Goal: Task Accomplishment & Management: Manage account settings

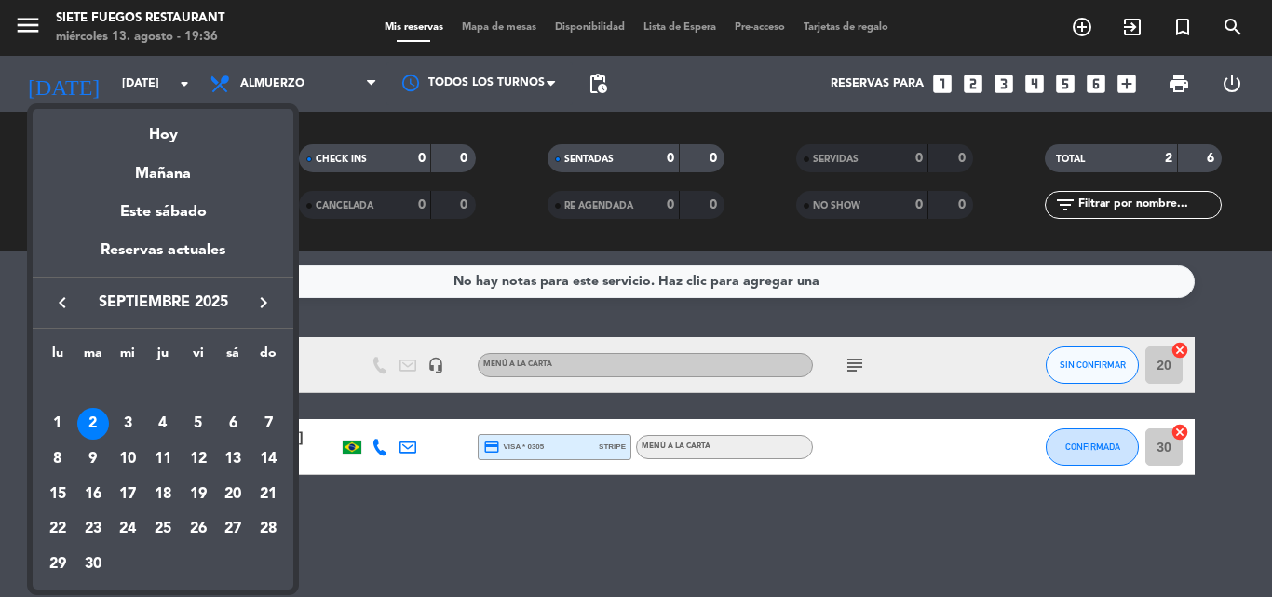
click at [68, 320] on div "keyboard_arrow_left septiembre 2025 keyboard_arrow_right" at bounding box center [163, 303] width 261 height 52
click at [57, 312] on icon "keyboard_arrow_left" at bounding box center [62, 302] width 22 height 22
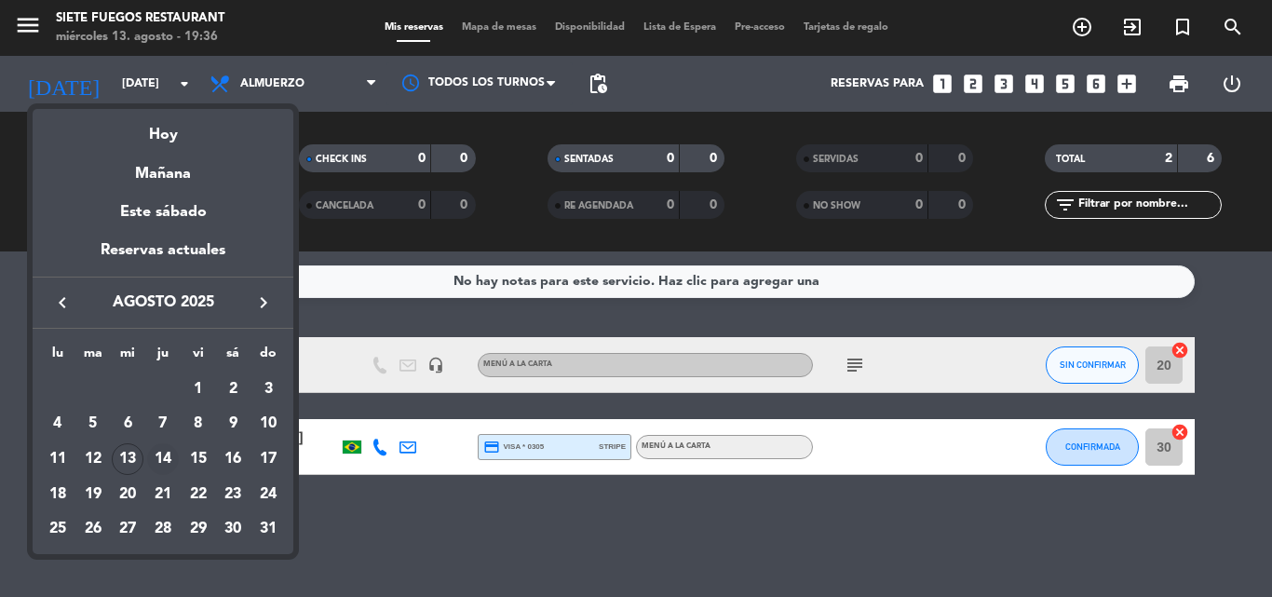
click at [176, 459] on div "14" at bounding box center [163, 459] width 32 height 32
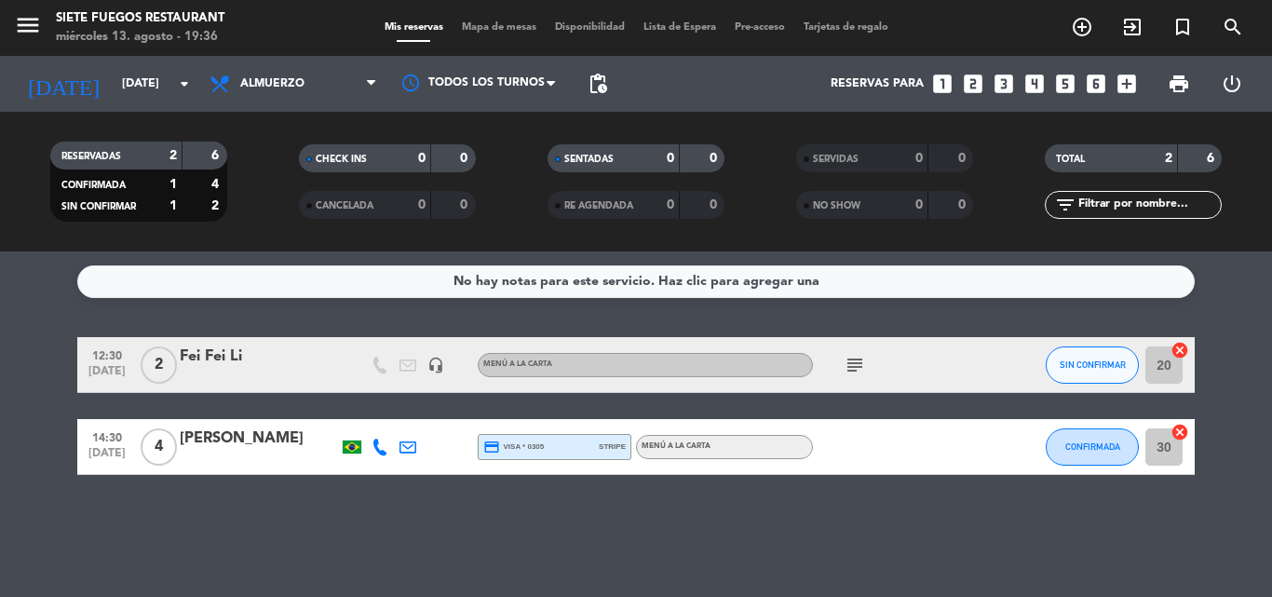
type input "jue. 14 ago."
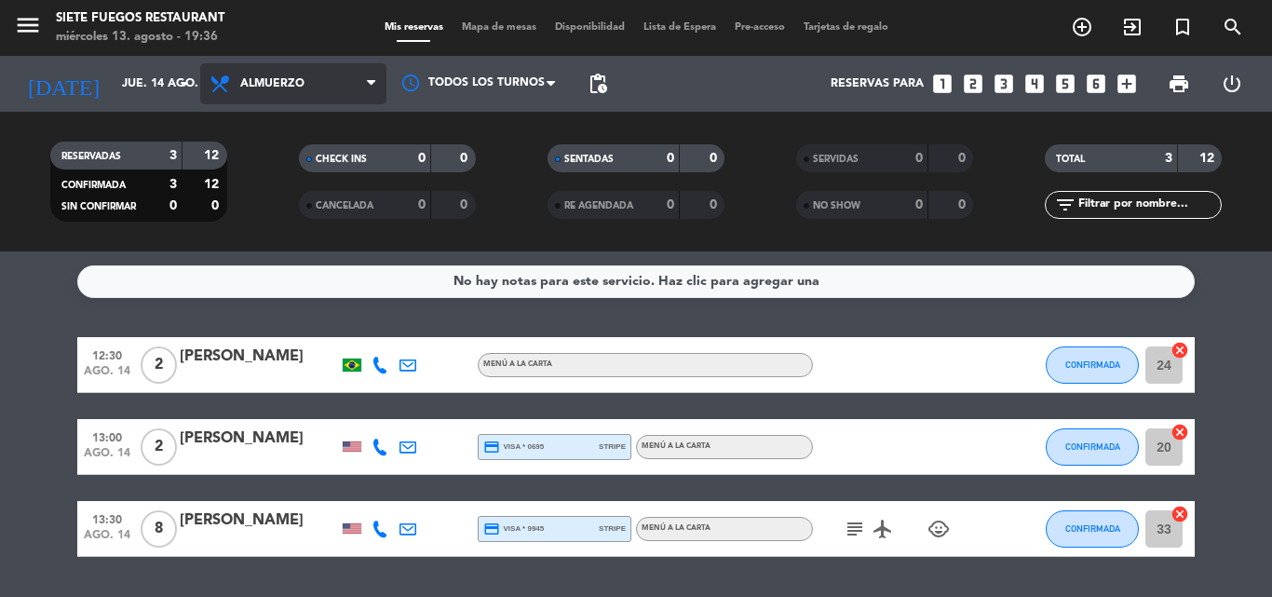
click at [315, 76] on span "Almuerzo" at bounding box center [293, 83] width 186 height 41
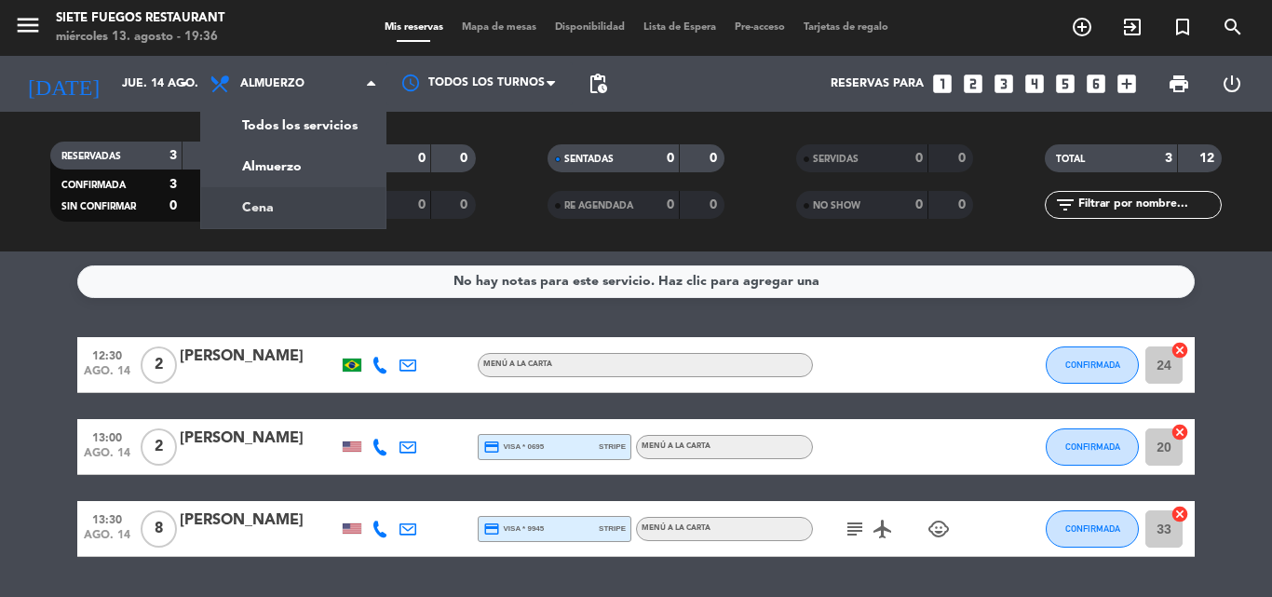
click at [266, 223] on div "menu Siete Fuegos Restaurant [DATE] 13. agosto - 19:36 Mis reservas Mapa de mes…" at bounding box center [636, 125] width 1272 height 251
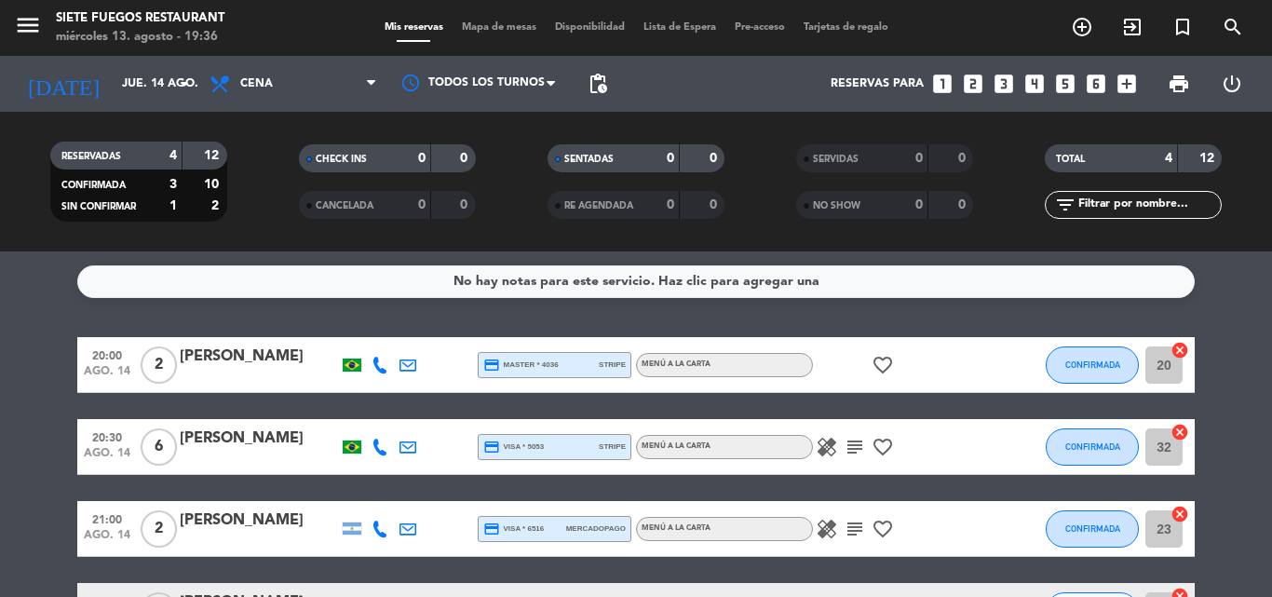
scroll to position [135, 0]
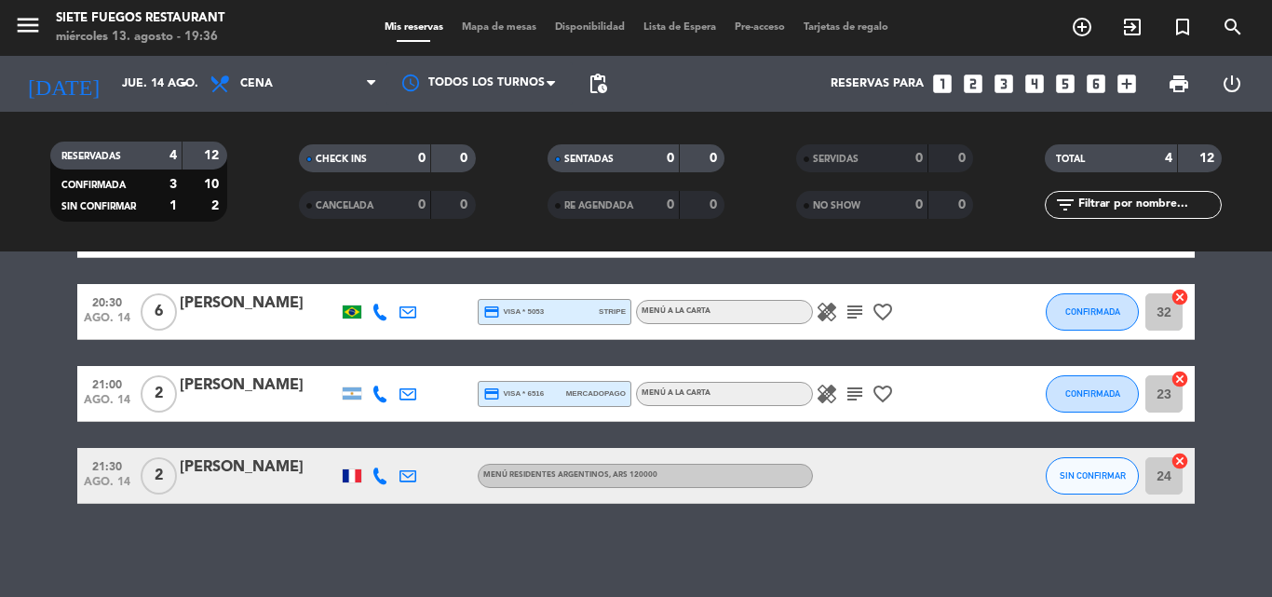
click at [248, 469] on div "[PERSON_NAME]" at bounding box center [259, 467] width 158 height 24
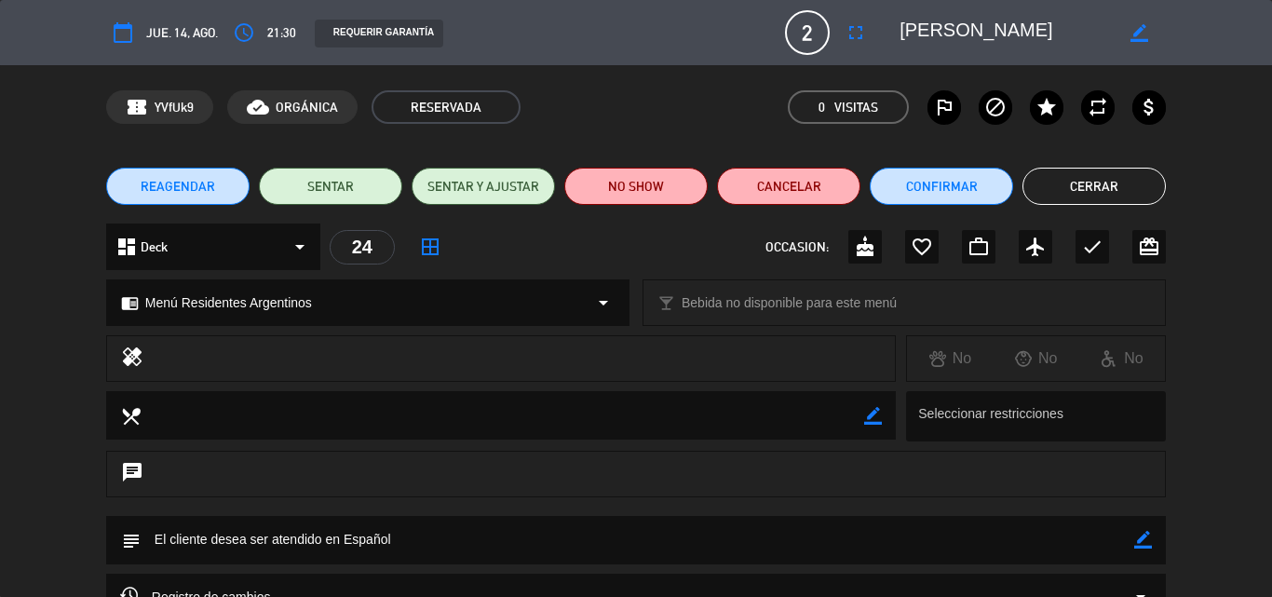
click at [181, 187] on span "REAGENDAR" at bounding box center [178, 187] width 74 height 20
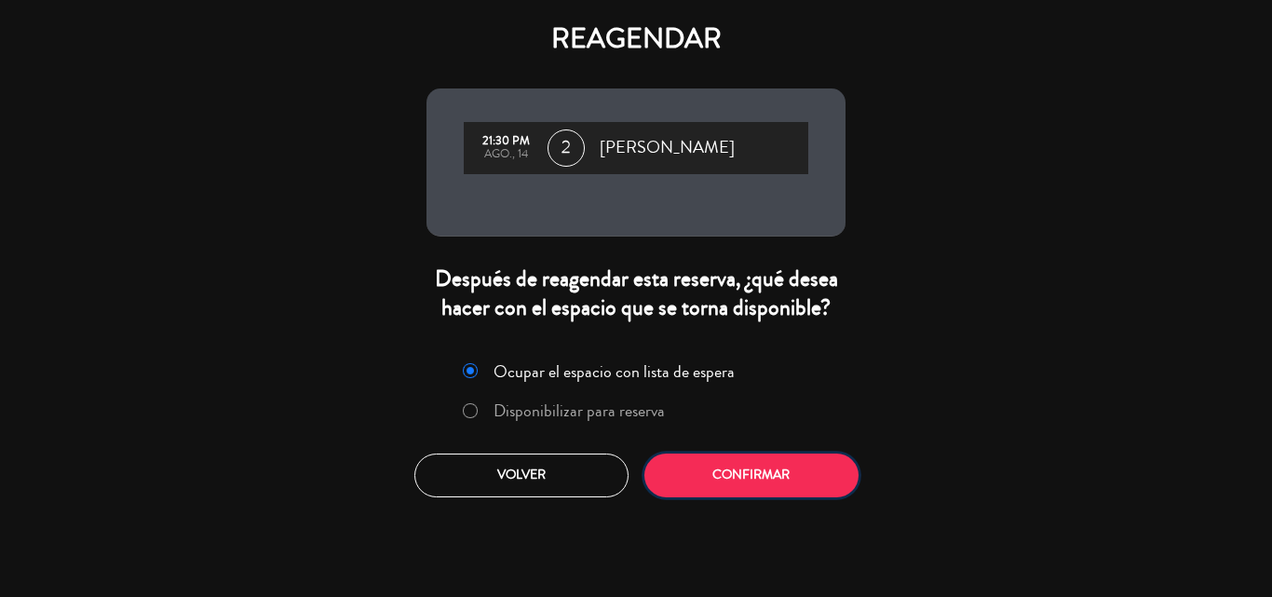
click at [811, 471] on button "Confirmar" at bounding box center [751, 475] width 214 height 44
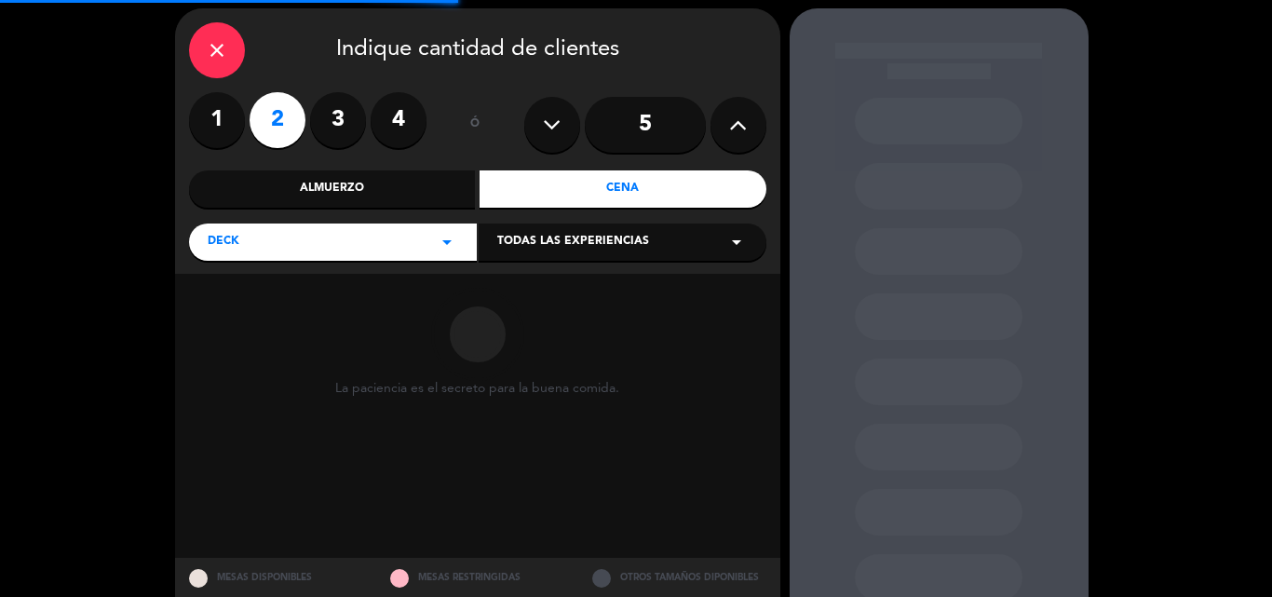
scroll to position [126, 0]
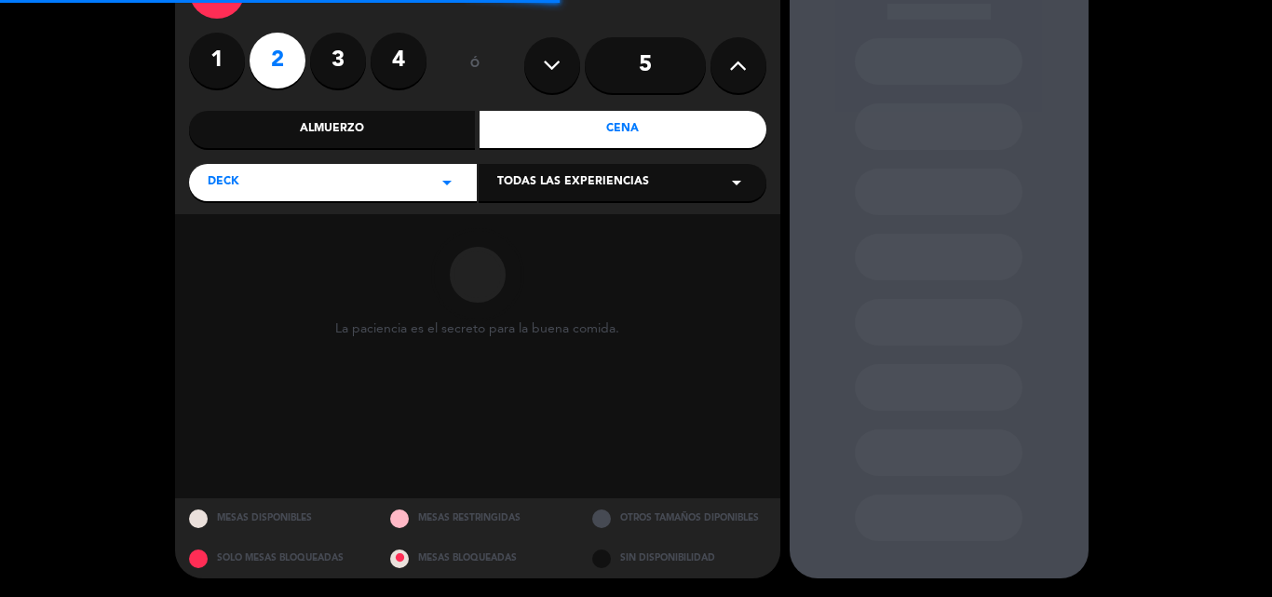
click at [398, 130] on div "Almuerzo" at bounding box center [332, 129] width 287 height 37
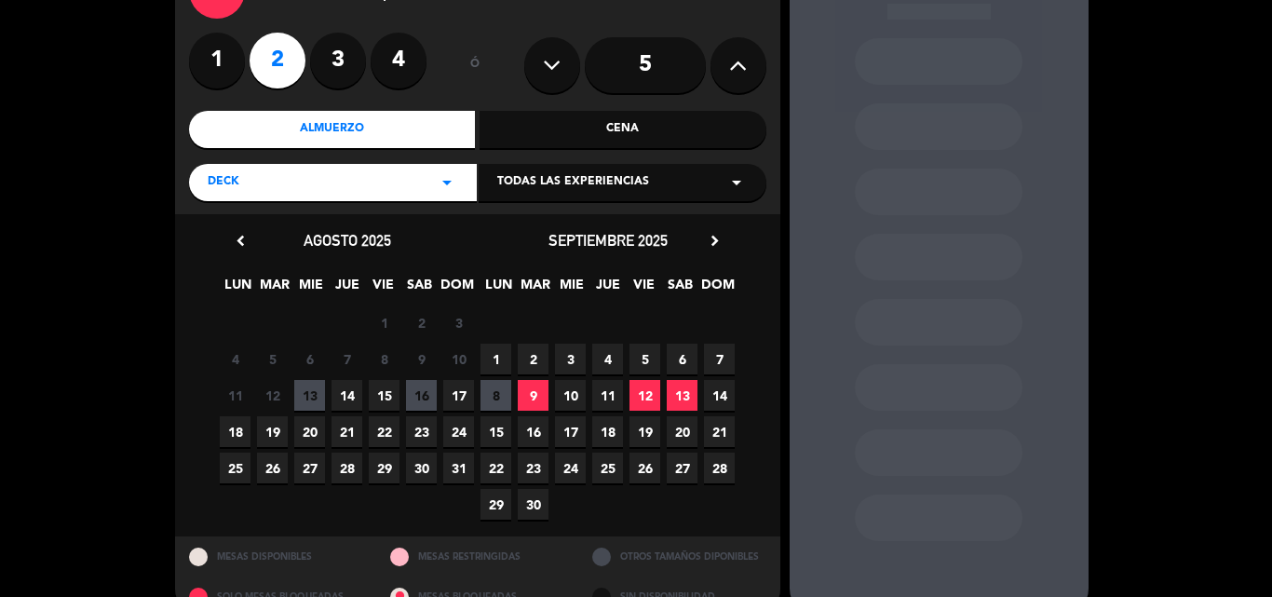
click at [340, 399] on span "14" at bounding box center [346, 395] width 31 height 31
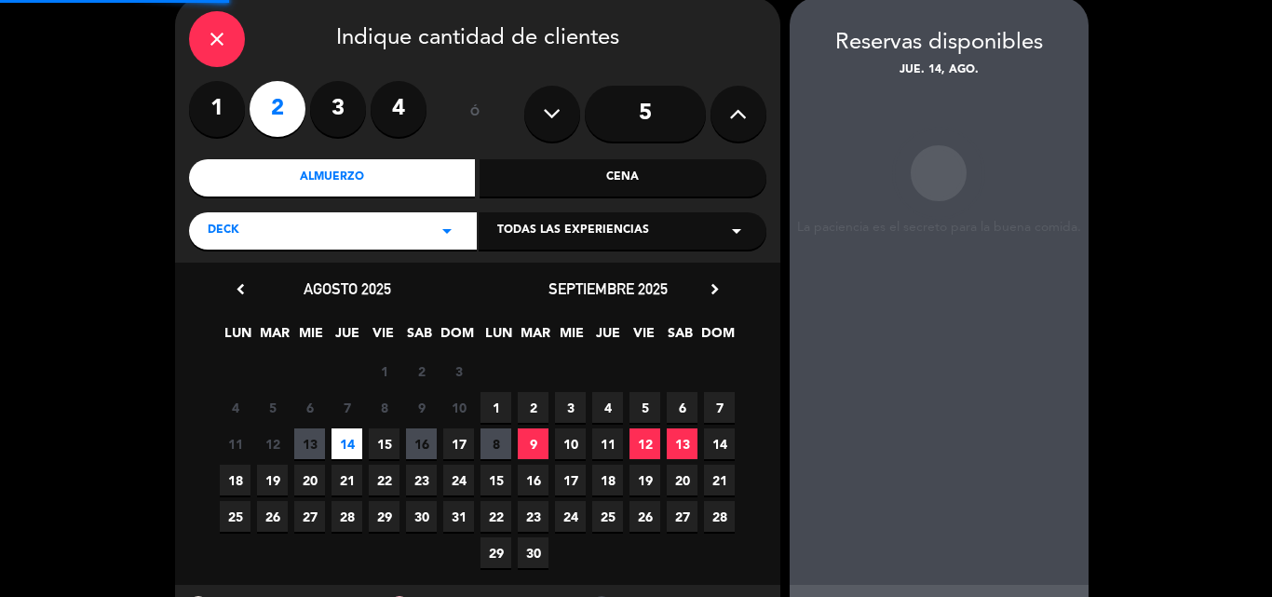
scroll to position [74, 0]
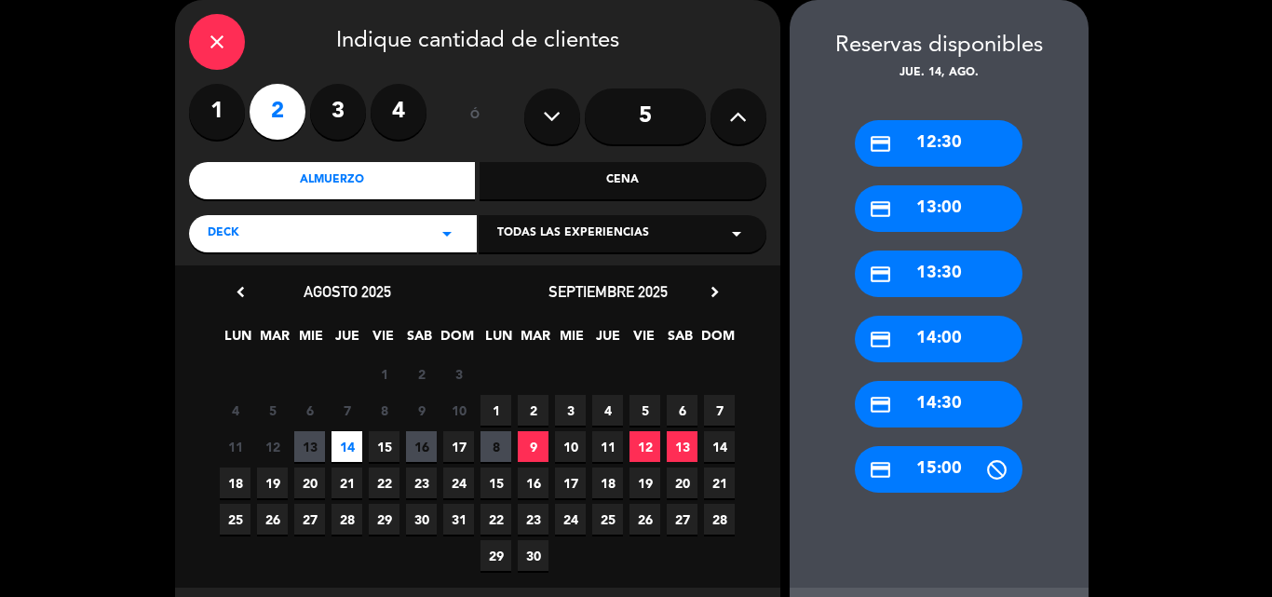
click at [951, 270] on div "credit_card 13:30" at bounding box center [939, 273] width 168 height 47
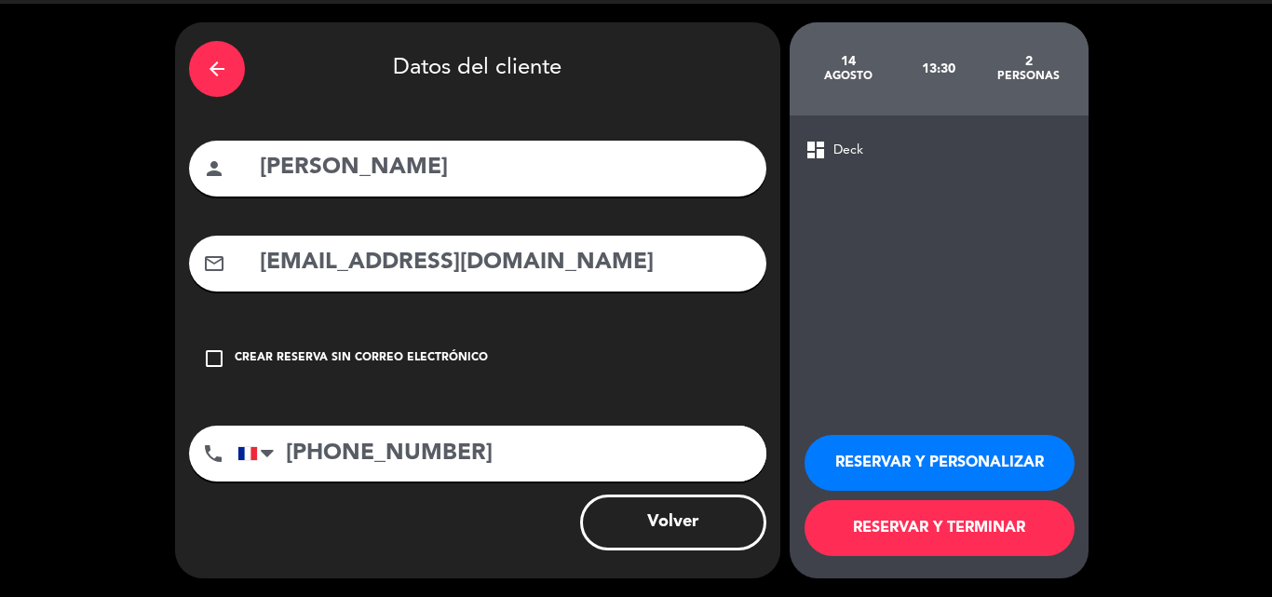
click at [922, 484] on button "RESERVAR Y PERSONALIZAR" at bounding box center [939, 463] width 270 height 56
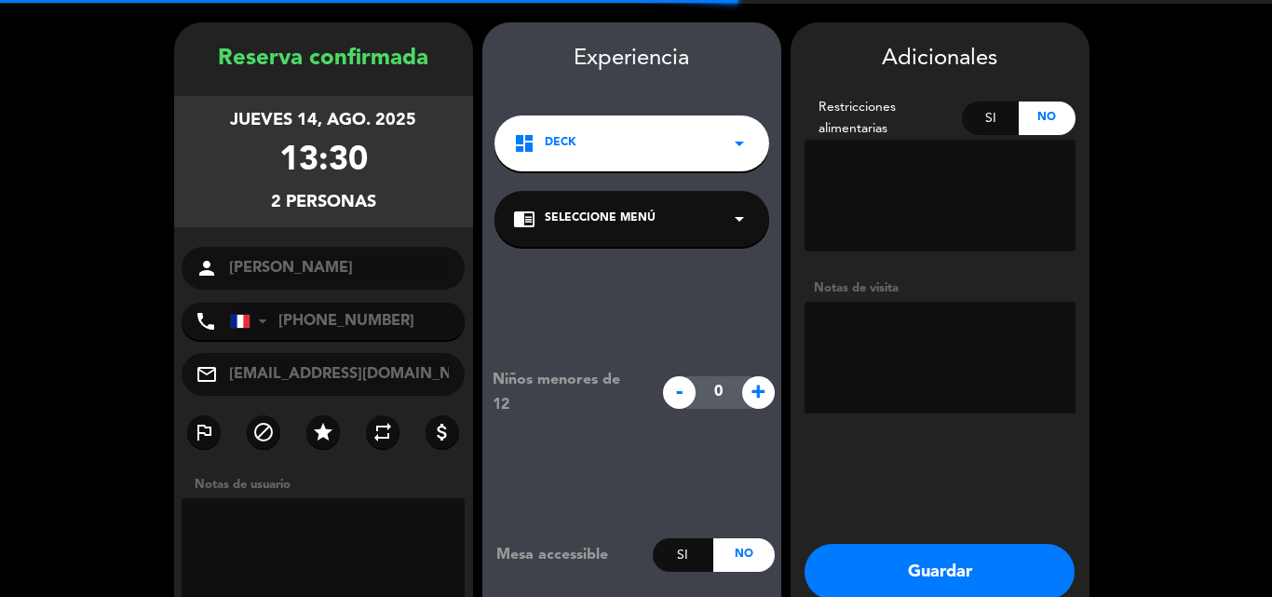
scroll to position [74, 0]
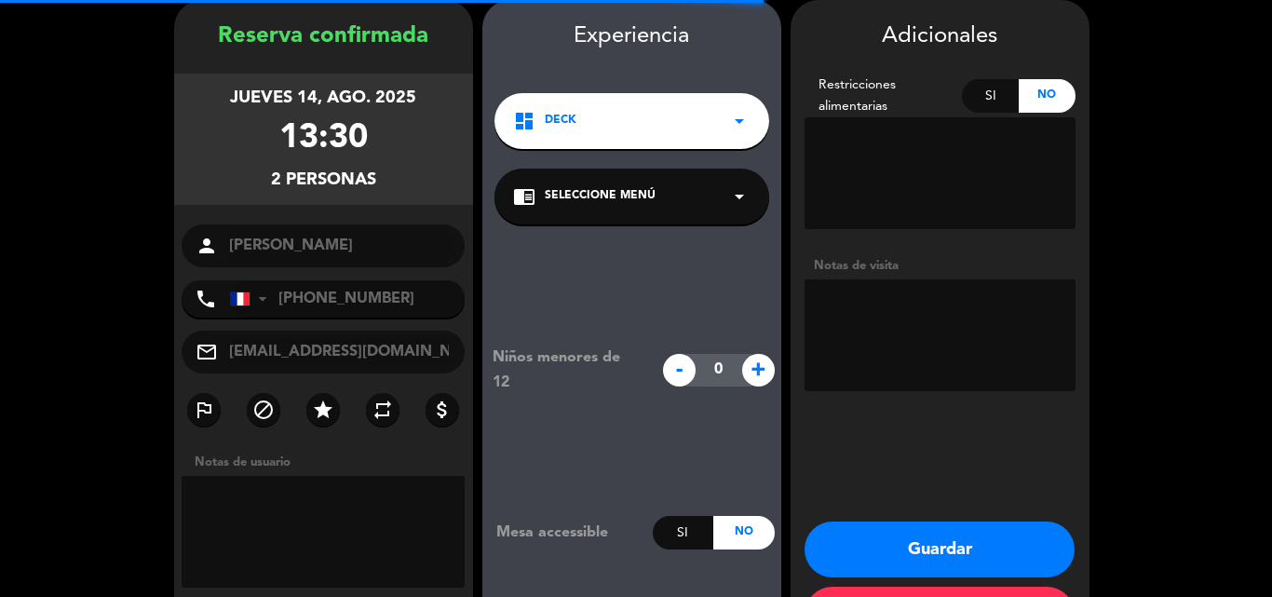
click at [593, 180] on div "chrome_reader_mode Seleccione Menú arrow_drop_down" at bounding box center [631, 197] width 275 height 56
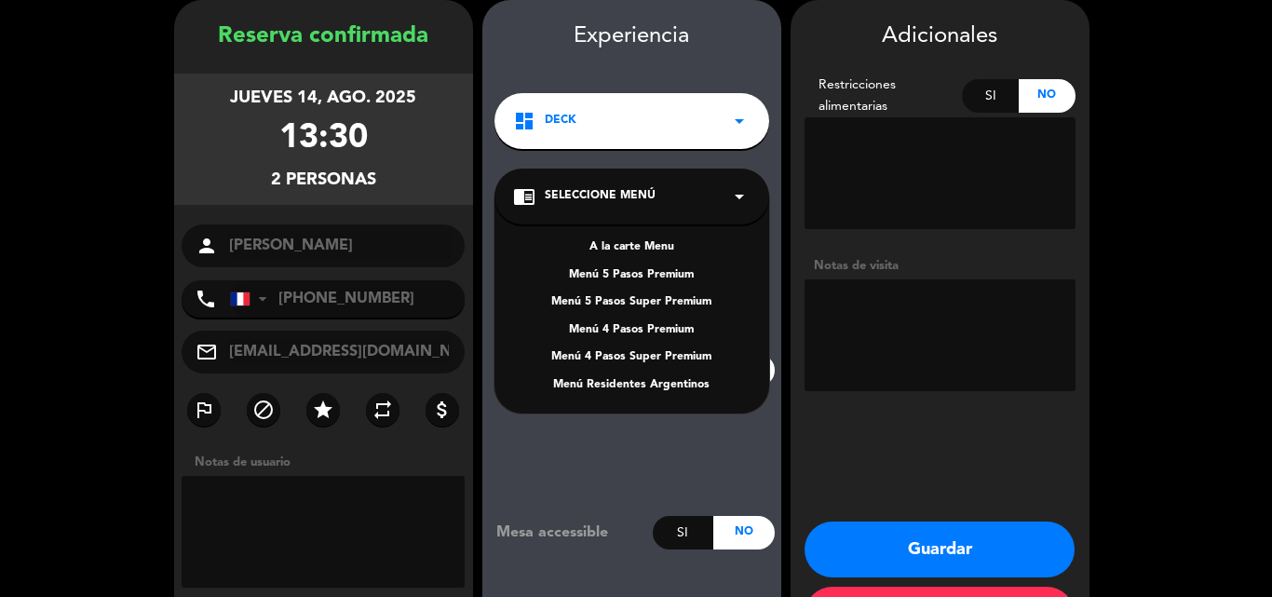
click at [621, 239] on div "A la carte Menu" at bounding box center [631, 247] width 237 height 19
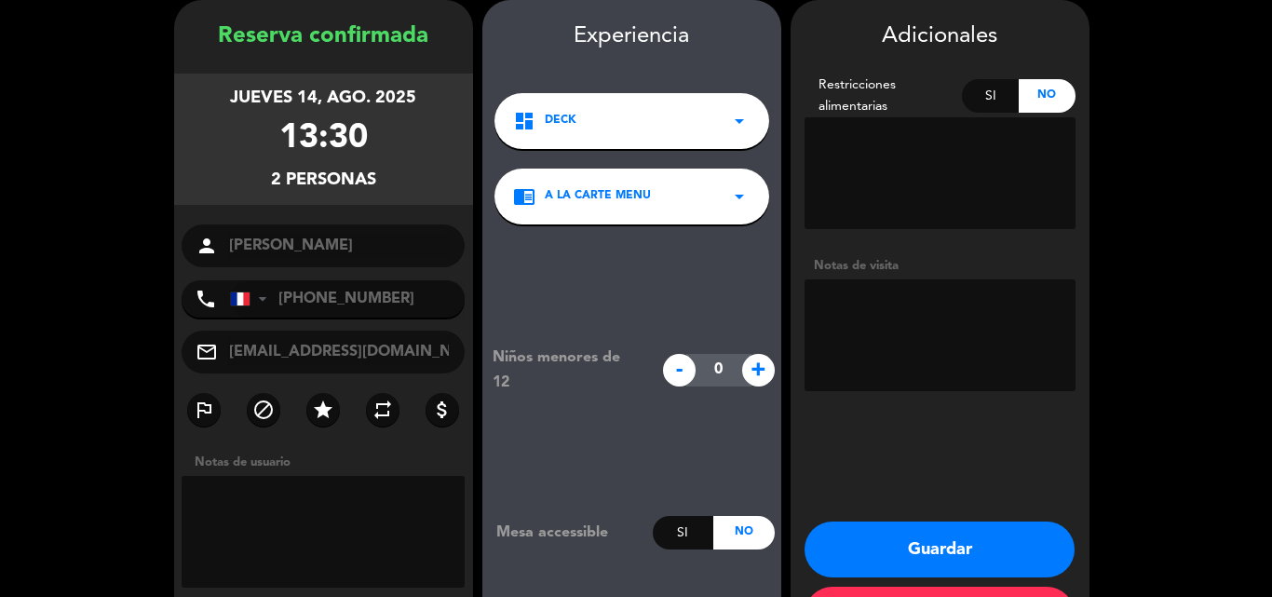
click at [933, 563] on button "Guardar" at bounding box center [939, 549] width 270 height 56
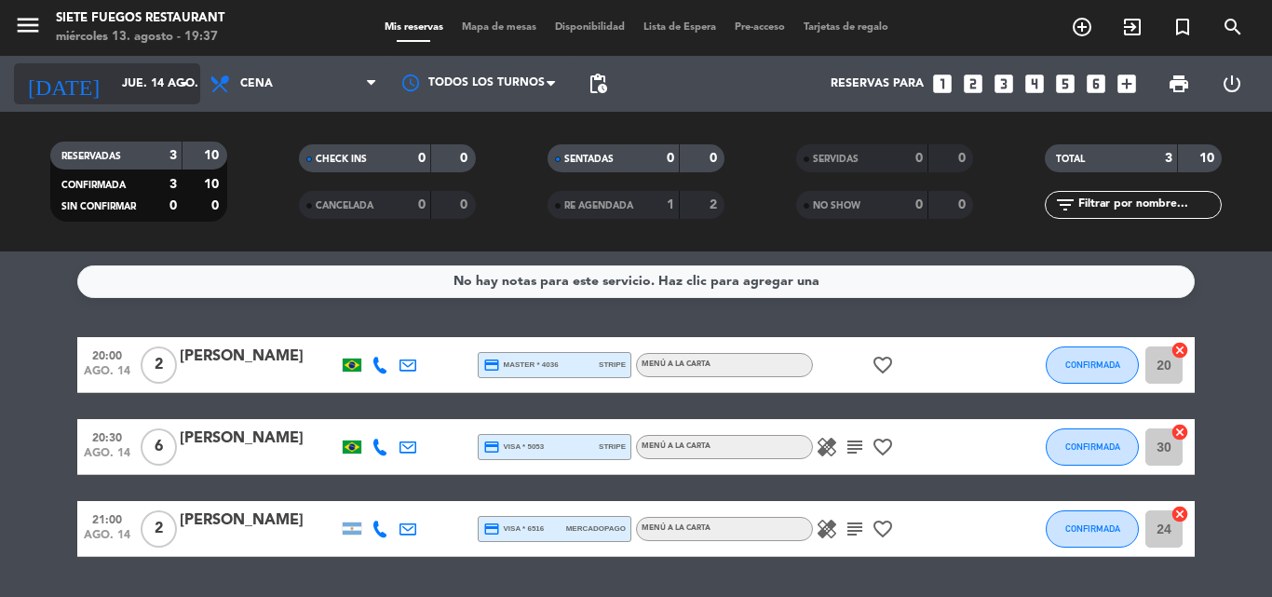
click at [181, 76] on icon "arrow_drop_down" at bounding box center [184, 84] width 22 height 22
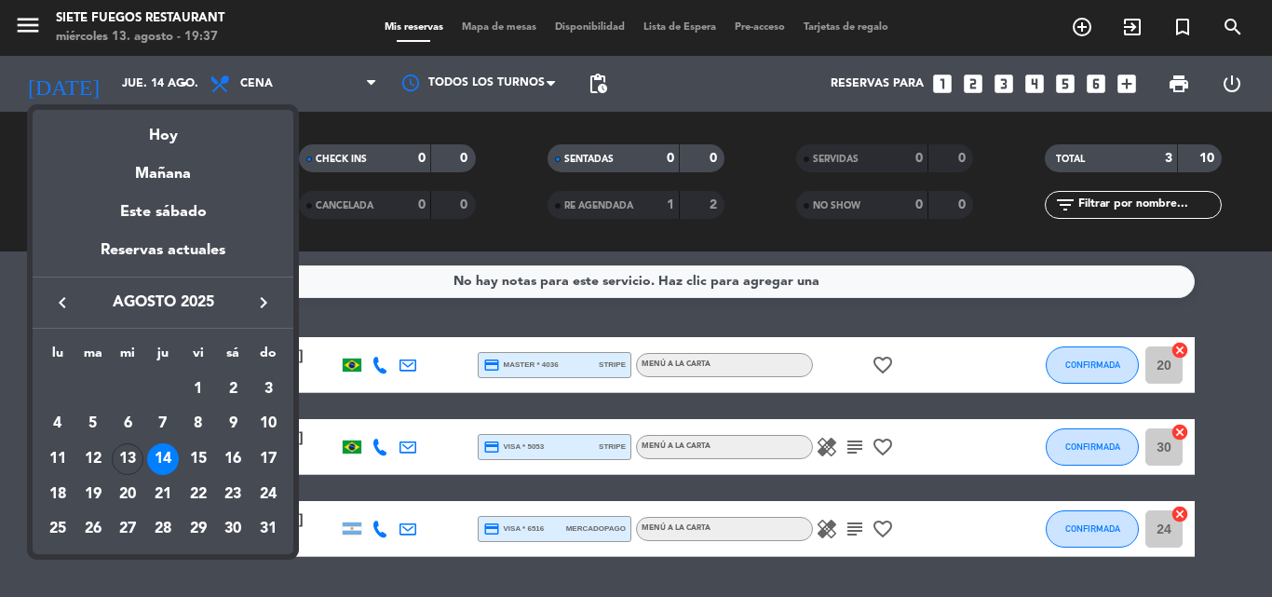
click at [264, 311] on icon "keyboard_arrow_right" at bounding box center [263, 302] width 22 height 22
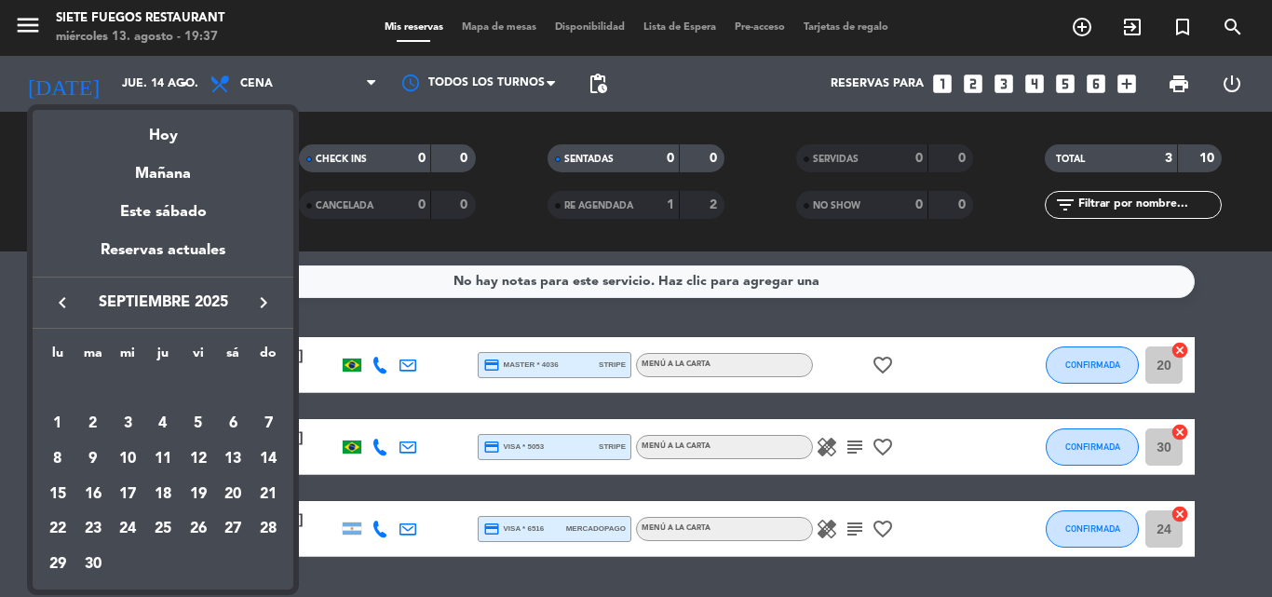
click at [264, 310] on icon "keyboard_arrow_right" at bounding box center [263, 302] width 22 height 22
click at [233, 425] on div "4" at bounding box center [233, 424] width 32 height 32
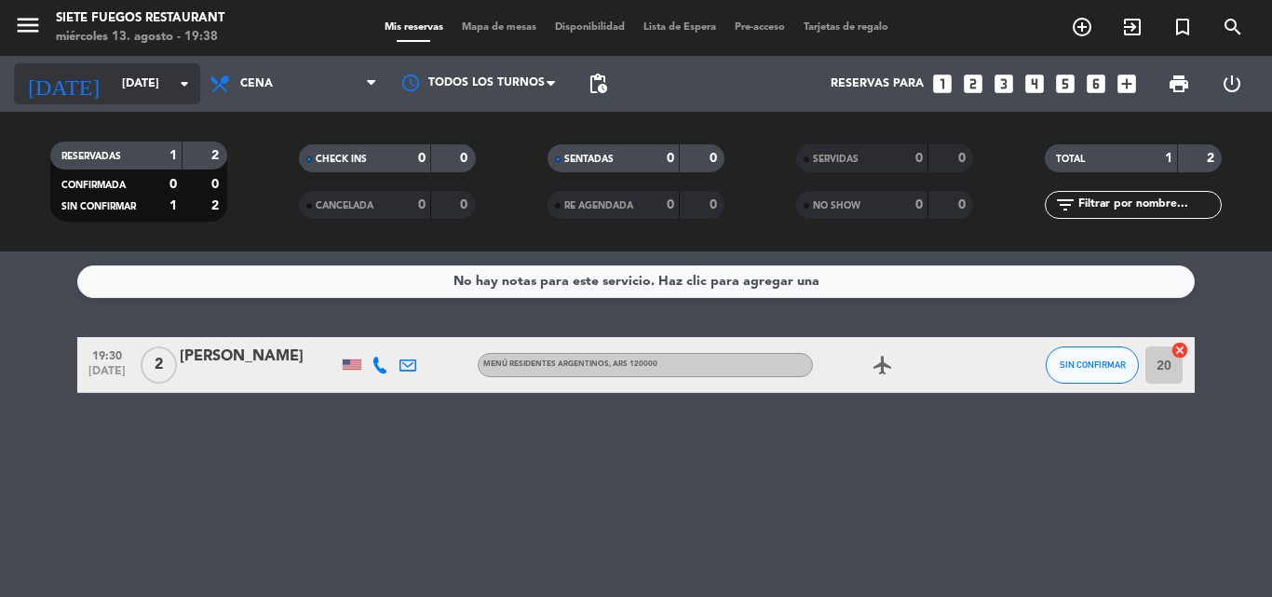
click at [161, 76] on input "[DATE]" at bounding box center [191, 84] width 157 height 32
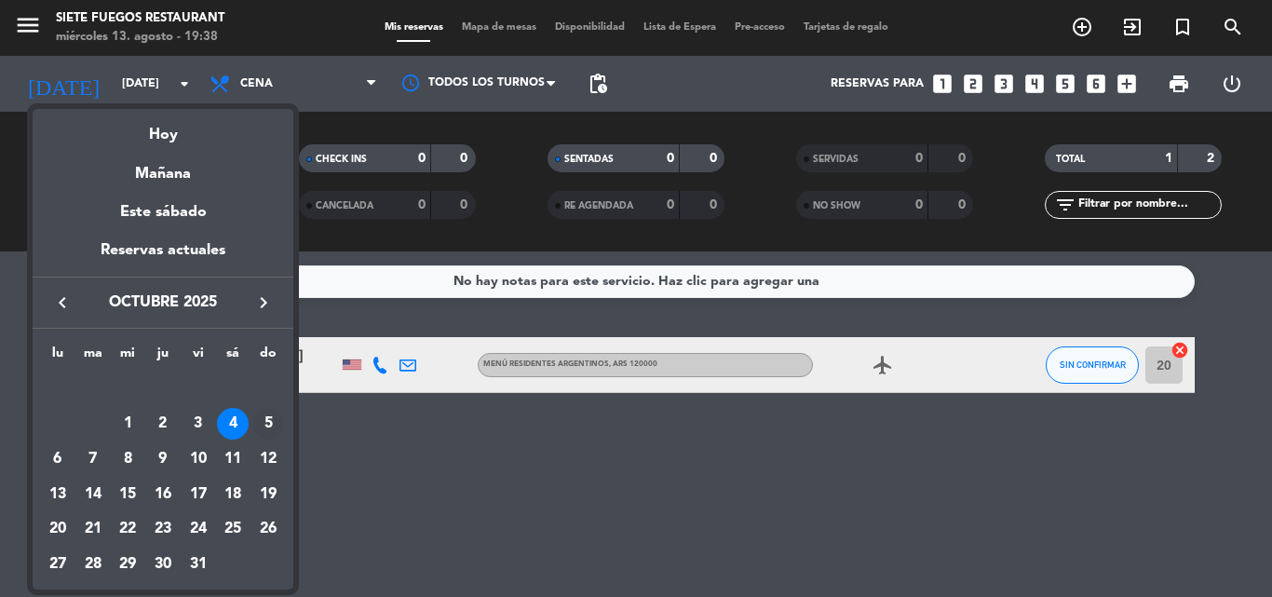
click at [270, 435] on div "5" at bounding box center [268, 424] width 32 height 32
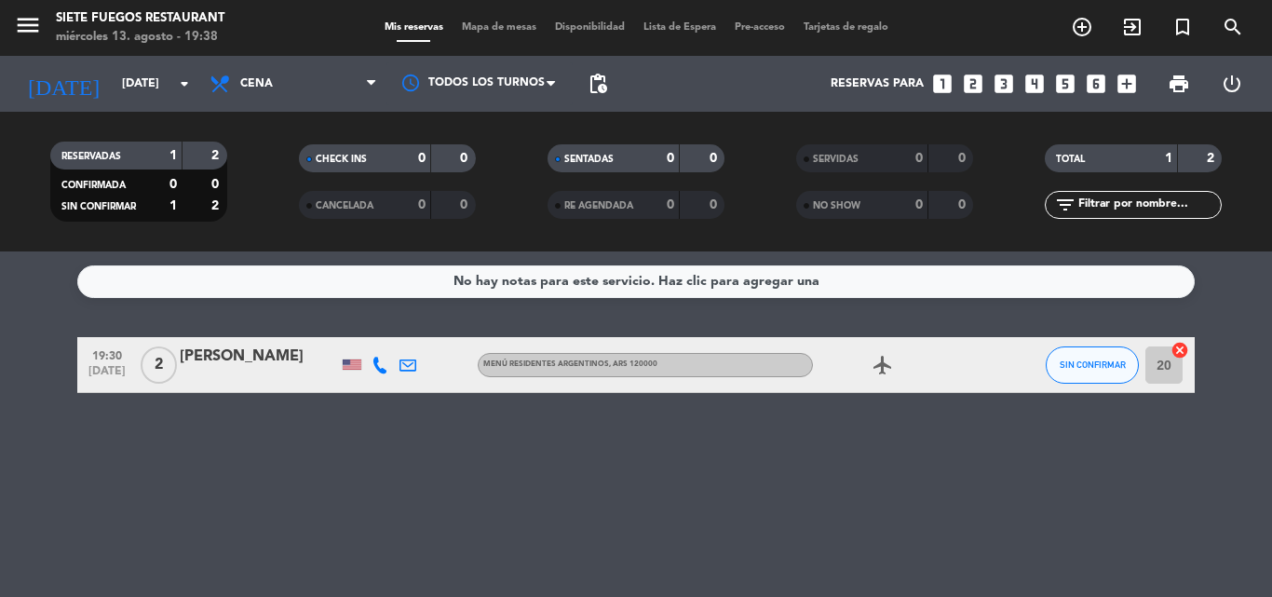
type input "[DATE]"
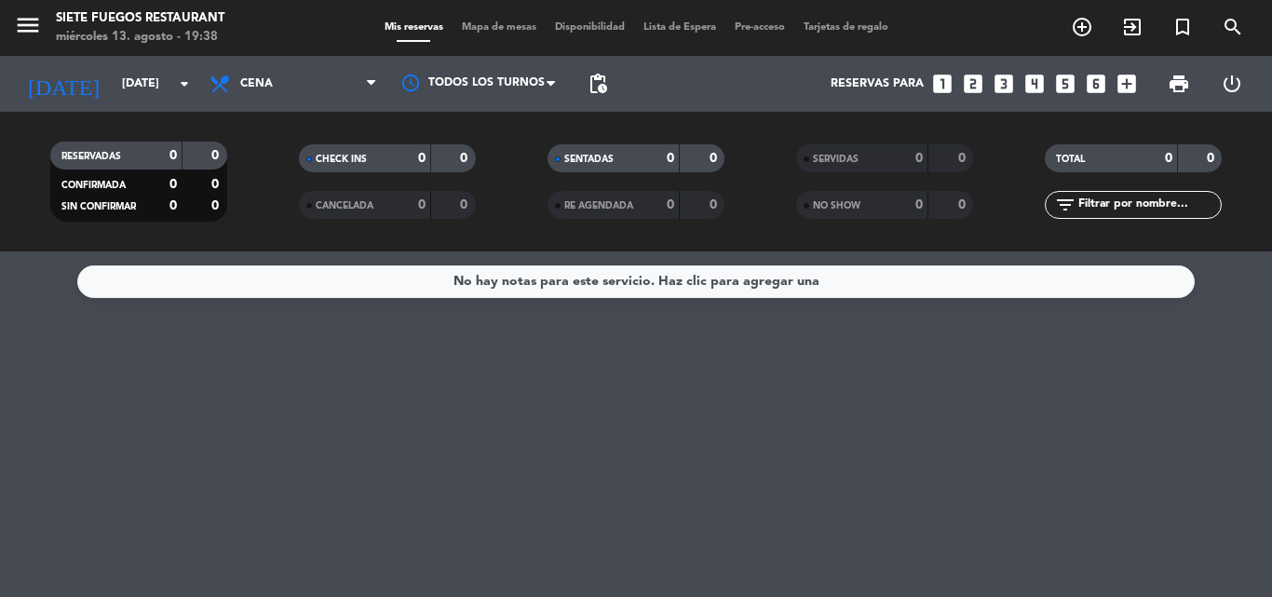
click at [521, 39] on div "menu Siete Fuegos Restaurant [DATE] 13. agosto - 19:38 Mis reservas Mapa de mes…" at bounding box center [636, 28] width 1272 height 56
click at [513, 27] on span "Mapa de mesas" at bounding box center [499, 27] width 93 height 10
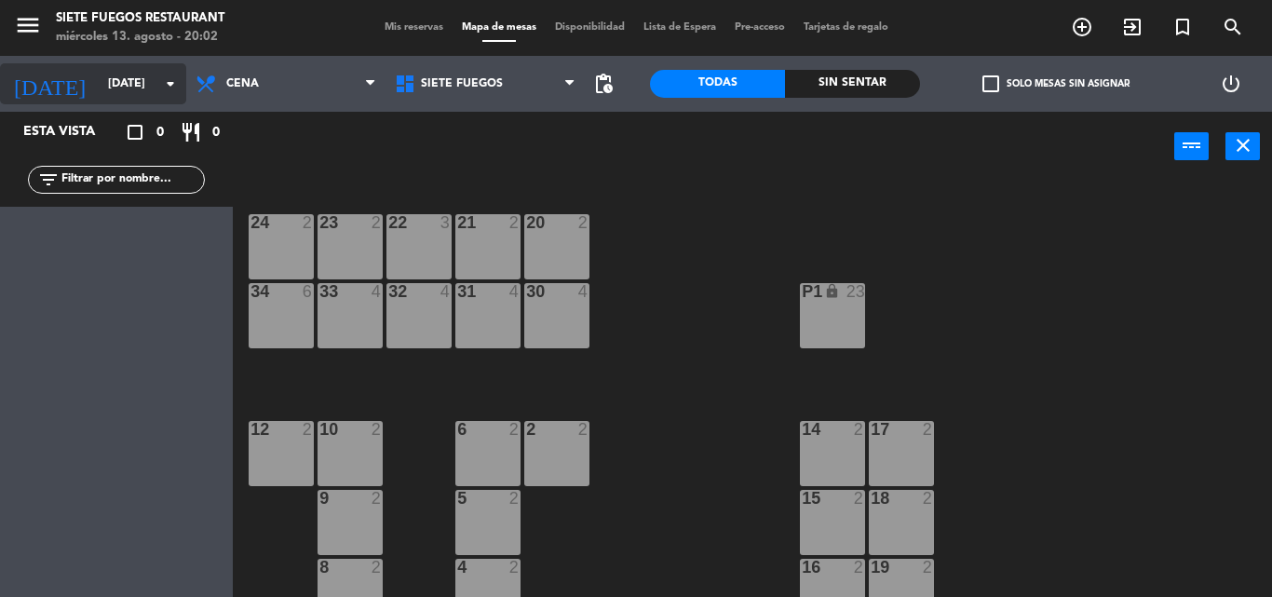
click at [156, 81] on input "[DATE]" at bounding box center [177, 84] width 157 height 32
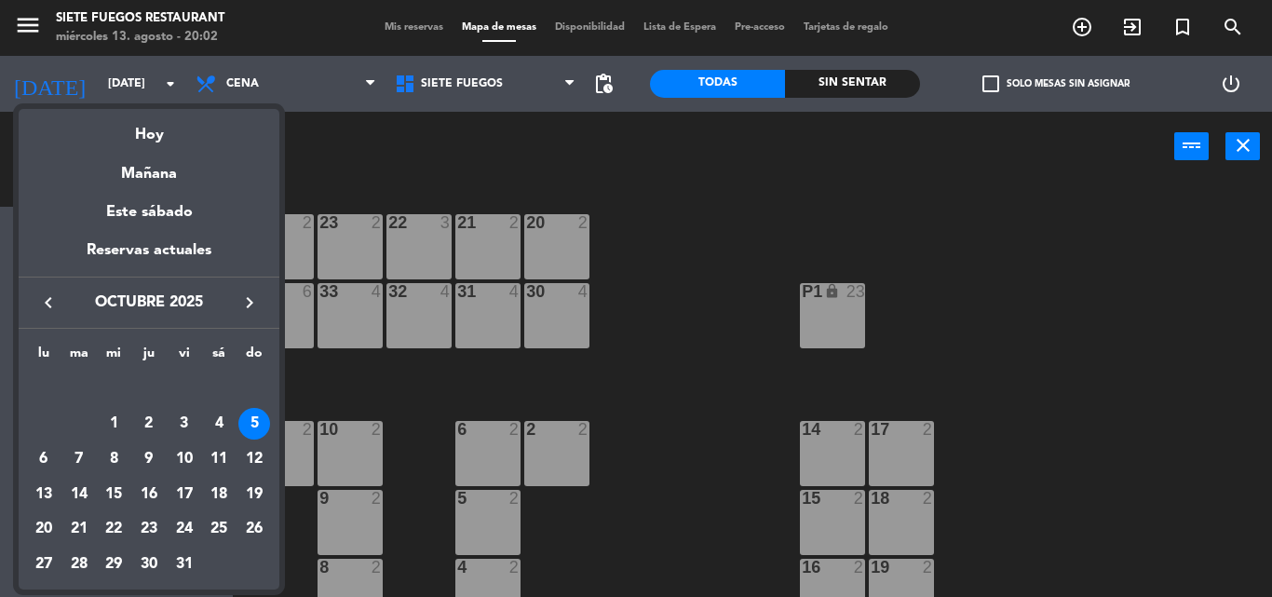
click at [158, 118] on div "Hoy" at bounding box center [149, 128] width 261 height 38
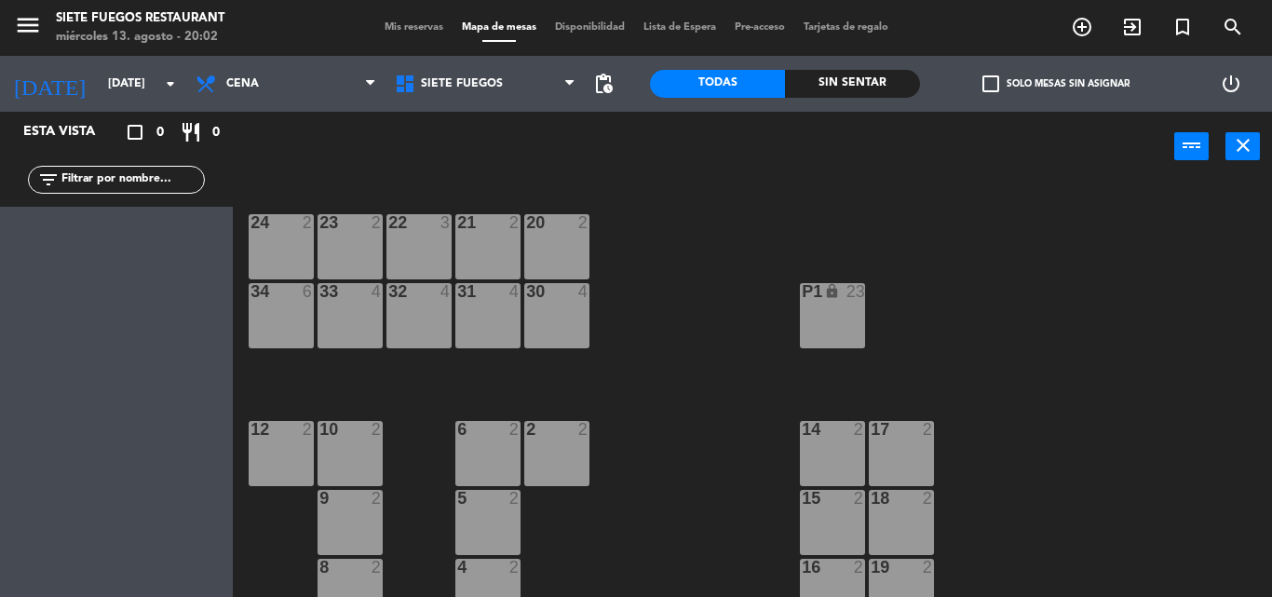
type input "mié. 13 ago."
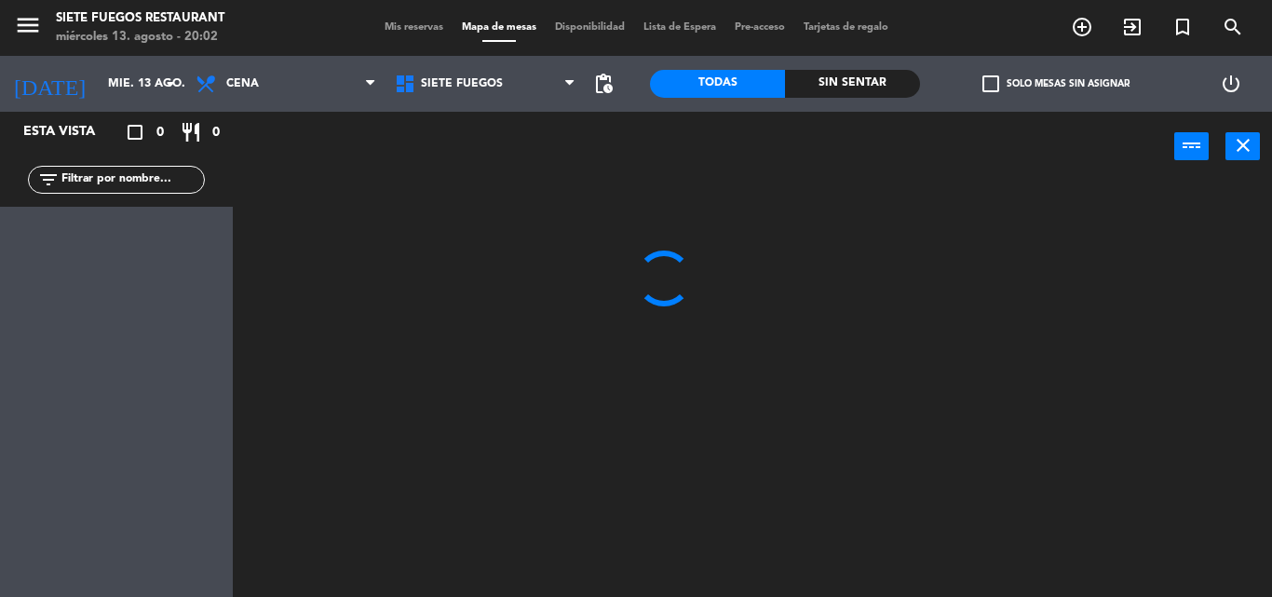
click at [439, 22] on span "Mis reservas" at bounding box center [413, 27] width 77 height 10
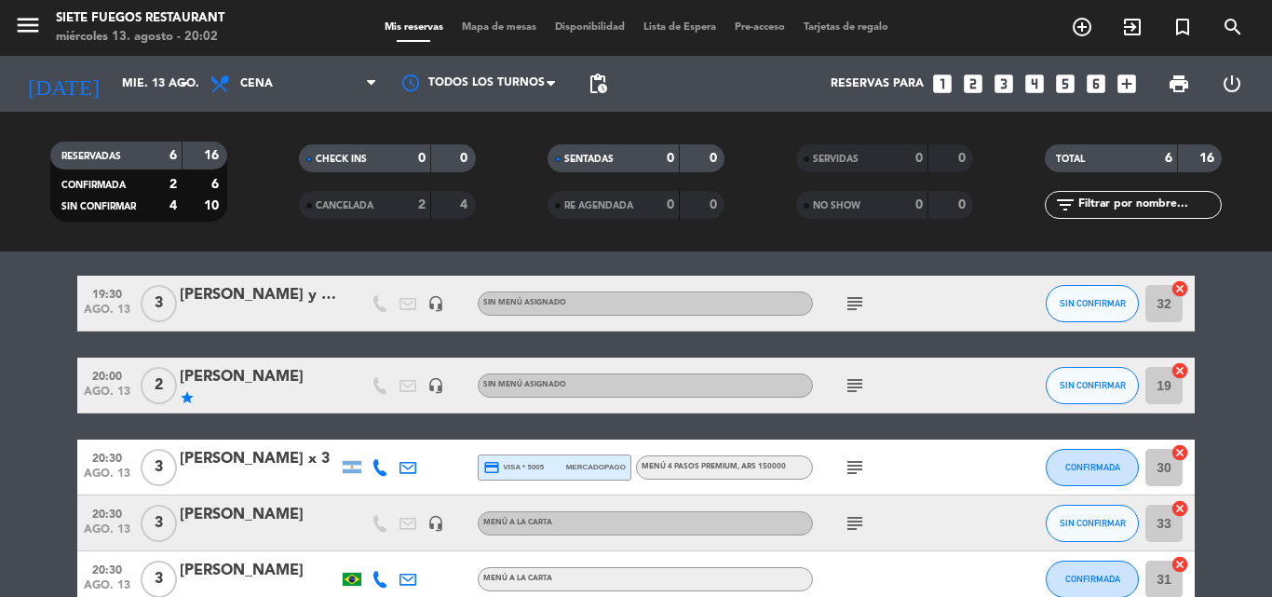
scroll to position [93, 0]
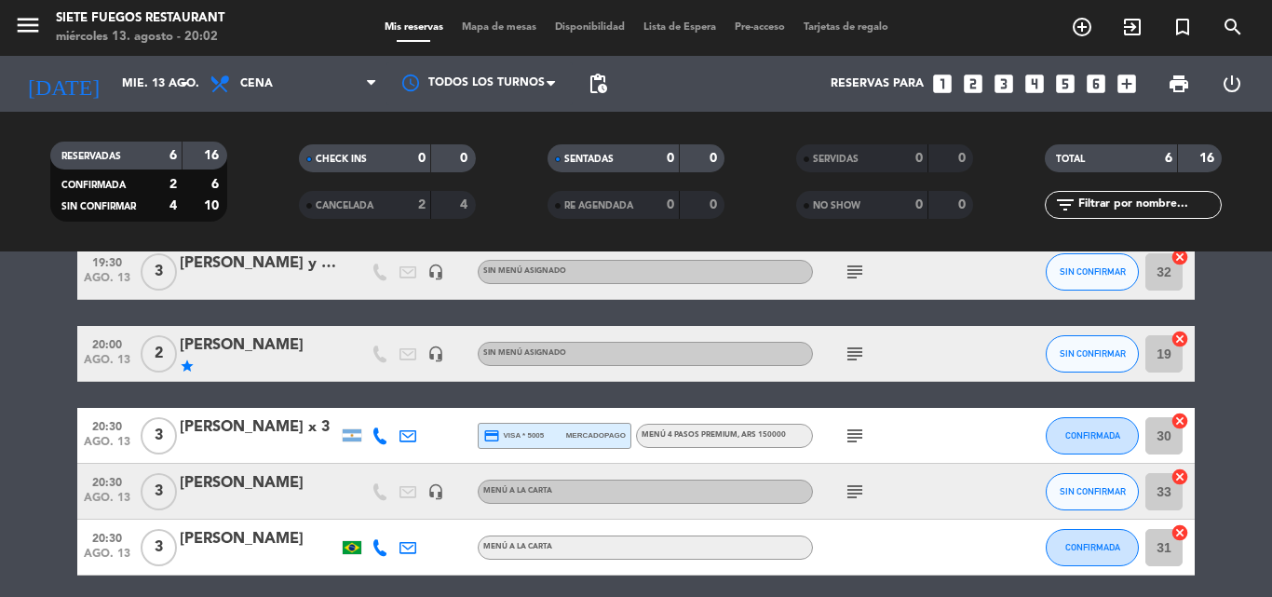
click at [259, 433] on div "[PERSON_NAME] x 3" at bounding box center [259, 427] width 158 height 24
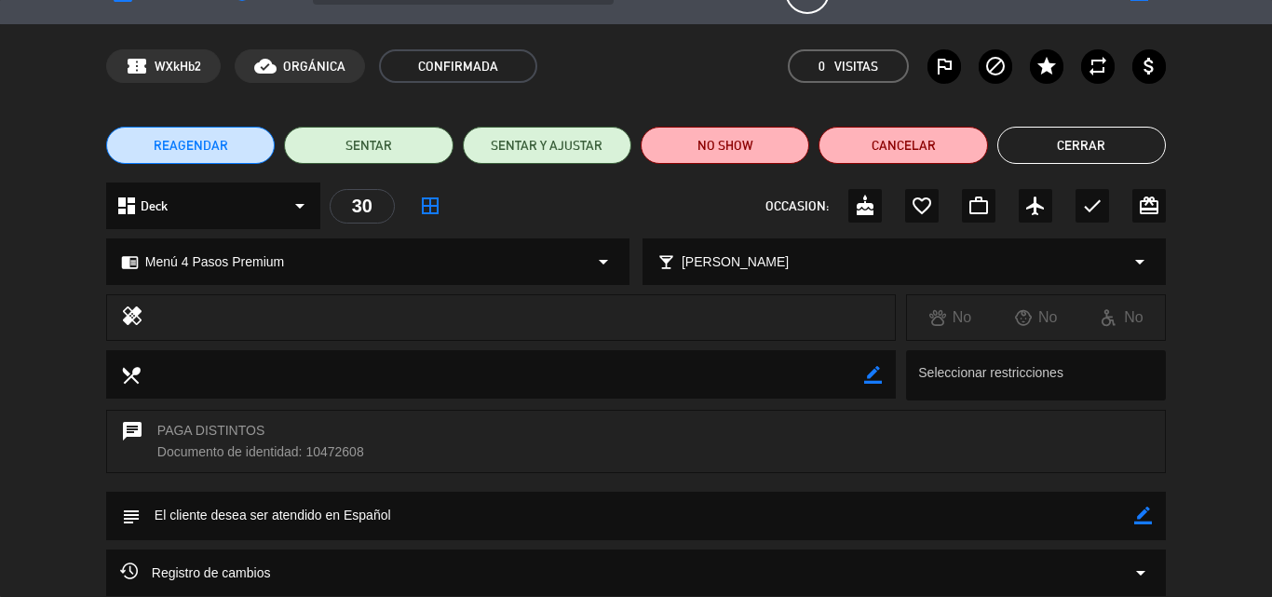
scroll to position [0, 0]
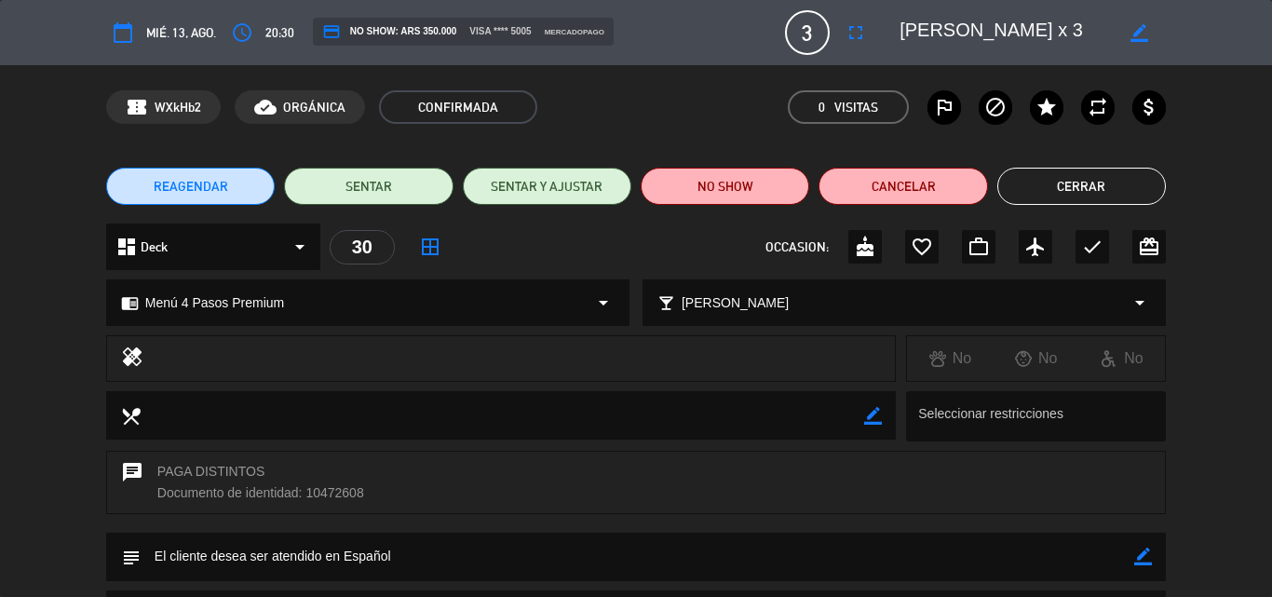
click at [1076, 196] on button "Cerrar" at bounding box center [1081, 186] width 169 height 37
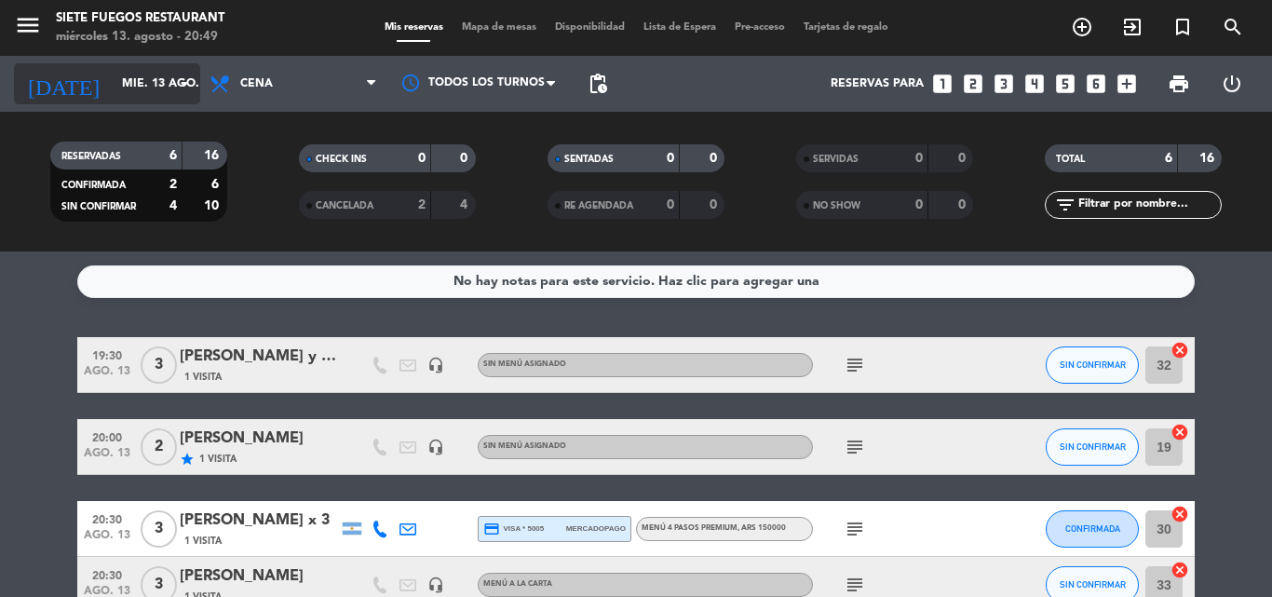
click at [142, 82] on input "mié. 13 ago." at bounding box center [191, 84] width 157 height 32
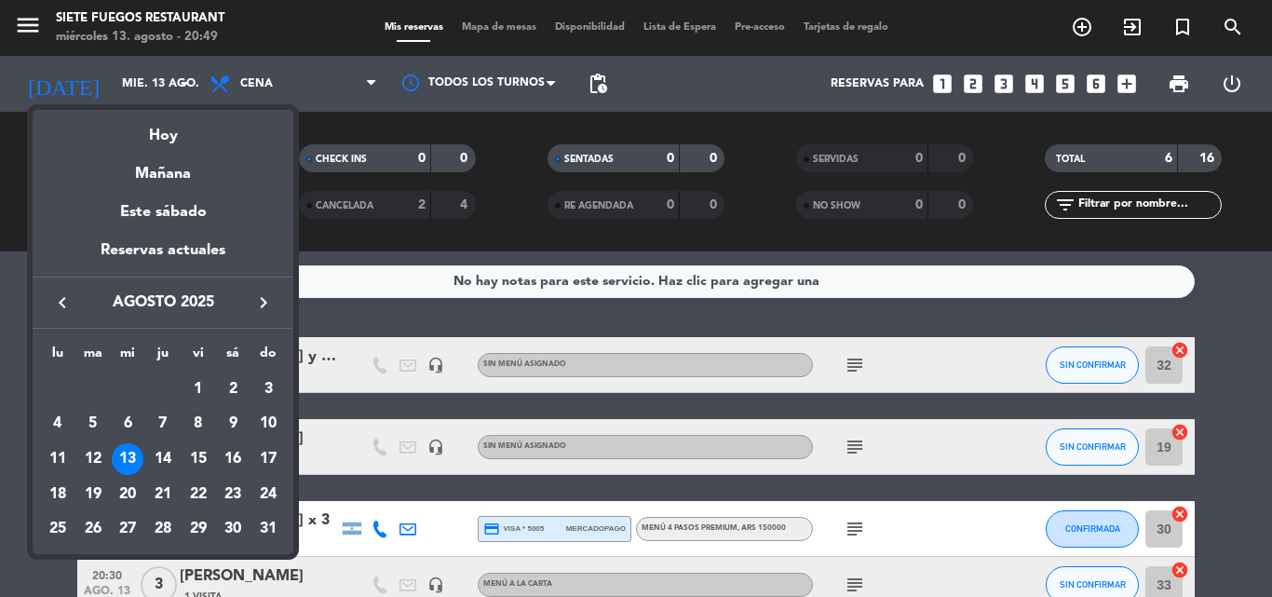
click at [265, 297] on icon "keyboard_arrow_right" at bounding box center [263, 302] width 22 height 22
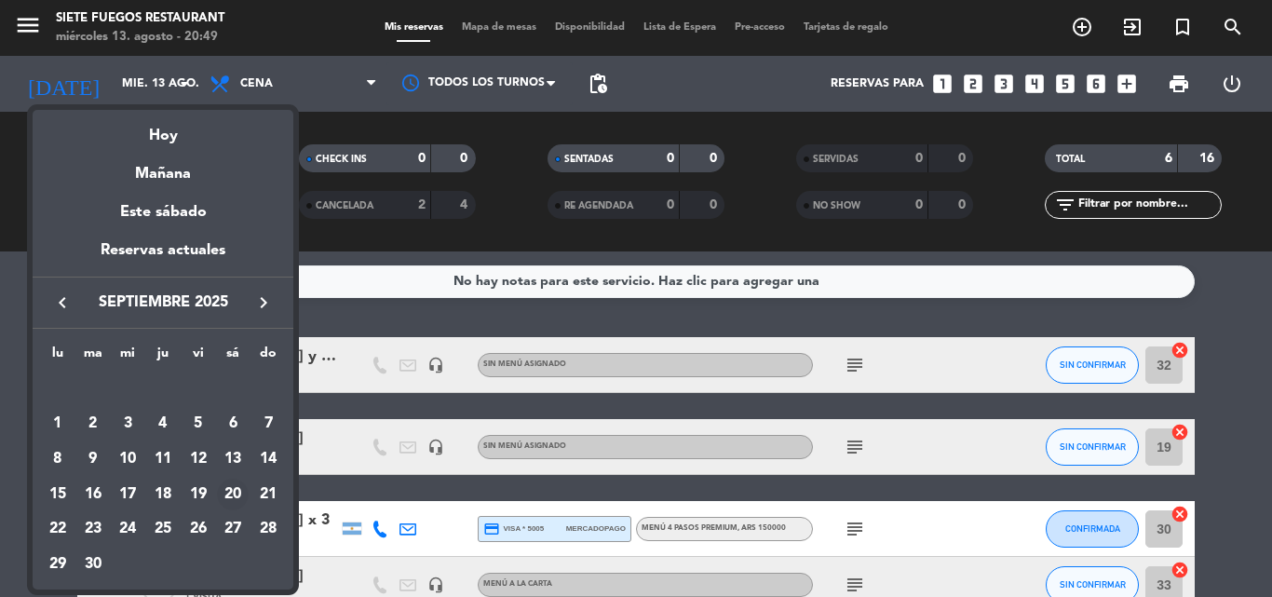
click at [236, 496] on div "20" at bounding box center [233, 495] width 32 height 32
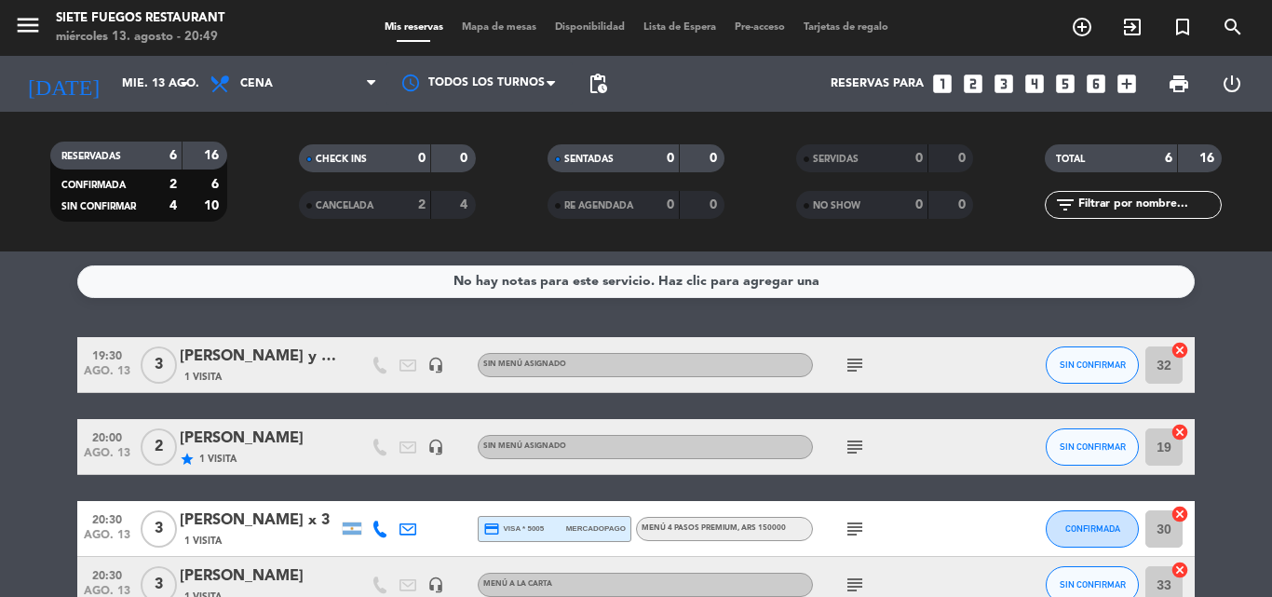
type input "[DATE]"
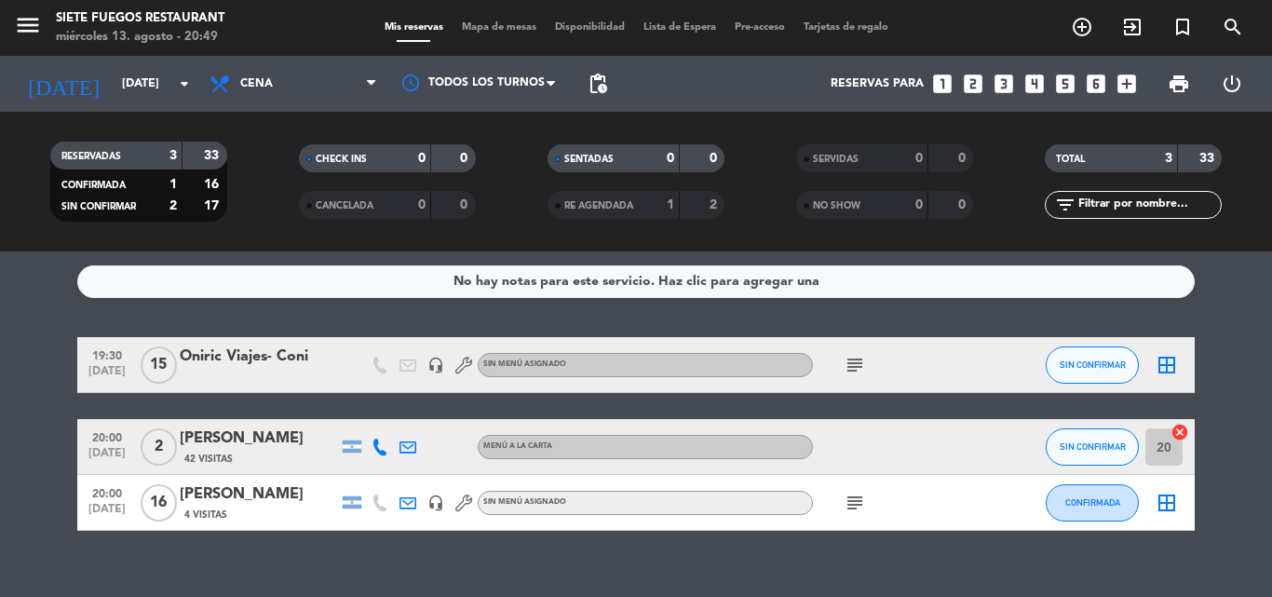
click at [558, 496] on div "Sin menú asignado" at bounding box center [524, 502] width 83 height 12
click at [854, 507] on icon "subject" at bounding box center [855, 503] width 22 height 22
click at [855, 502] on icon "subject" at bounding box center [855, 503] width 22 height 22
click at [858, 361] on icon "subject" at bounding box center [855, 365] width 22 height 22
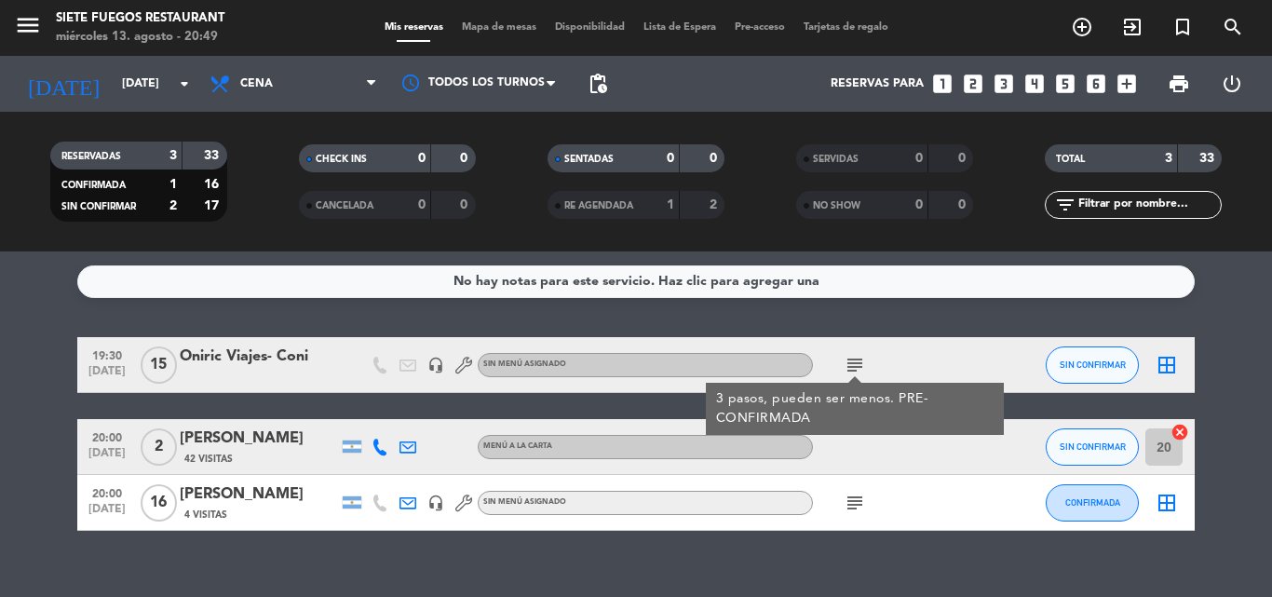
click at [858, 361] on icon "subject" at bounding box center [855, 365] width 22 height 22
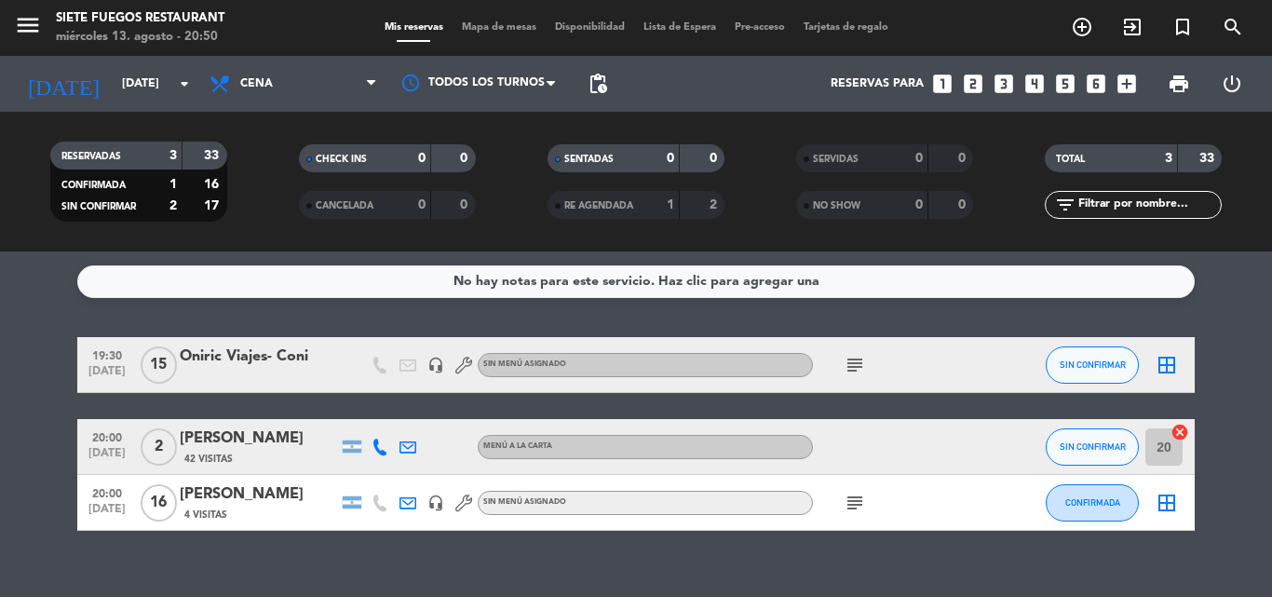
click at [852, 365] on icon "subject" at bounding box center [855, 365] width 22 height 22
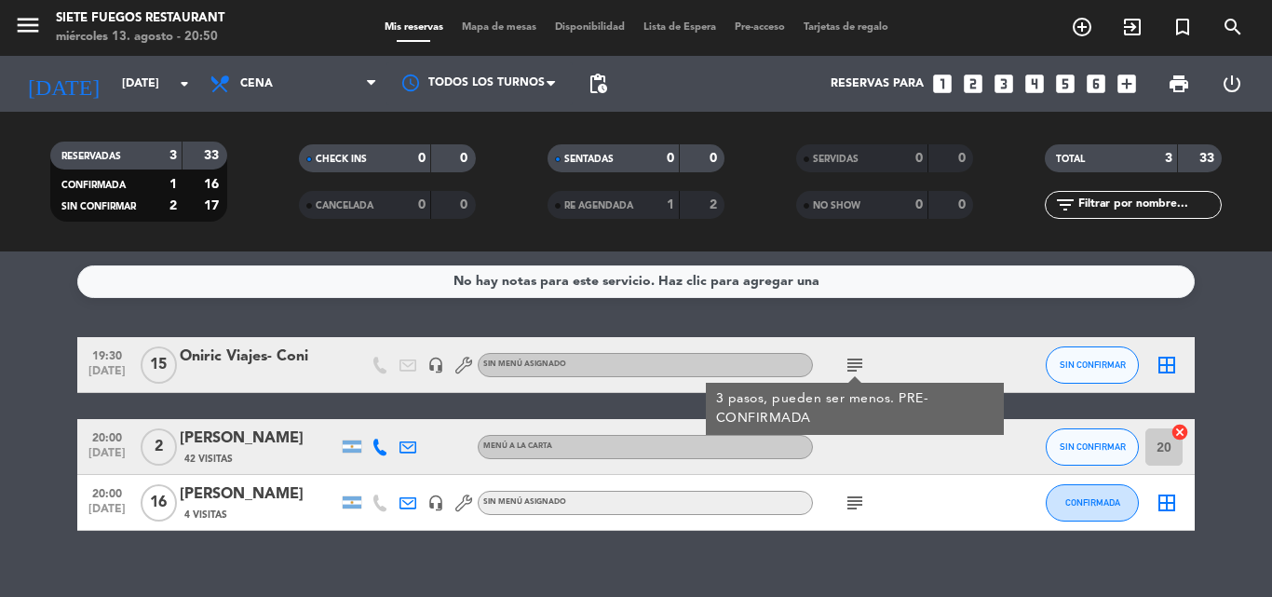
click at [853, 366] on icon "subject" at bounding box center [855, 365] width 22 height 22
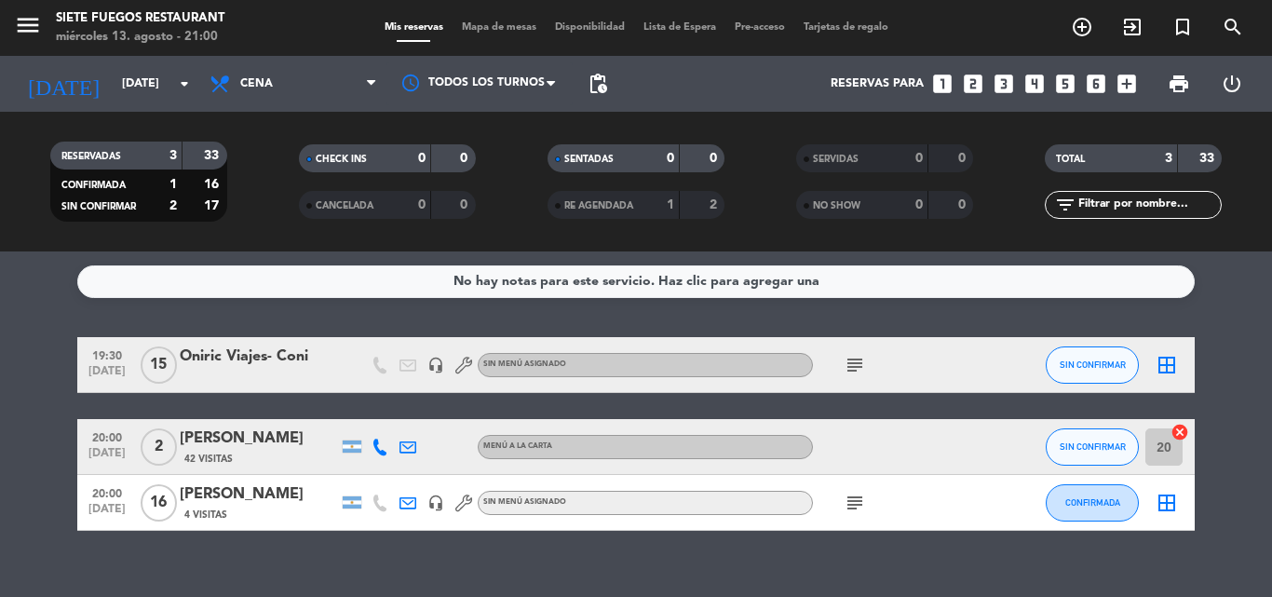
click at [331, 362] on div "Oniric Viajes- Coni" at bounding box center [259, 357] width 158 height 24
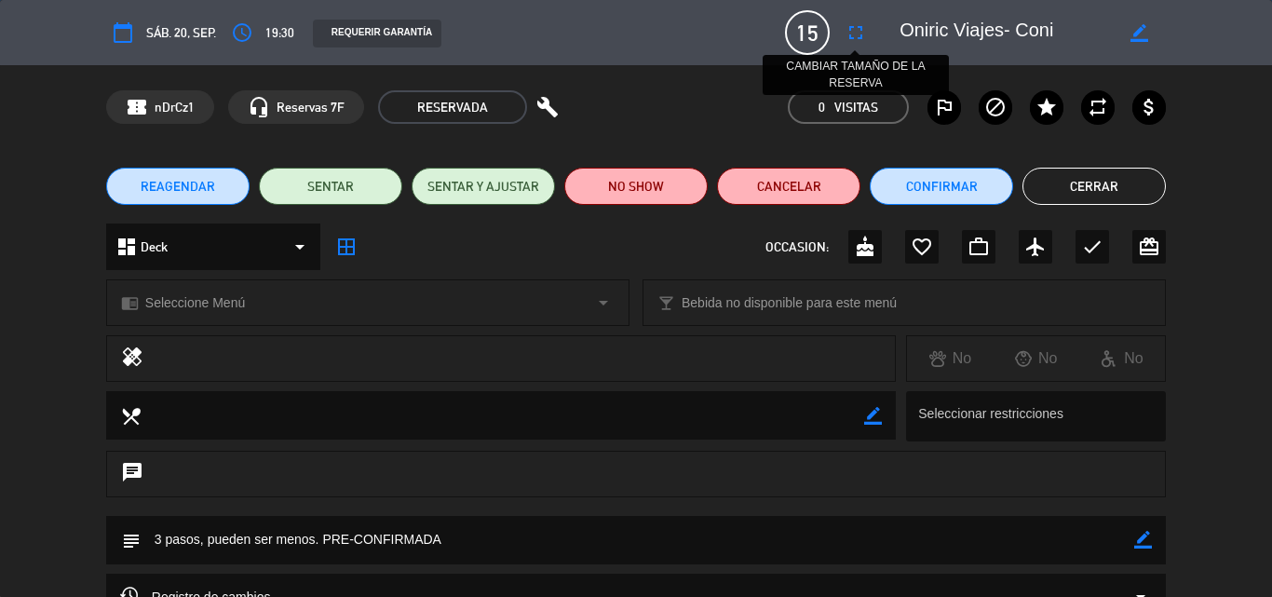
click at [867, 34] on icon "fullscreen" at bounding box center [856, 32] width 22 height 22
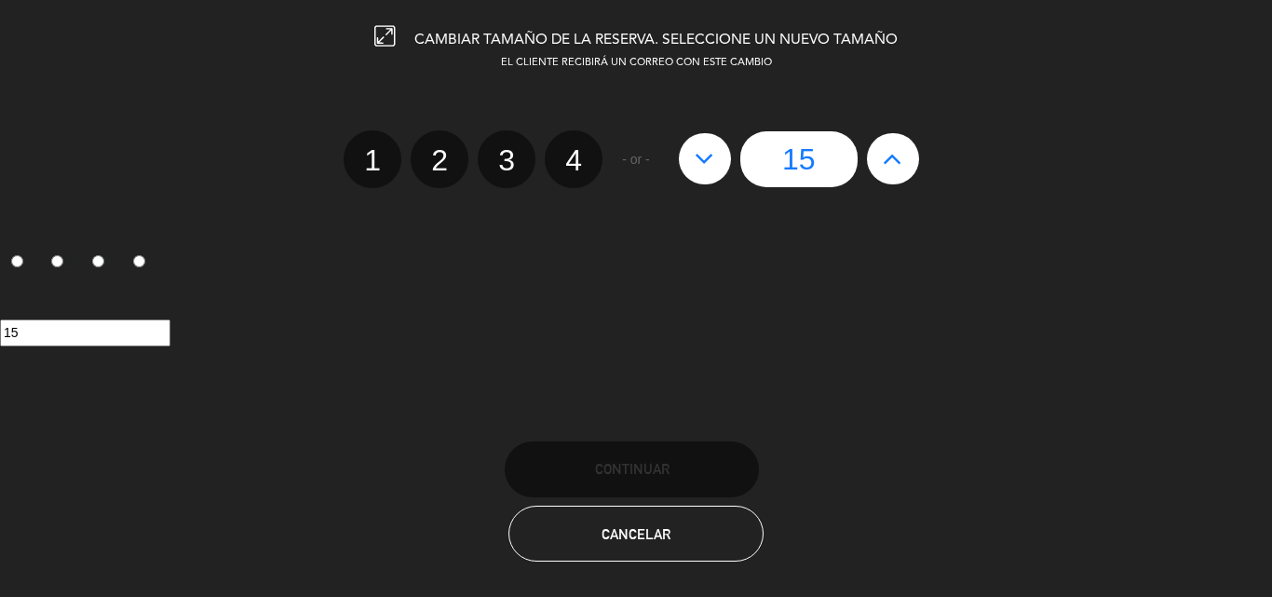
click at [708, 161] on icon at bounding box center [705, 158] width 20 height 30
type input "14"
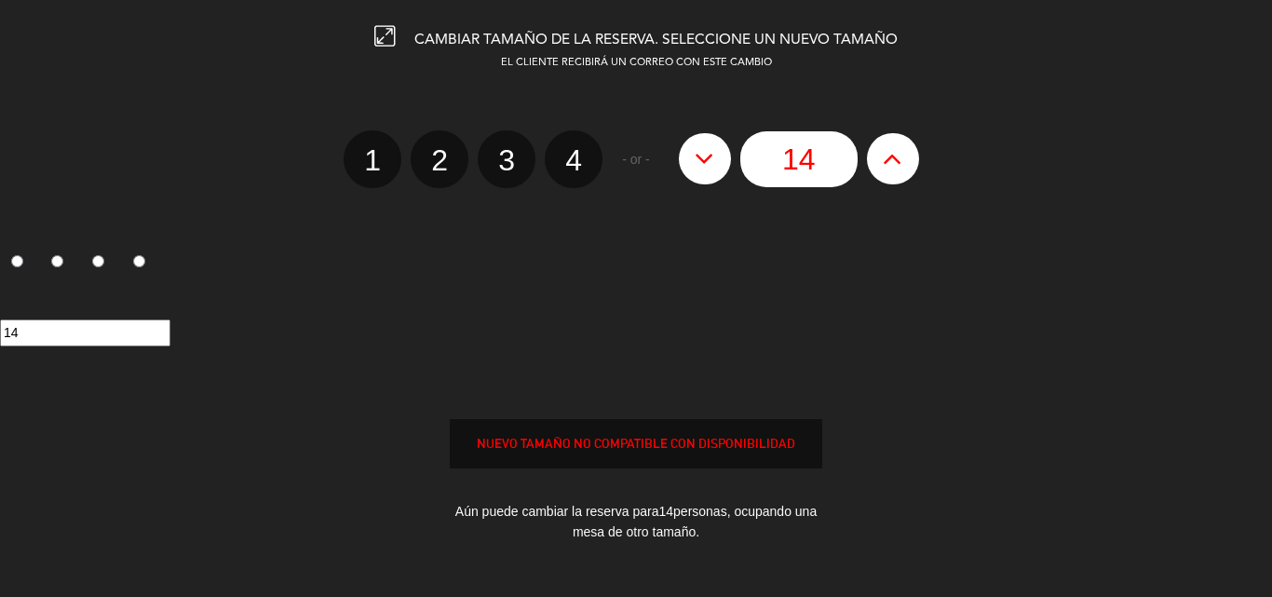
click at [708, 161] on icon at bounding box center [705, 158] width 20 height 30
type input "13"
click at [708, 161] on icon at bounding box center [705, 158] width 20 height 30
type input "12"
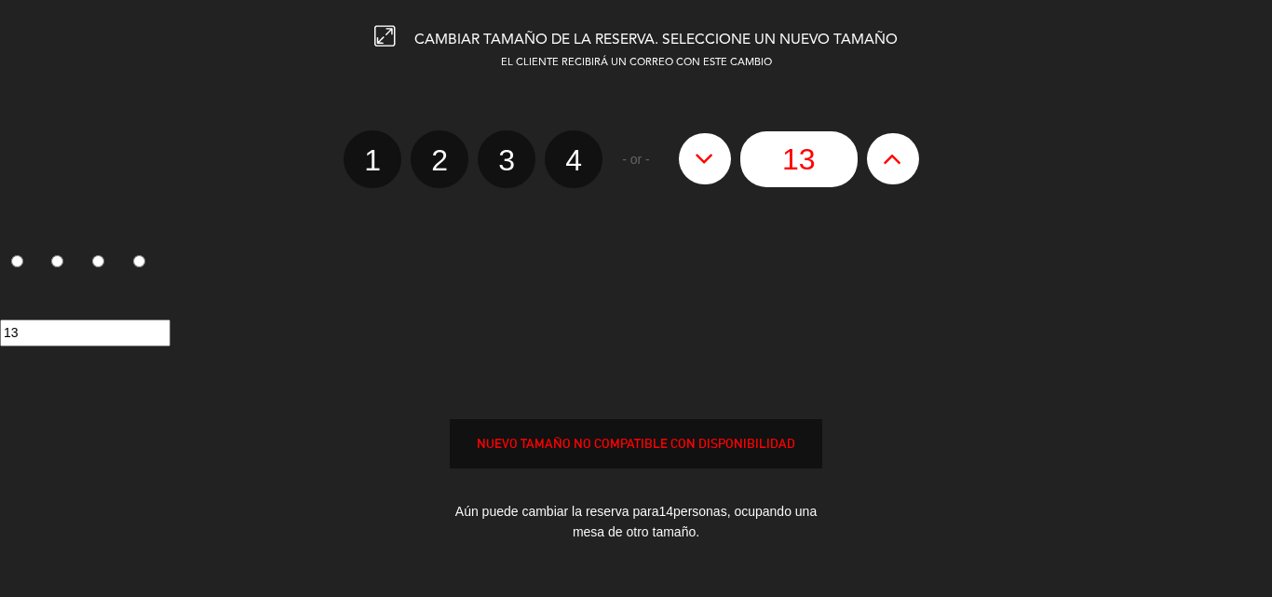
type input "12"
click at [708, 161] on icon at bounding box center [705, 158] width 20 height 30
type input "11"
click at [708, 161] on icon at bounding box center [705, 158] width 20 height 30
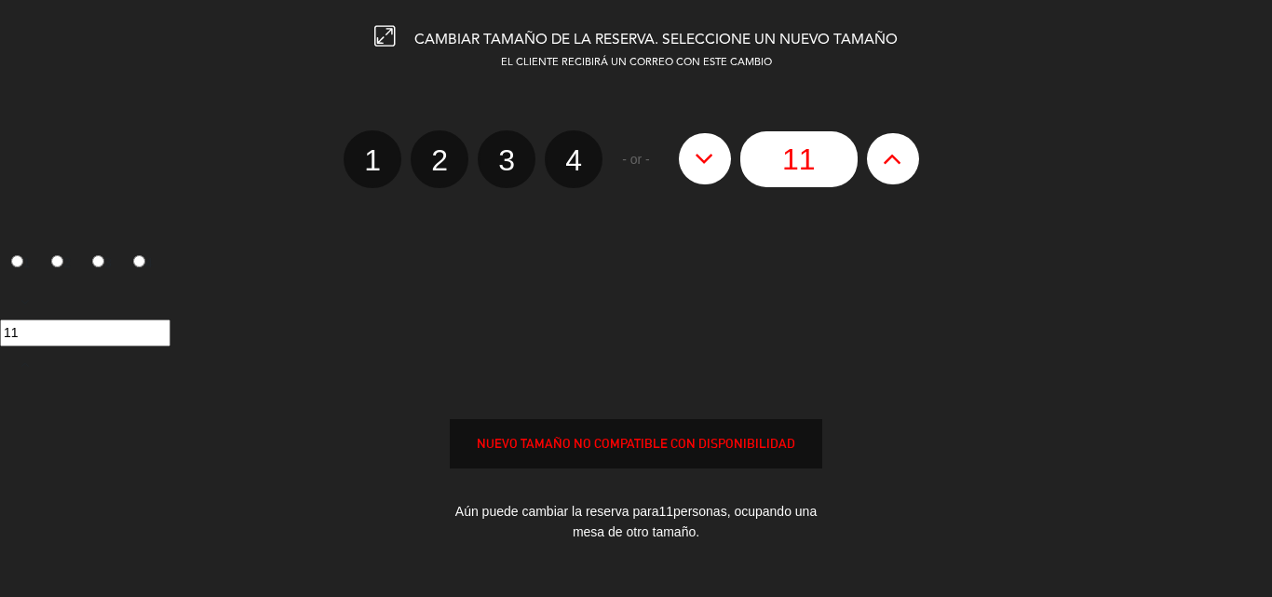
type input "10"
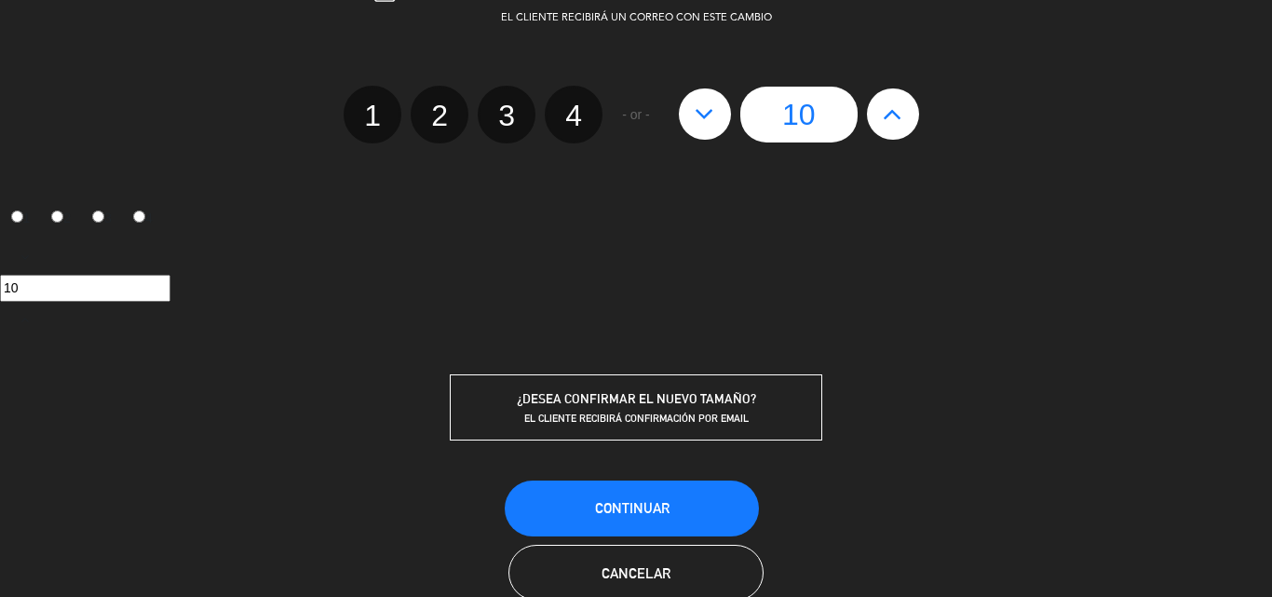
scroll to position [88, 0]
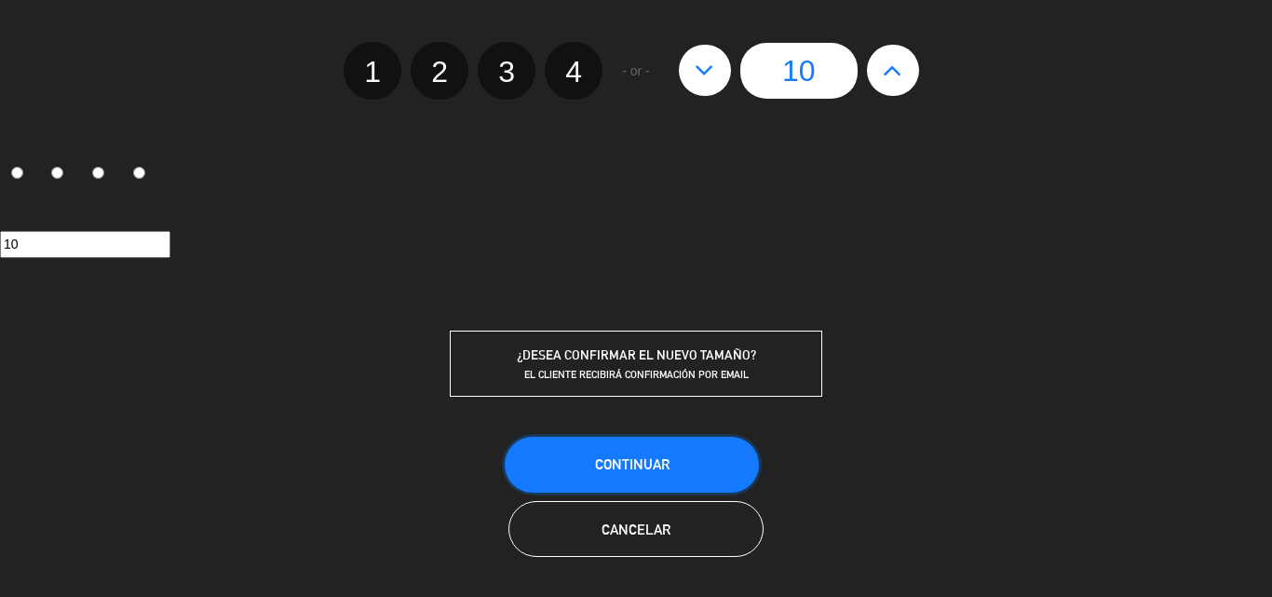
click at [688, 459] on button "Continuar" at bounding box center [632, 465] width 254 height 56
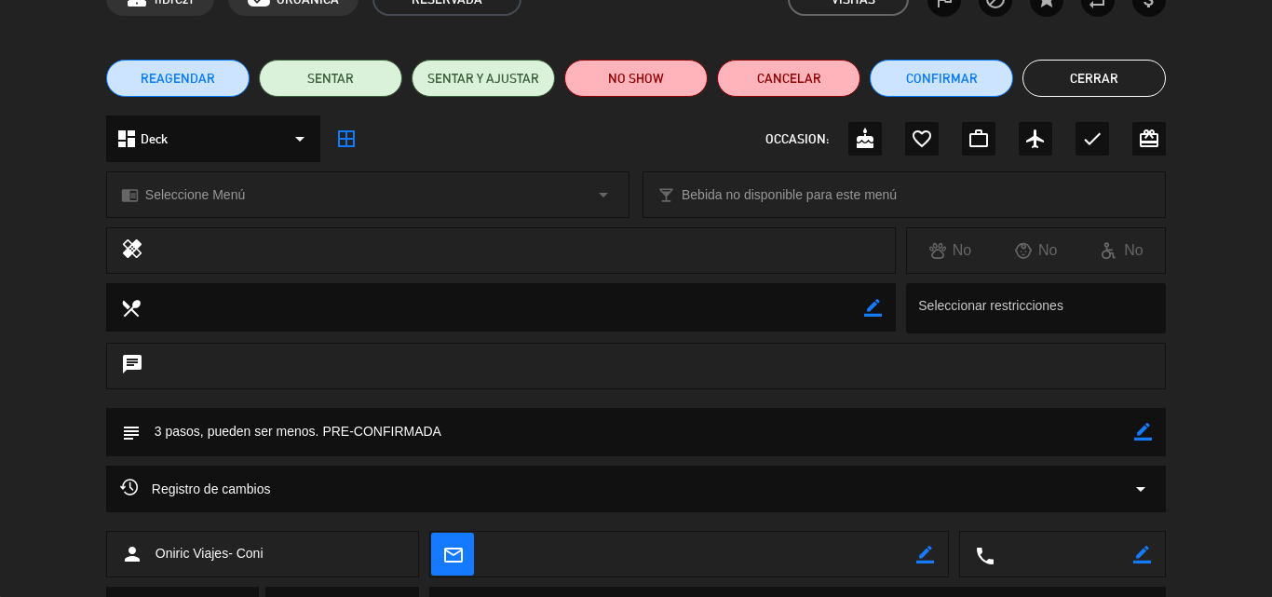
scroll to position [201, 0]
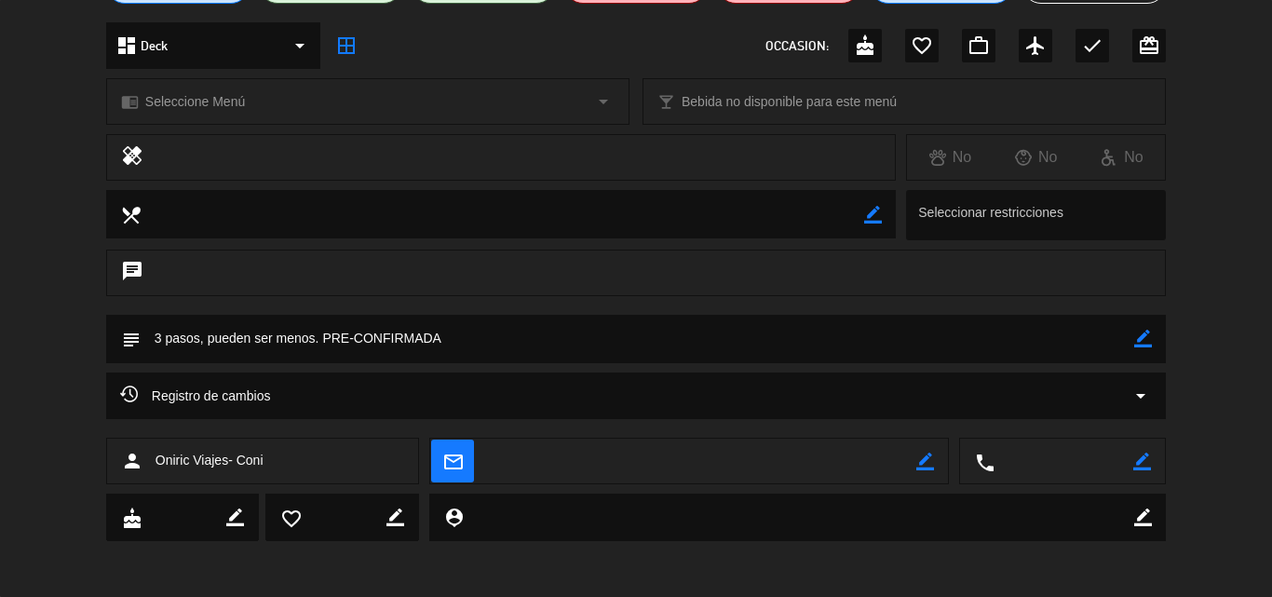
click at [1138, 341] on icon "border_color" at bounding box center [1143, 339] width 18 height 18
click at [653, 332] on textarea at bounding box center [637, 338] width 993 height 47
type textarea "3 pasos, pueden ser menos. Confirmados 7!"
click at [1145, 337] on icon at bounding box center [1143, 339] width 18 height 18
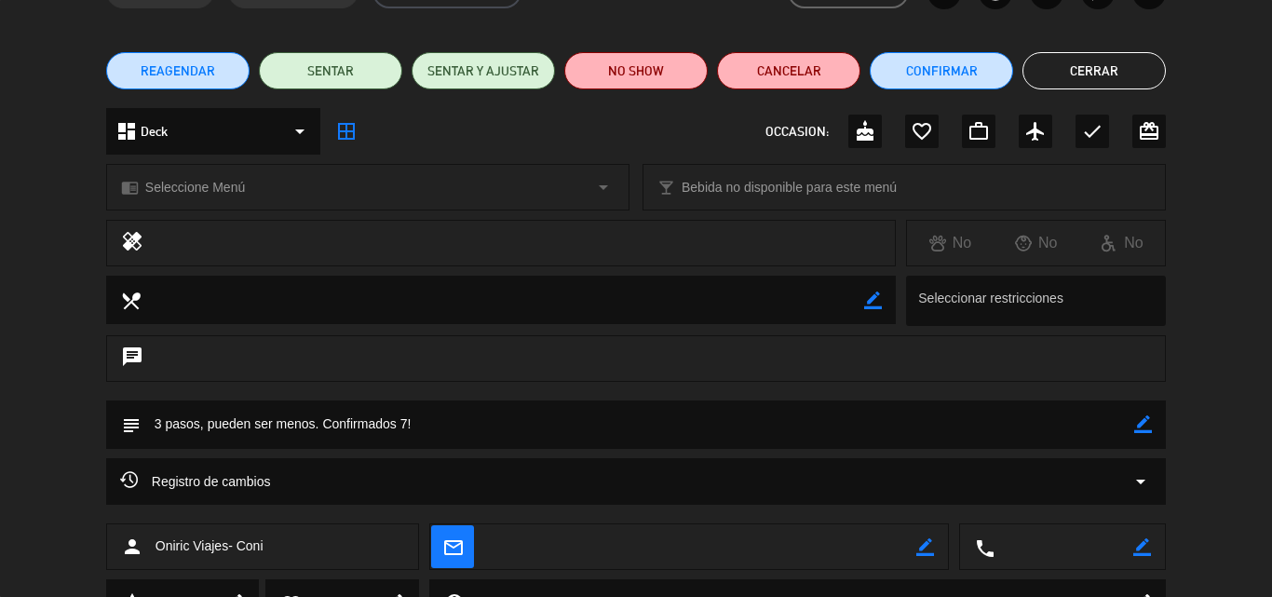
scroll to position [0, 0]
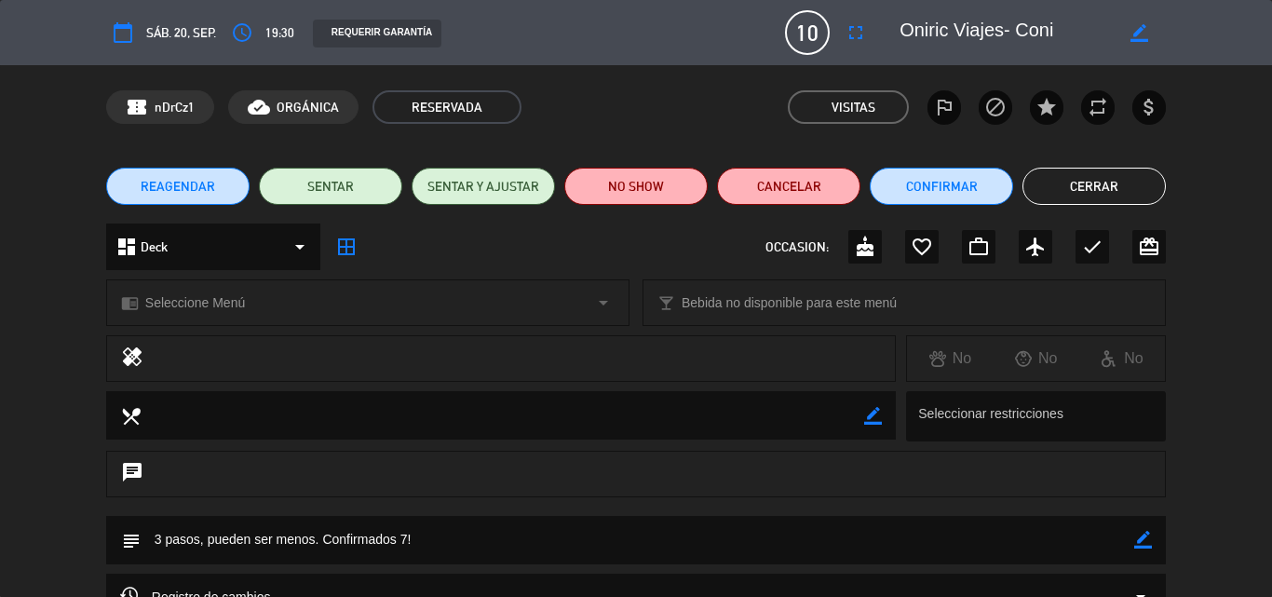
click at [1049, 193] on button "Cerrar" at bounding box center [1093, 186] width 143 height 37
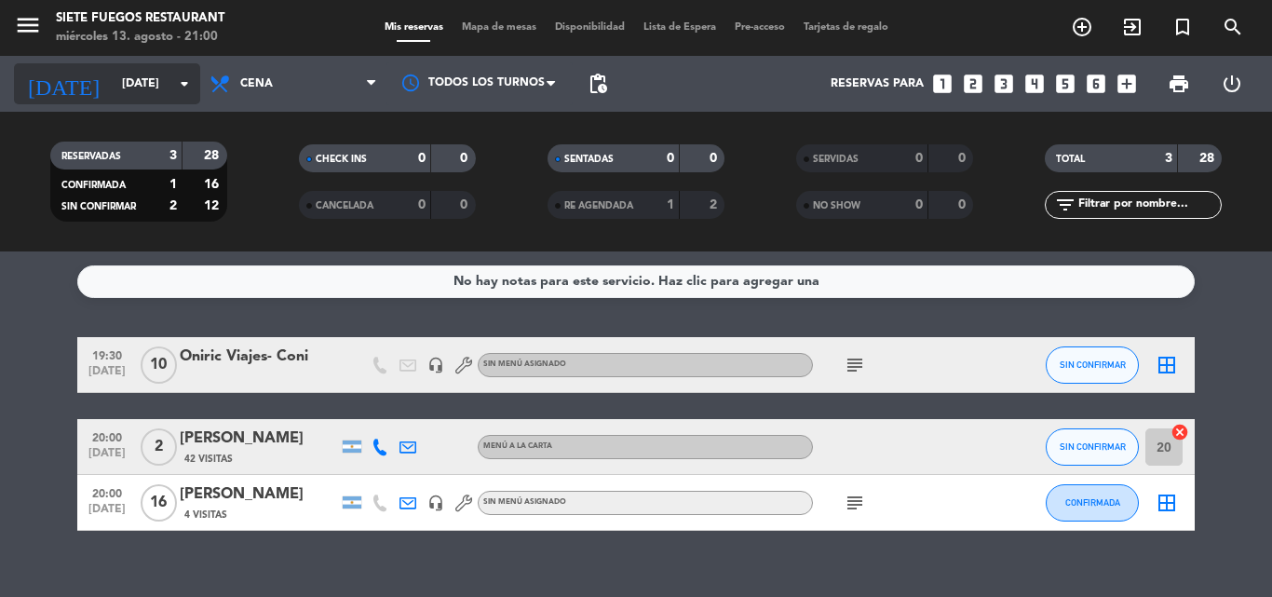
click at [136, 77] on input "[DATE]" at bounding box center [191, 84] width 157 height 32
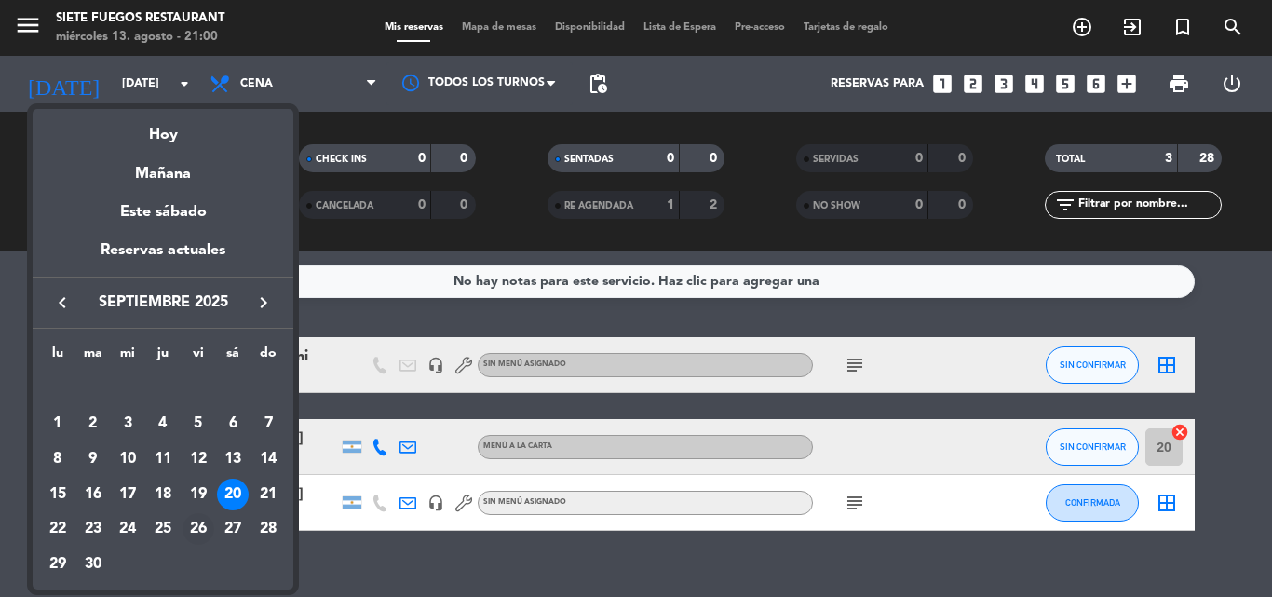
click at [199, 530] on div "26" at bounding box center [198, 529] width 32 height 32
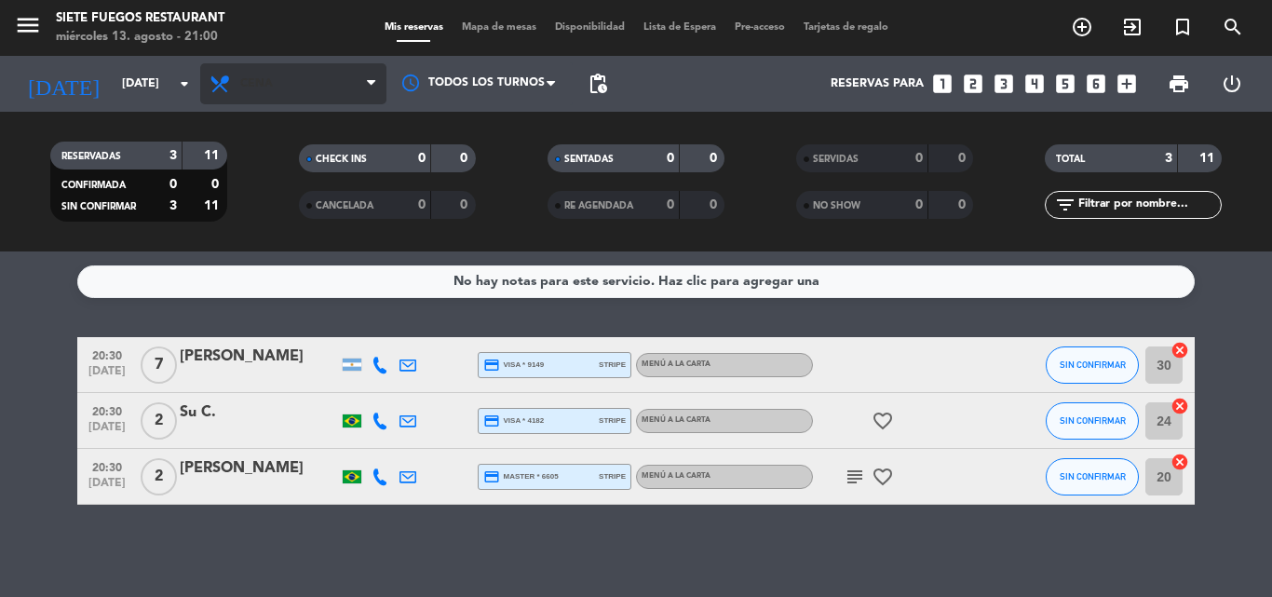
click at [287, 74] on span "Cena" at bounding box center [293, 83] width 186 height 41
click at [294, 171] on div "menu Siete Fuegos Restaurant [DATE] 13. agosto - 21:00 Mis reservas Mapa de mes…" at bounding box center [636, 125] width 1272 height 251
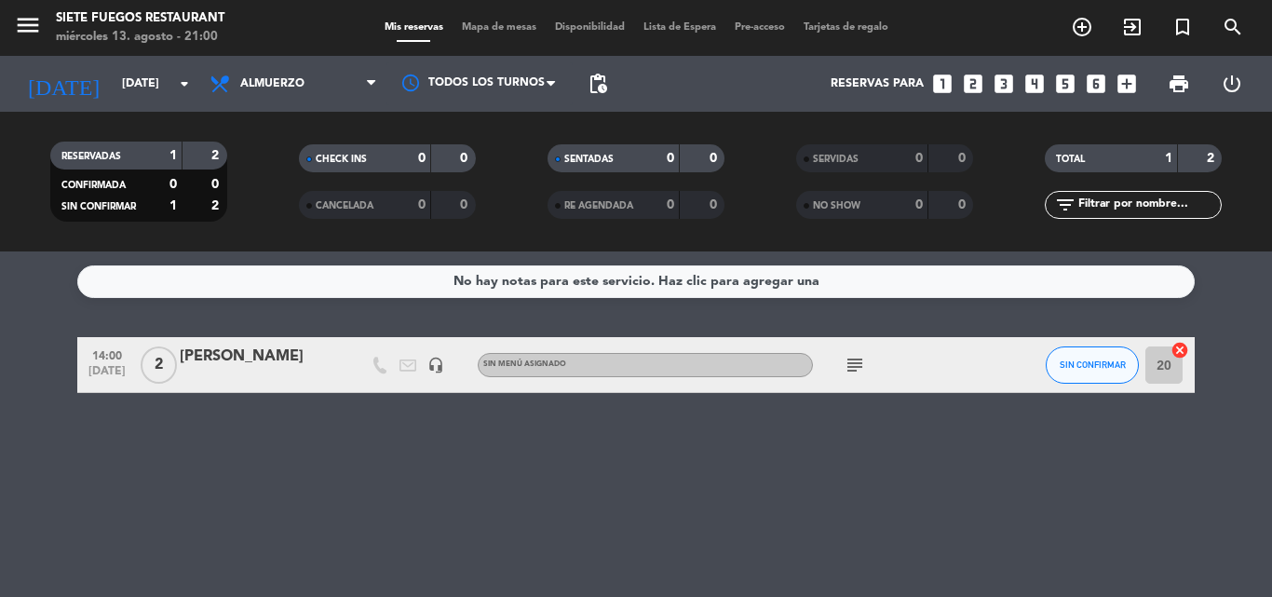
click at [544, 360] on span "Sin menú asignado" at bounding box center [524, 363] width 83 height 7
click at [858, 363] on icon "subject" at bounding box center [855, 365] width 22 height 22
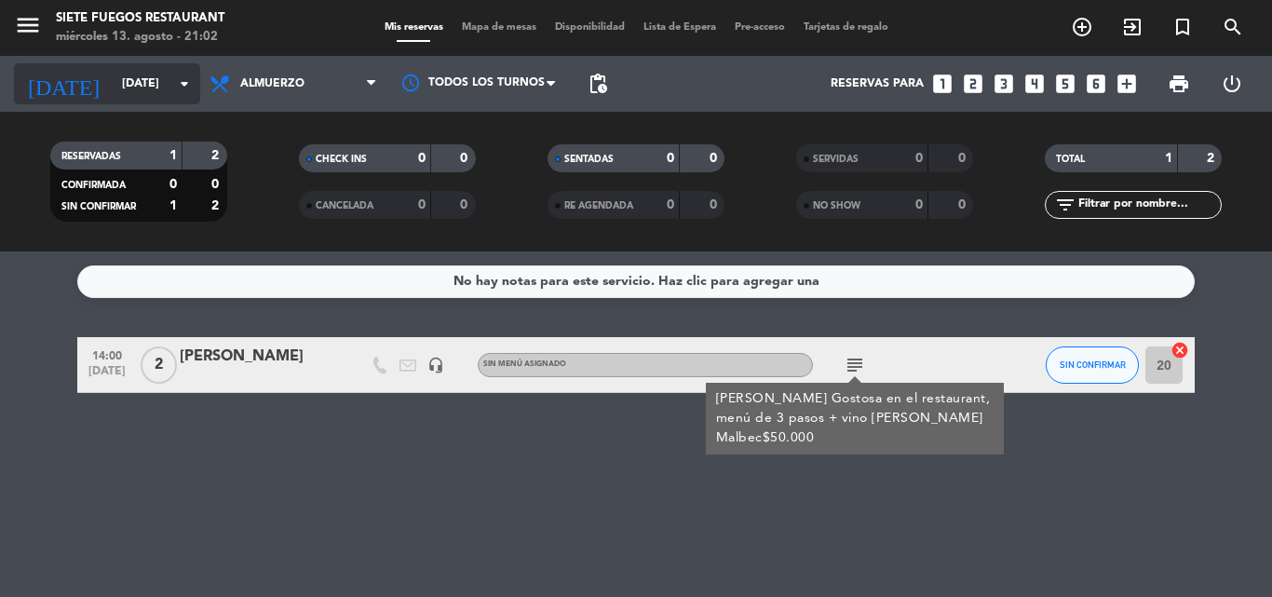
click at [164, 85] on input "[DATE]" at bounding box center [191, 84] width 157 height 32
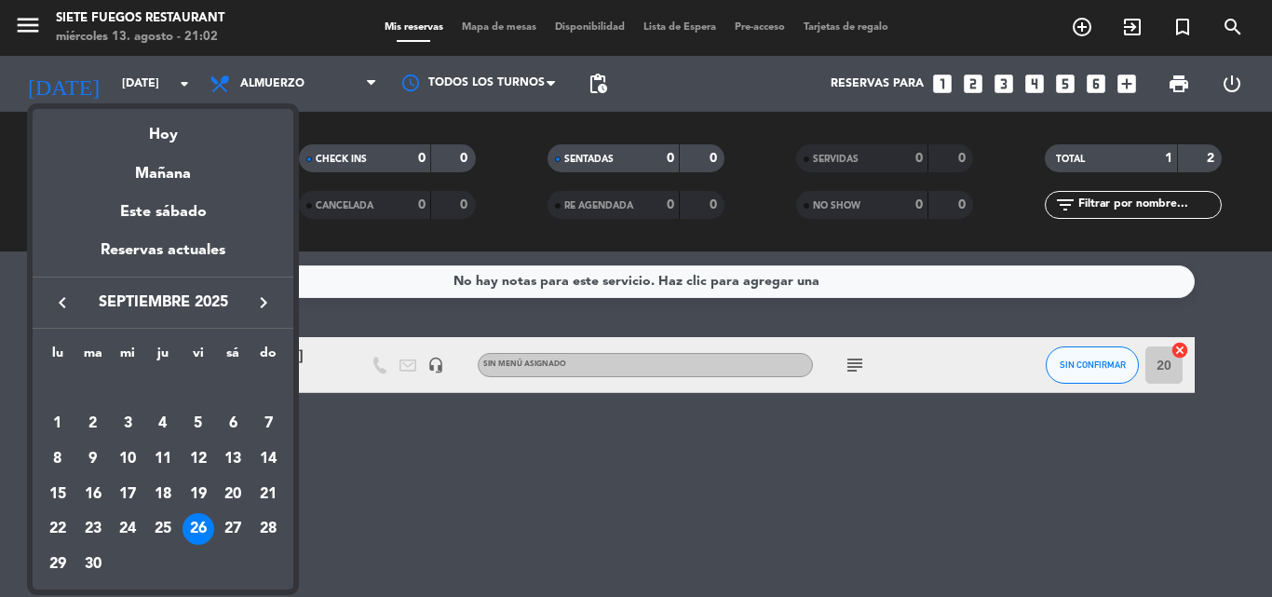
click at [66, 302] on icon "keyboard_arrow_left" at bounding box center [62, 302] width 22 height 22
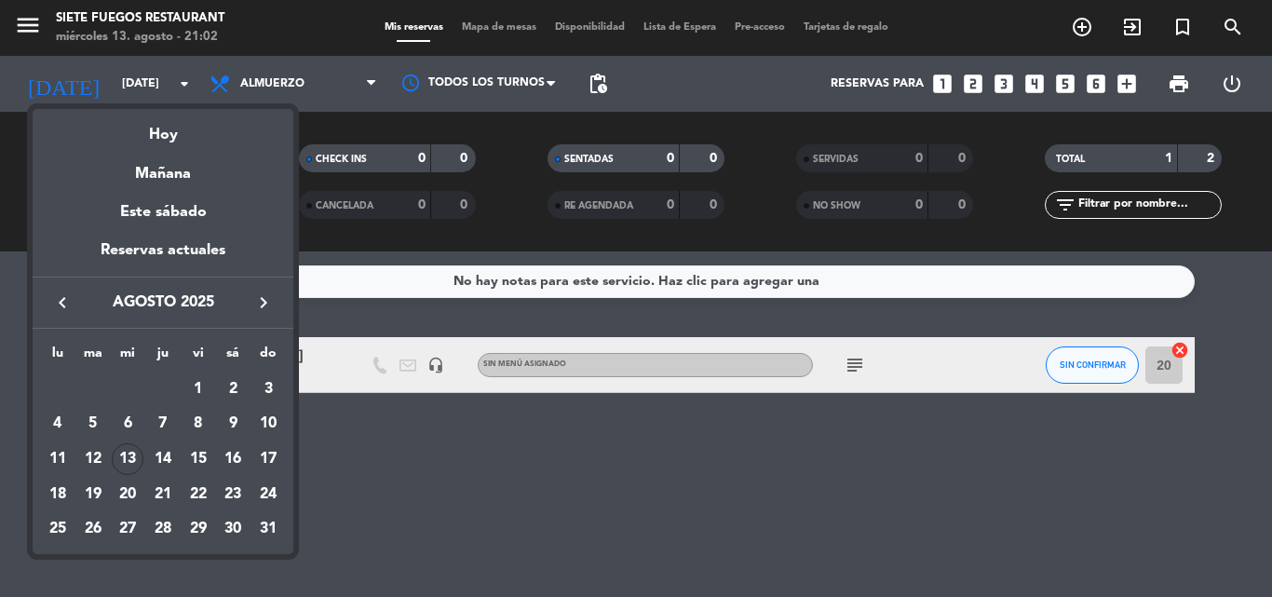
click at [66, 302] on icon "keyboard_arrow_left" at bounding box center [62, 302] width 22 height 22
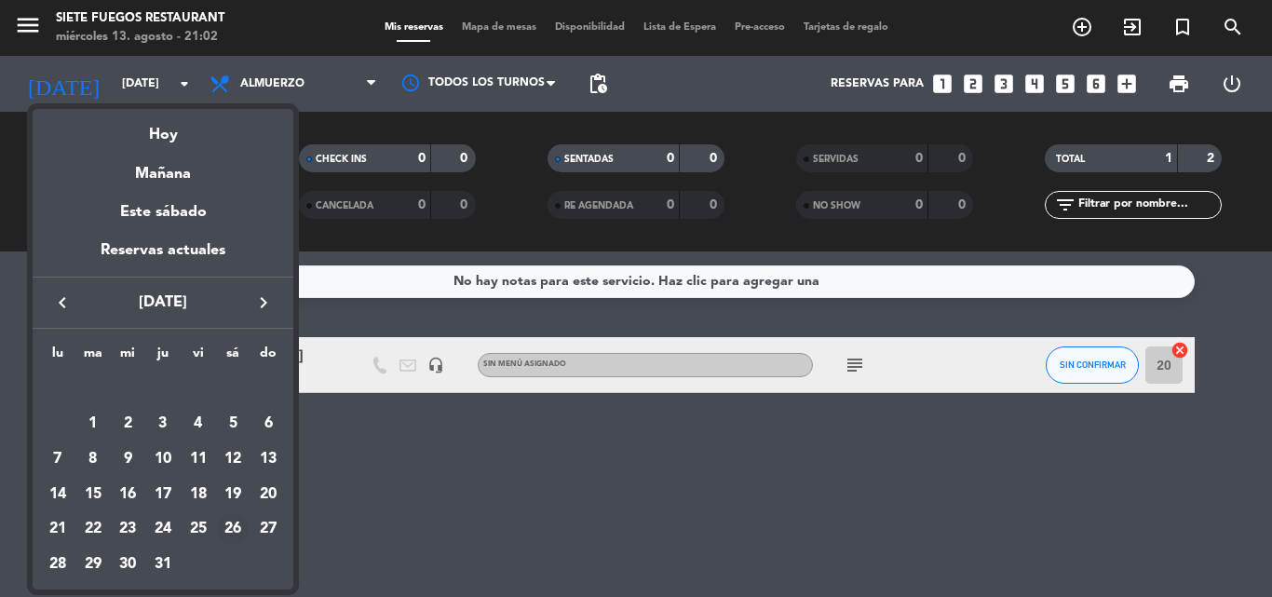
click at [236, 532] on div "26" at bounding box center [233, 529] width 32 height 32
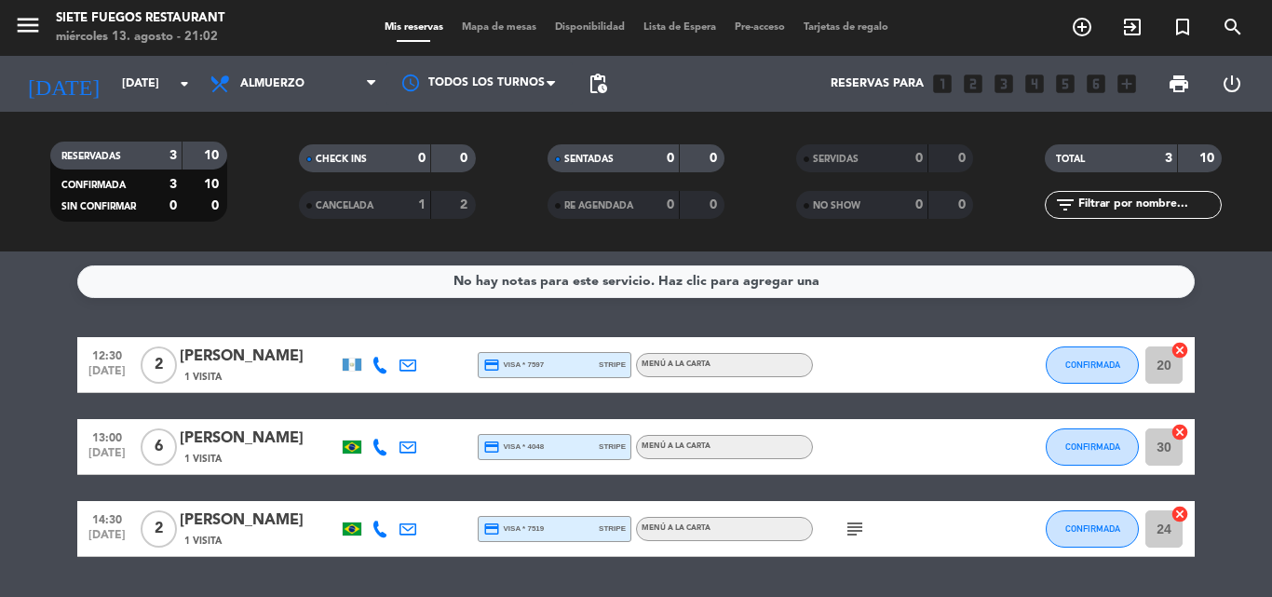
click at [861, 533] on icon "subject" at bounding box center [855, 529] width 22 height 22
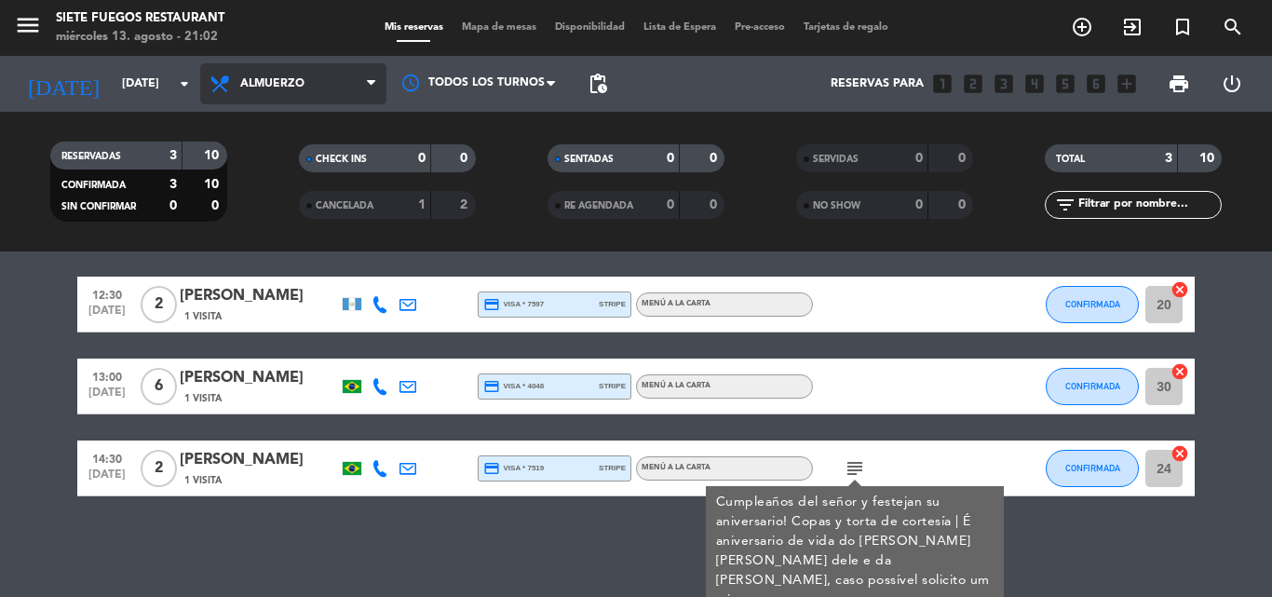
click at [355, 77] on span "Almuerzo" at bounding box center [293, 83] width 186 height 41
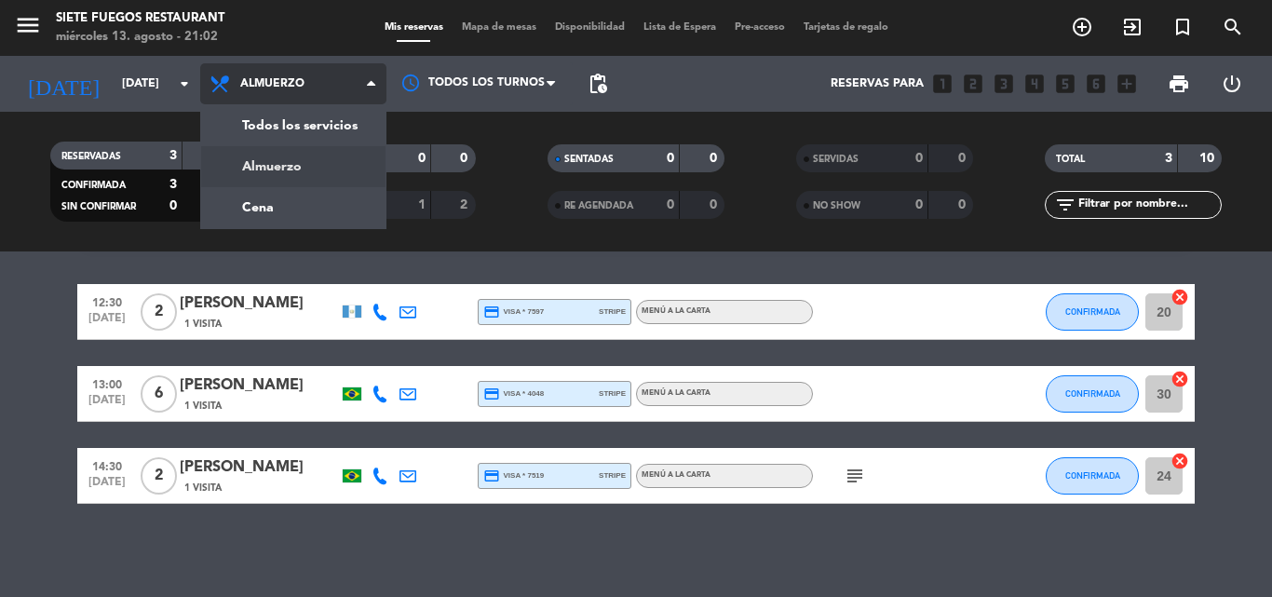
click at [324, 204] on div "menu Siete Fuegos Restaurant [DATE] 13. agosto - 21:02 Mis reservas Mapa de mes…" at bounding box center [636, 125] width 1272 height 251
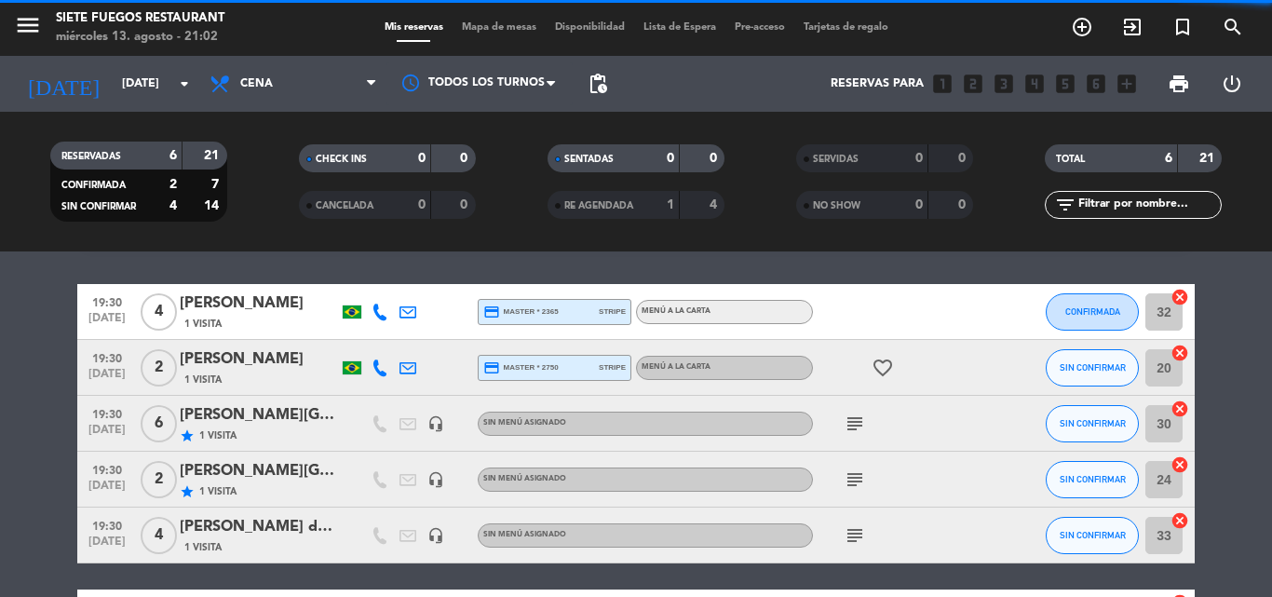
scroll to position [61, 0]
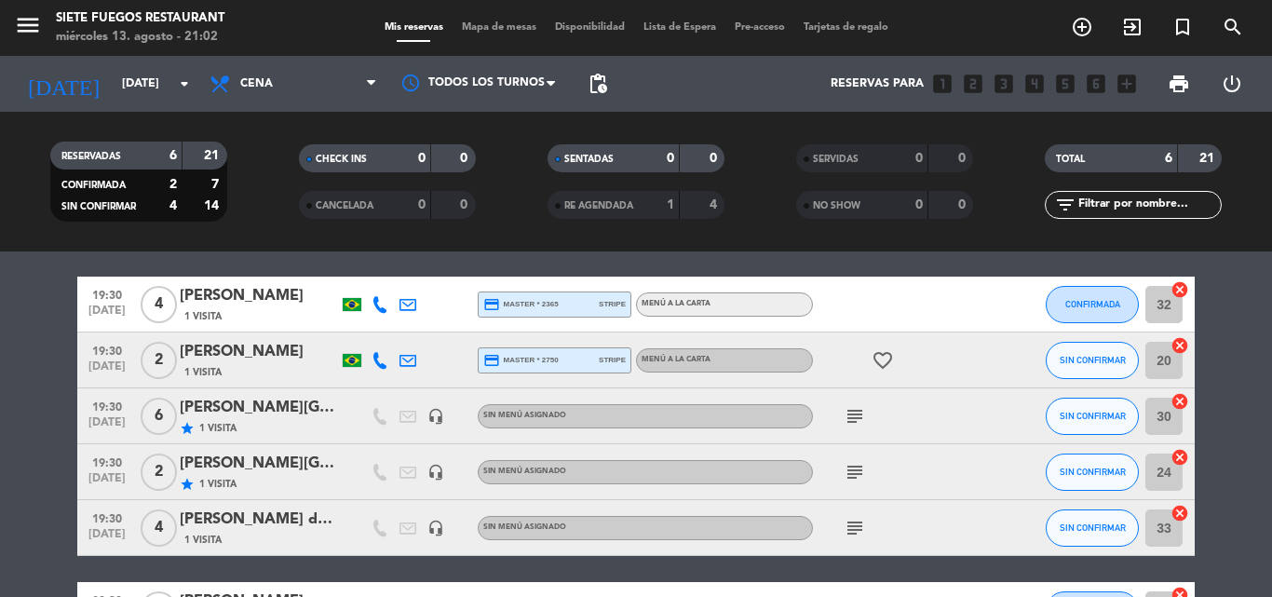
click at [862, 540] on div "subject" at bounding box center [897, 527] width 168 height 55
click at [856, 522] on icon "subject" at bounding box center [855, 528] width 22 height 22
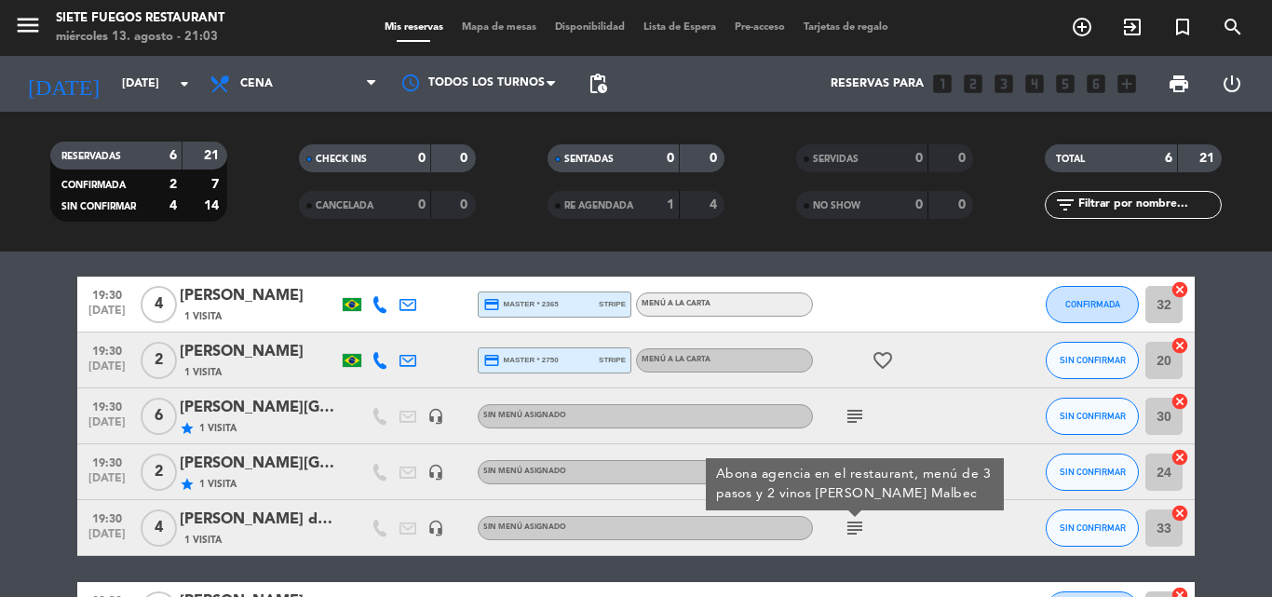
click at [856, 522] on icon "subject" at bounding box center [855, 528] width 22 height 22
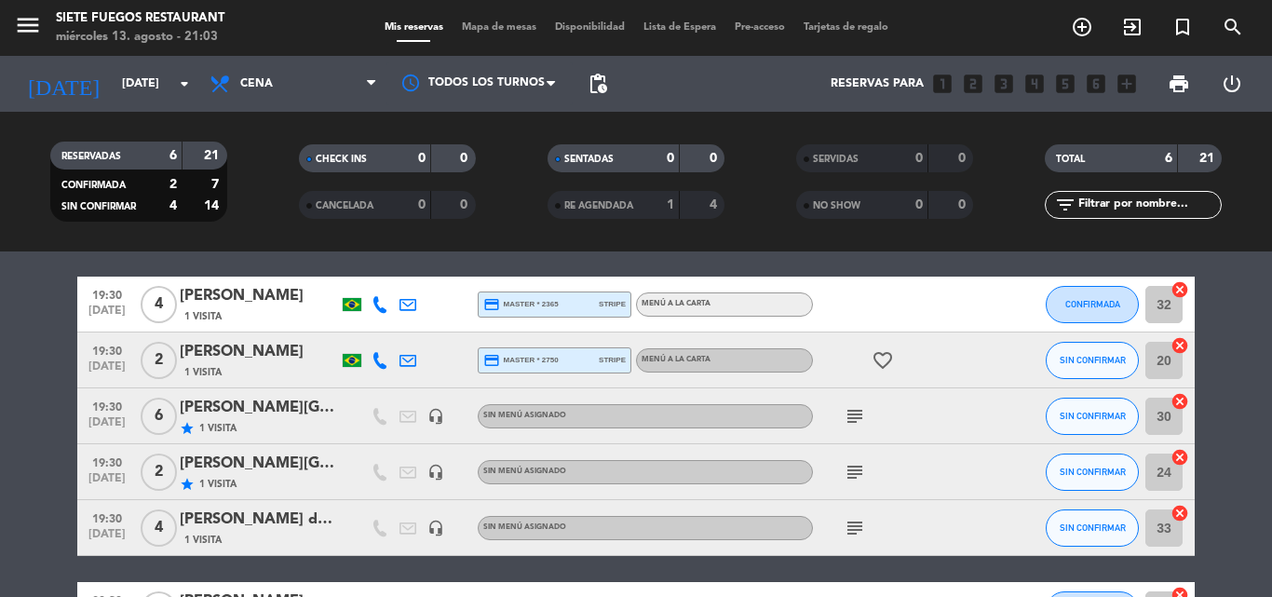
click at [856, 522] on icon "subject" at bounding box center [855, 528] width 22 height 22
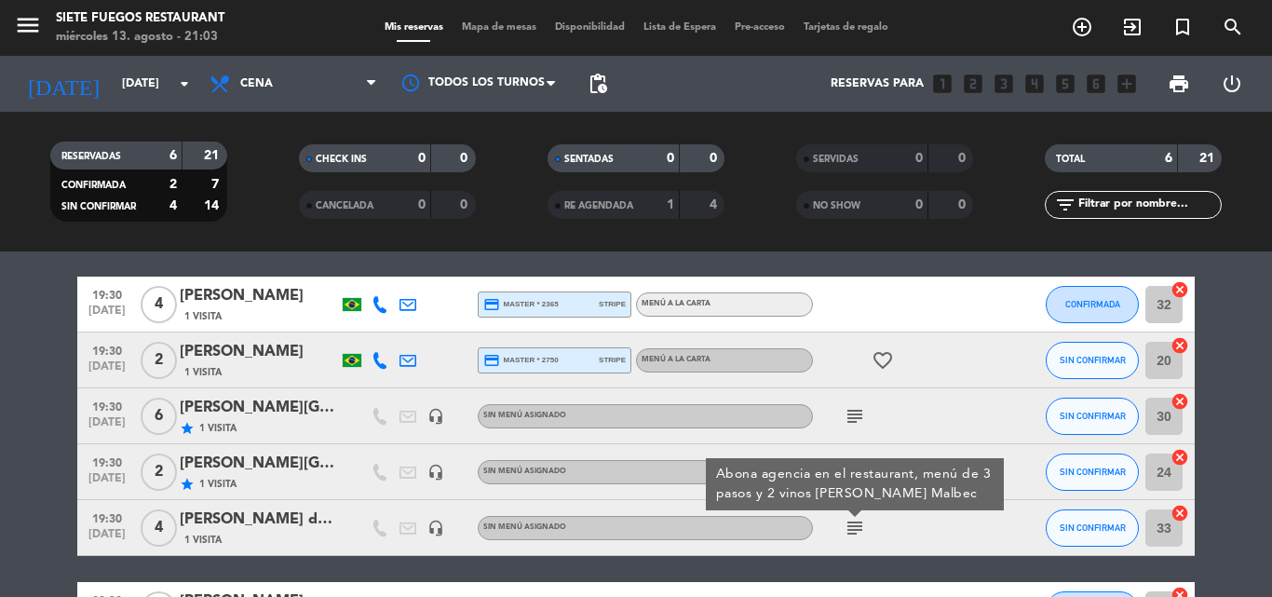
click at [856, 522] on icon "subject" at bounding box center [855, 528] width 22 height 22
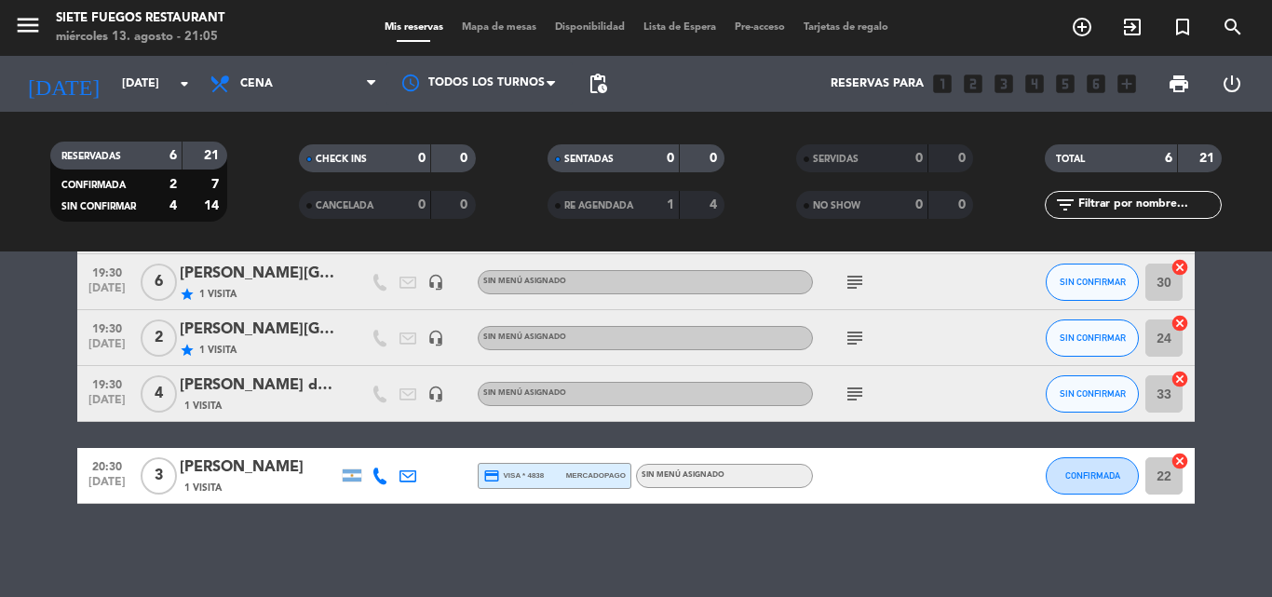
scroll to position [8, 0]
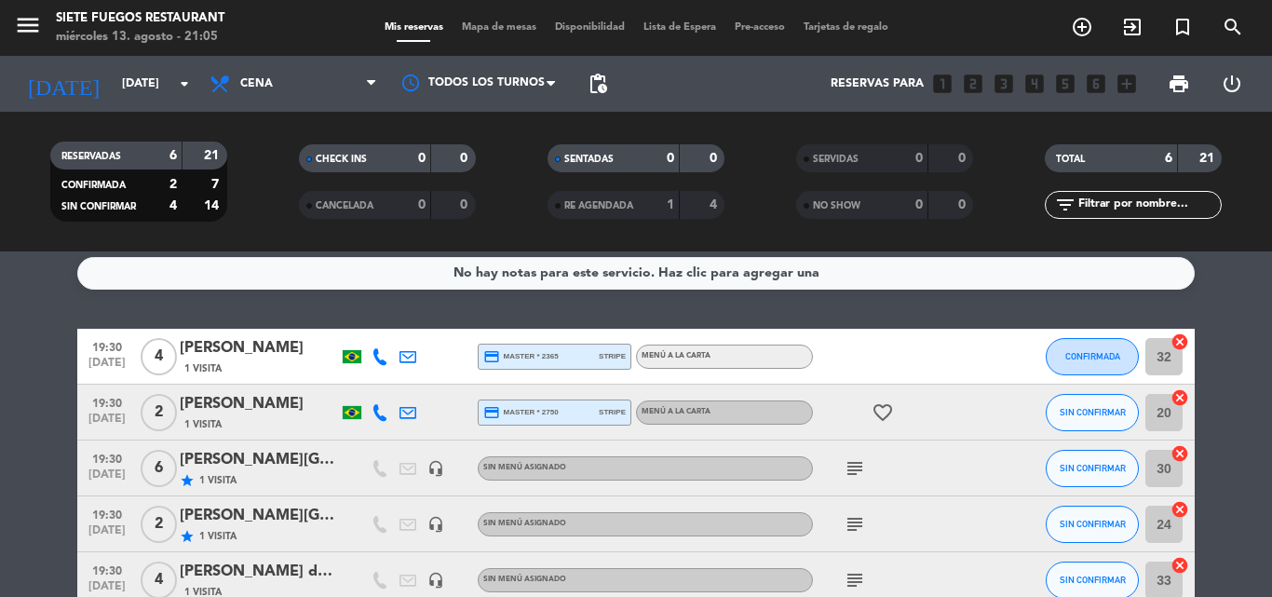
click at [133, 104] on div "[DATE] [DATE] arrow_drop_down" at bounding box center [107, 84] width 186 height 56
click at [136, 87] on input "[DATE]" at bounding box center [191, 84] width 157 height 32
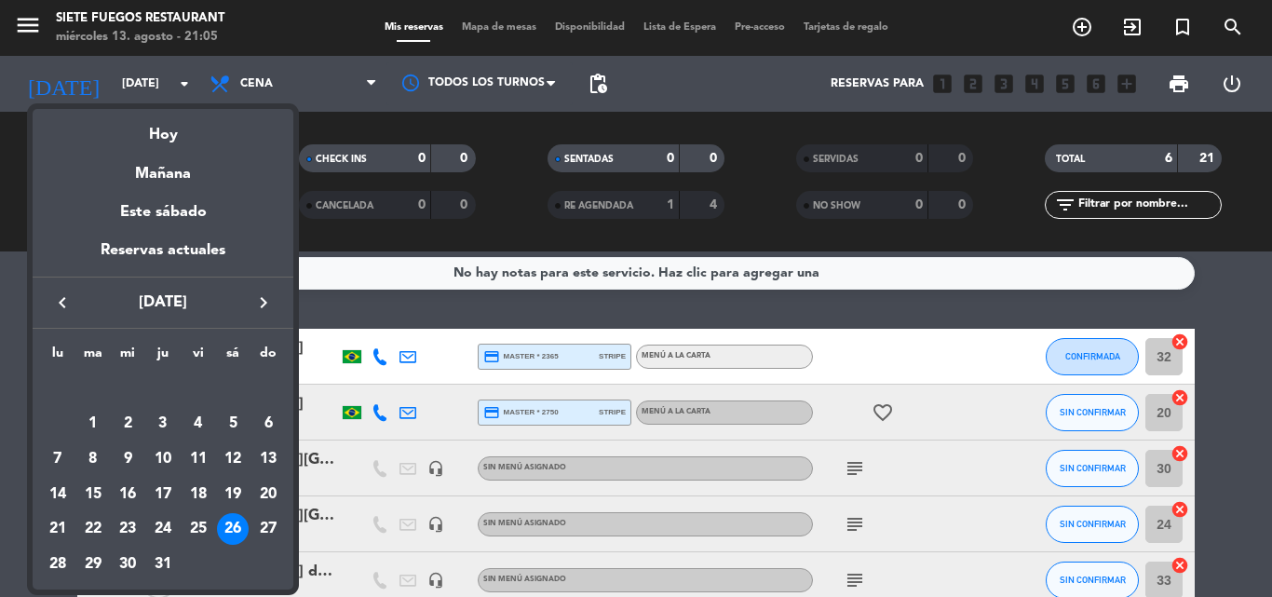
click at [245, 303] on span "[DATE]" at bounding box center [163, 303] width 168 height 24
click at [260, 298] on icon "keyboard_arrow_right" at bounding box center [263, 302] width 22 height 22
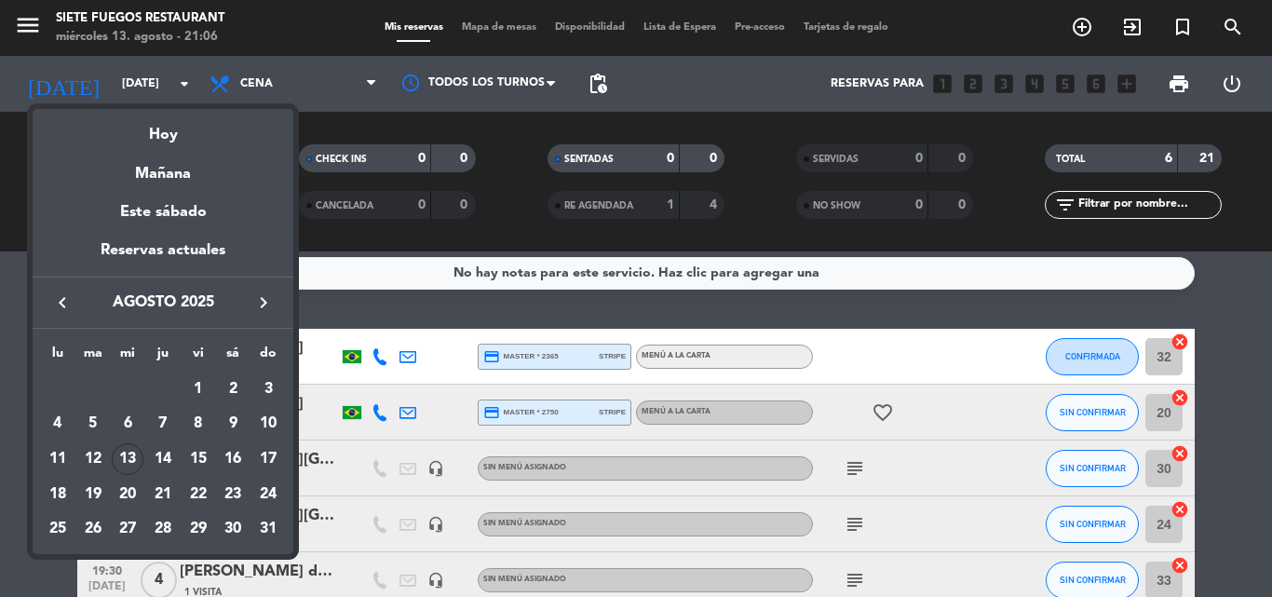
click at [260, 298] on icon "keyboard_arrow_right" at bounding box center [263, 302] width 22 height 22
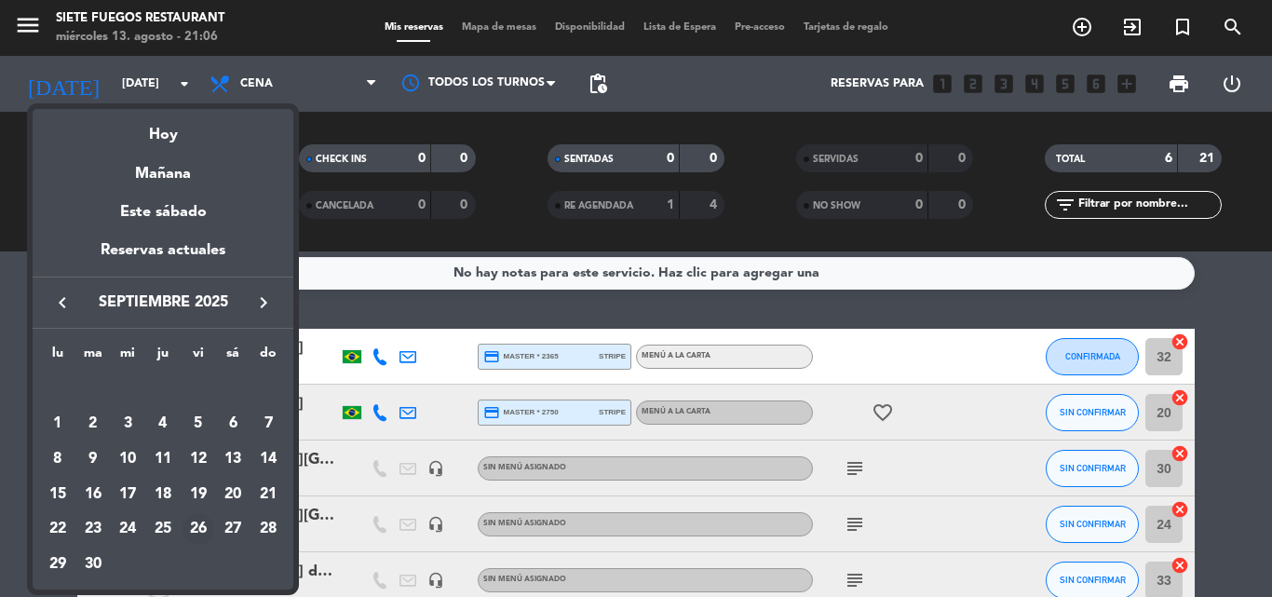
click at [202, 529] on div "26" at bounding box center [198, 529] width 32 height 32
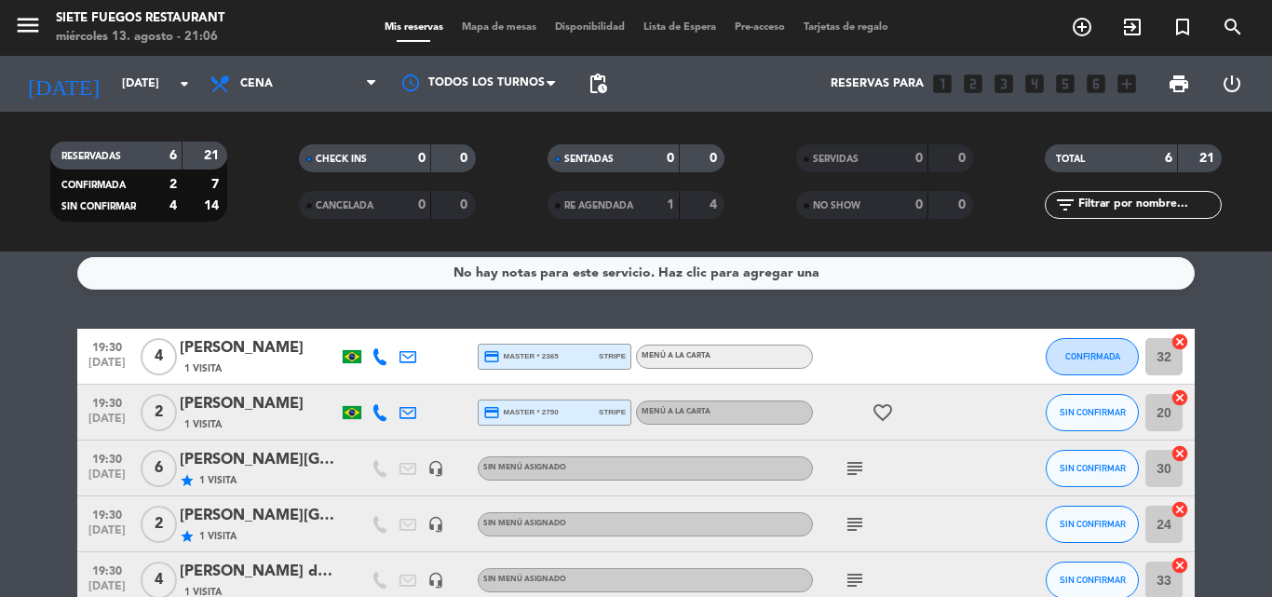
type input "[DATE]"
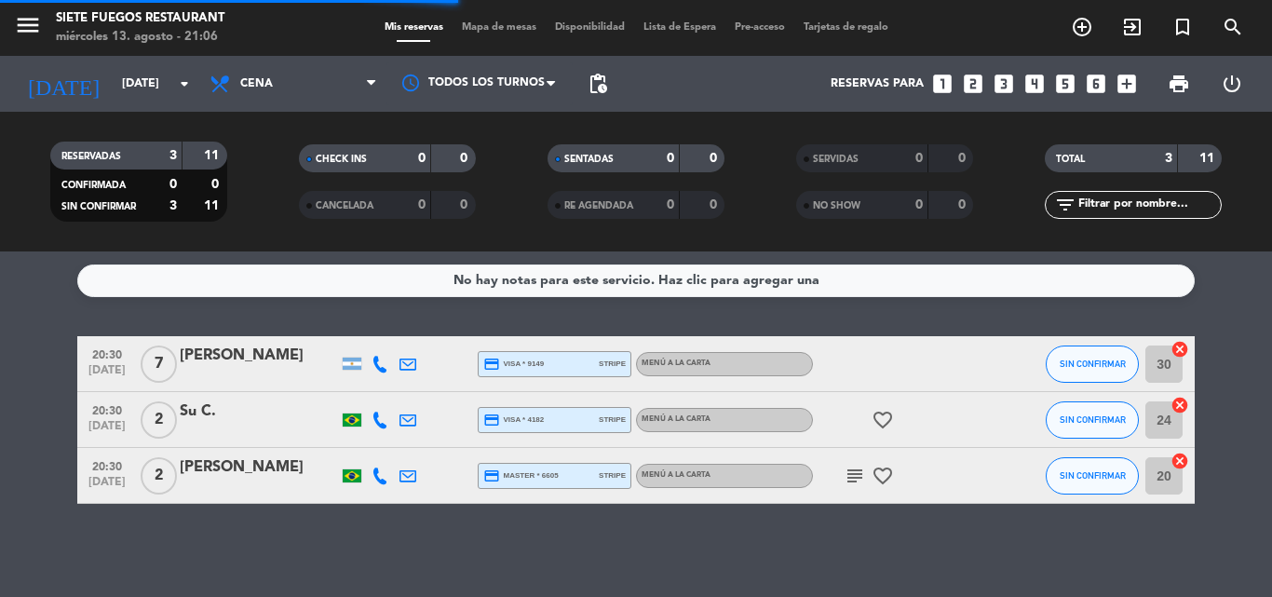
scroll to position [1, 0]
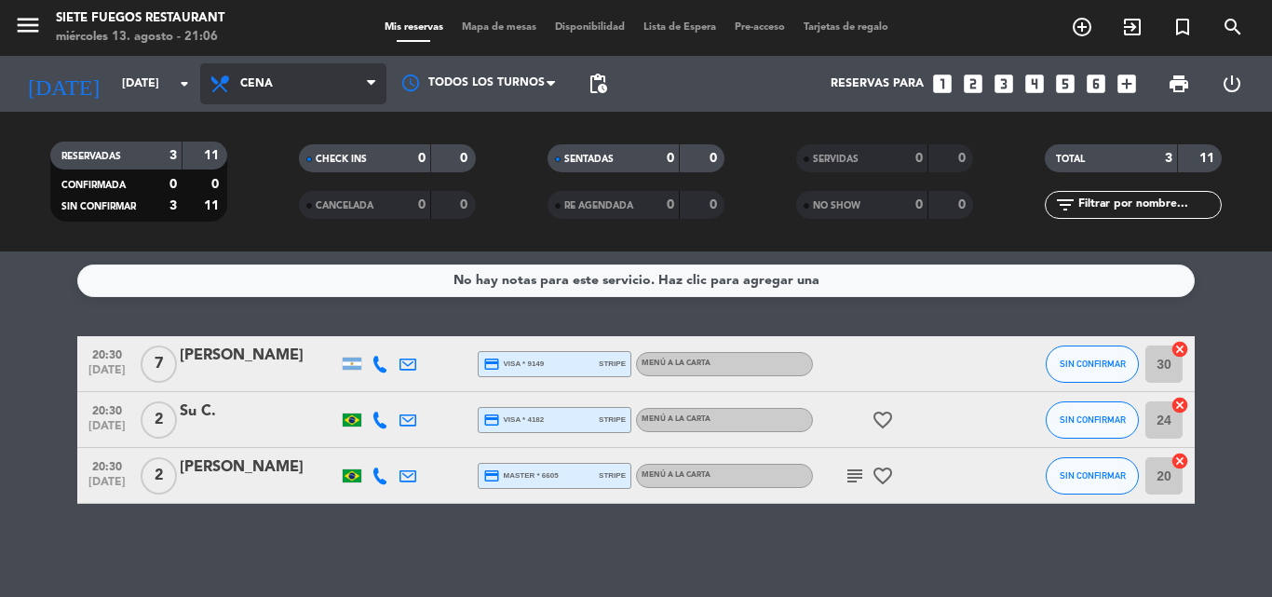
click at [264, 78] on span "Cena" at bounding box center [256, 83] width 33 height 13
click at [303, 179] on div "menu Siete Fuegos Restaurant [DATE] 13. agosto - 21:06 Mis reservas Mapa de mes…" at bounding box center [636, 125] width 1272 height 251
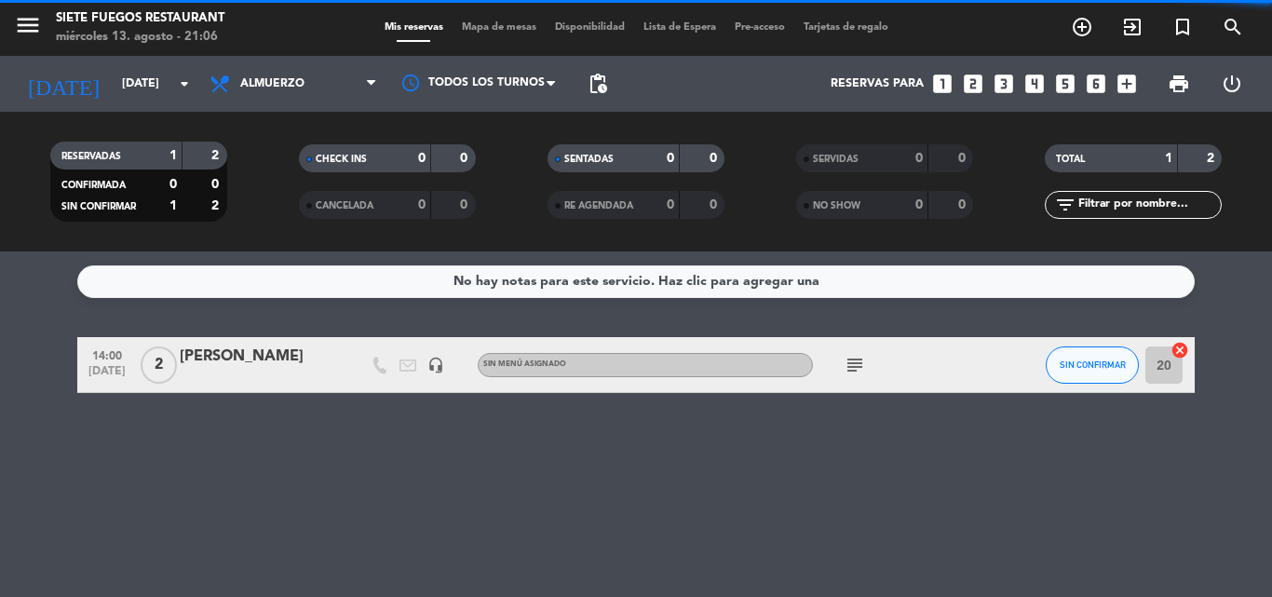
scroll to position [0, 0]
click at [242, 359] on div "[PERSON_NAME]" at bounding box center [259, 357] width 158 height 24
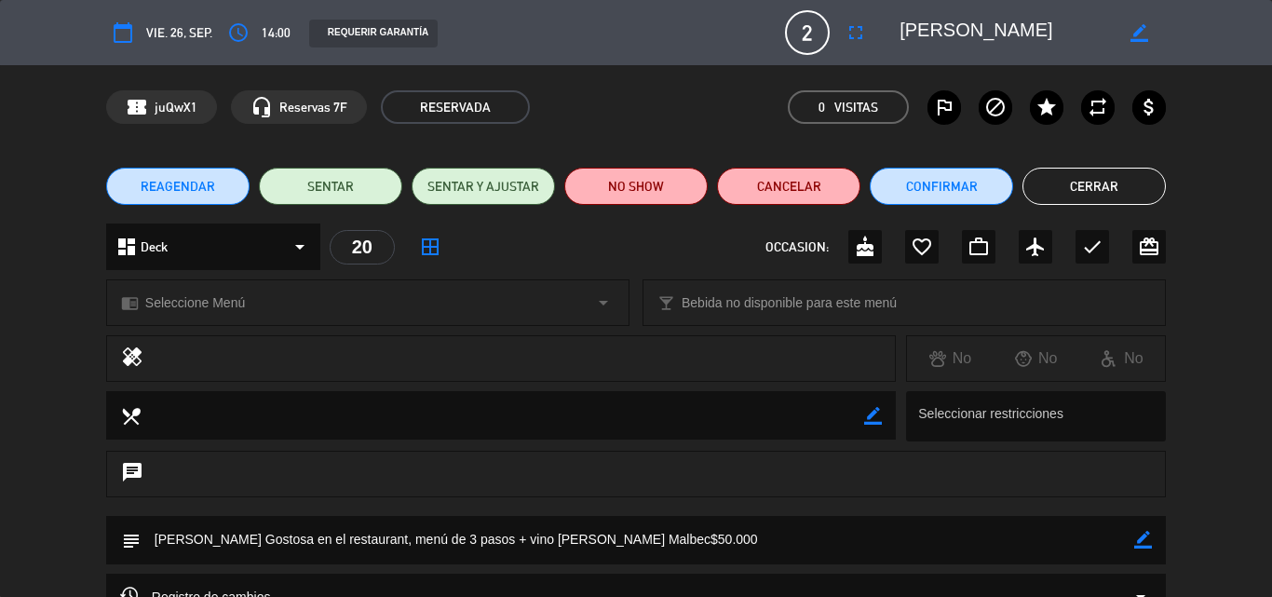
click at [1141, 534] on icon "border_color" at bounding box center [1143, 540] width 18 height 18
click at [1025, 535] on textarea at bounding box center [637, 539] width 993 height 47
type textarea "[PERSON_NAME] Gostosa en el restaurant, menú de 3 pasos + vino [PERSON_NAME] Ma…"
click at [1152, 537] on div "subject" at bounding box center [636, 540] width 1060 height 48
click at [1148, 537] on icon at bounding box center [1143, 540] width 18 height 18
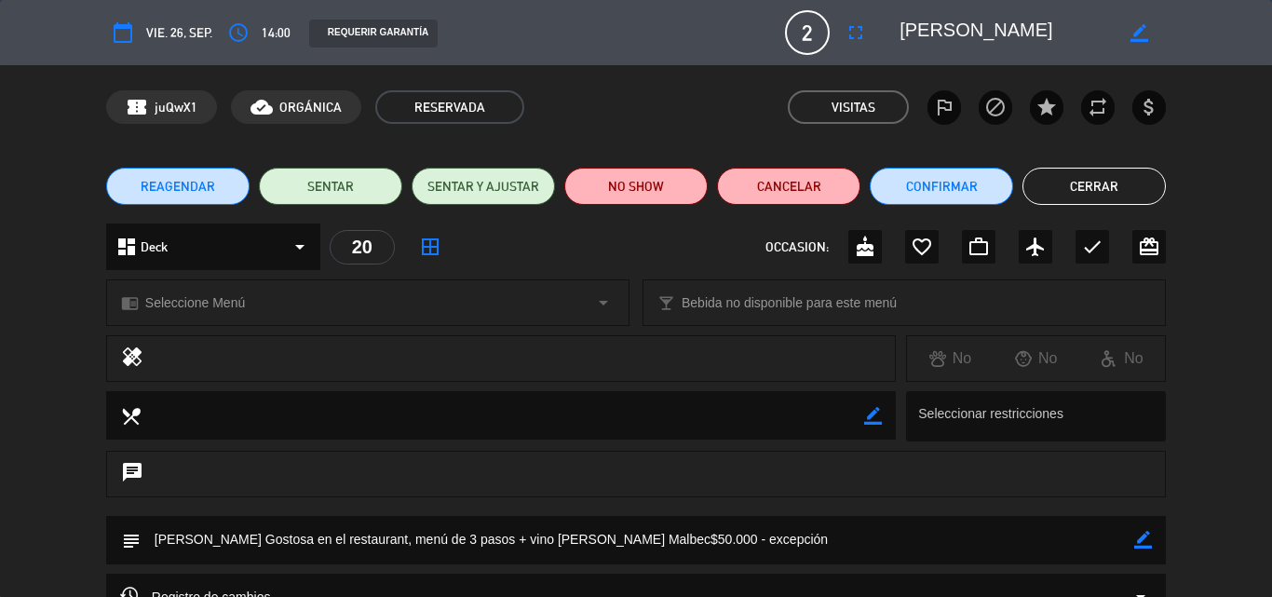
click at [1059, 184] on button "Cerrar" at bounding box center [1093, 186] width 143 height 37
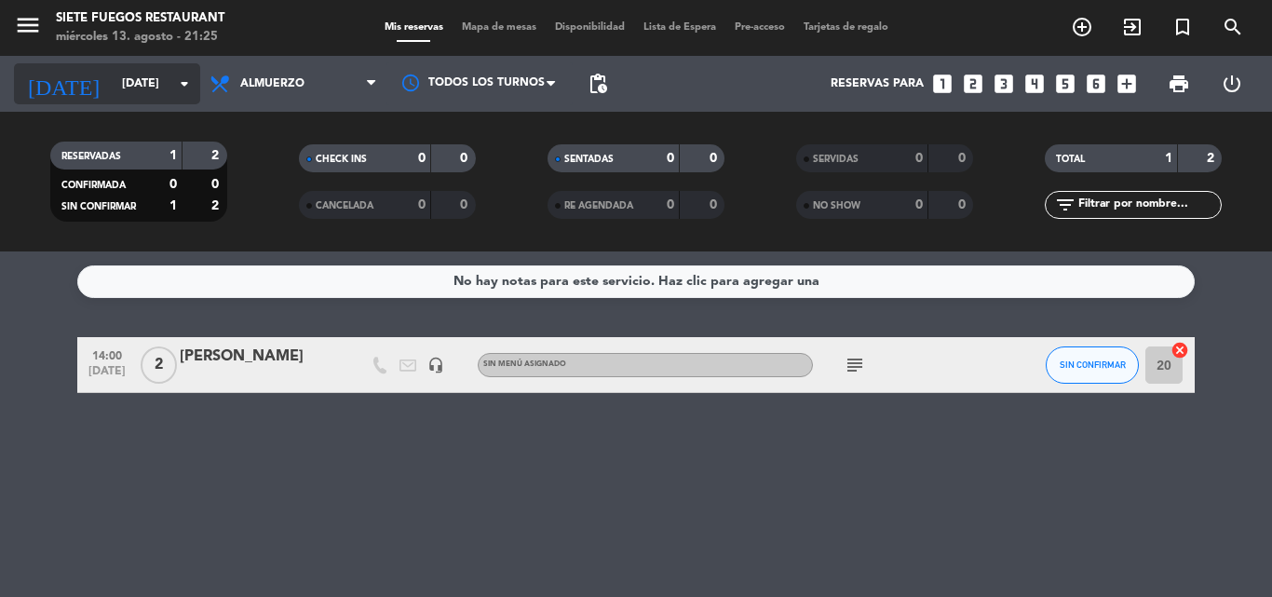
click at [151, 101] on div "[DATE] [DATE] arrow_drop_down" at bounding box center [107, 83] width 186 height 41
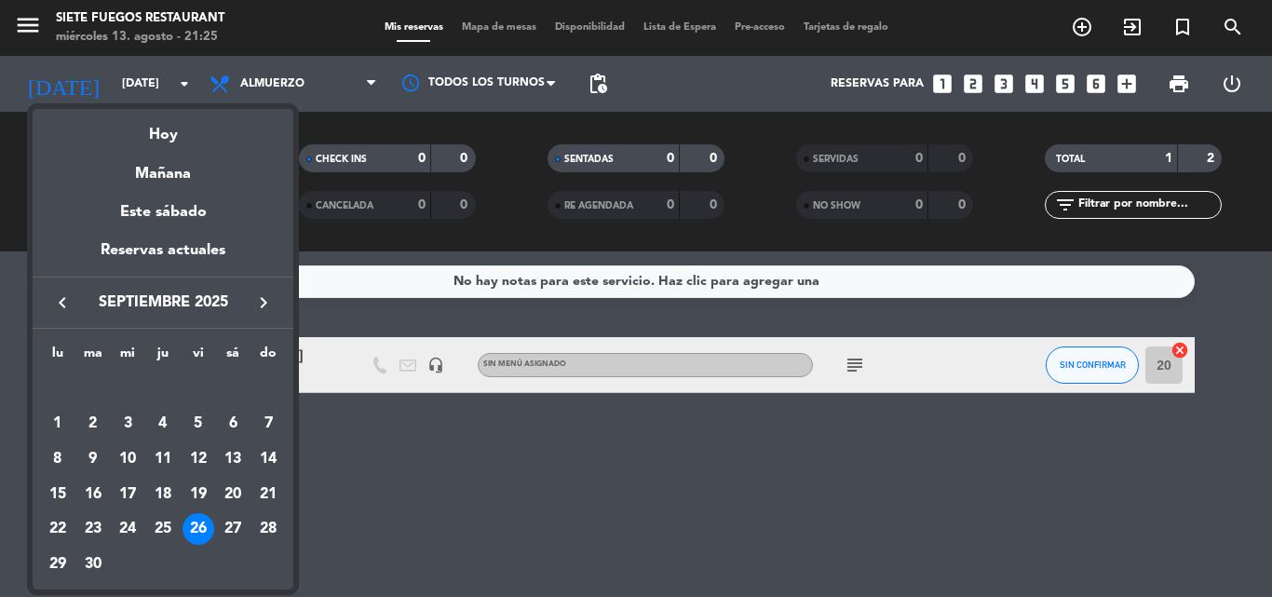
click at [264, 301] on icon "keyboard_arrow_right" at bounding box center [263, 302] width 22 height 22
click at [263, 301] on icon "keyboard_arrow_right" at bounding box center [263, 302] width 22 height 22
click at [201, 527] on div "28" at bounding box center [198, 529] width 32 height 32
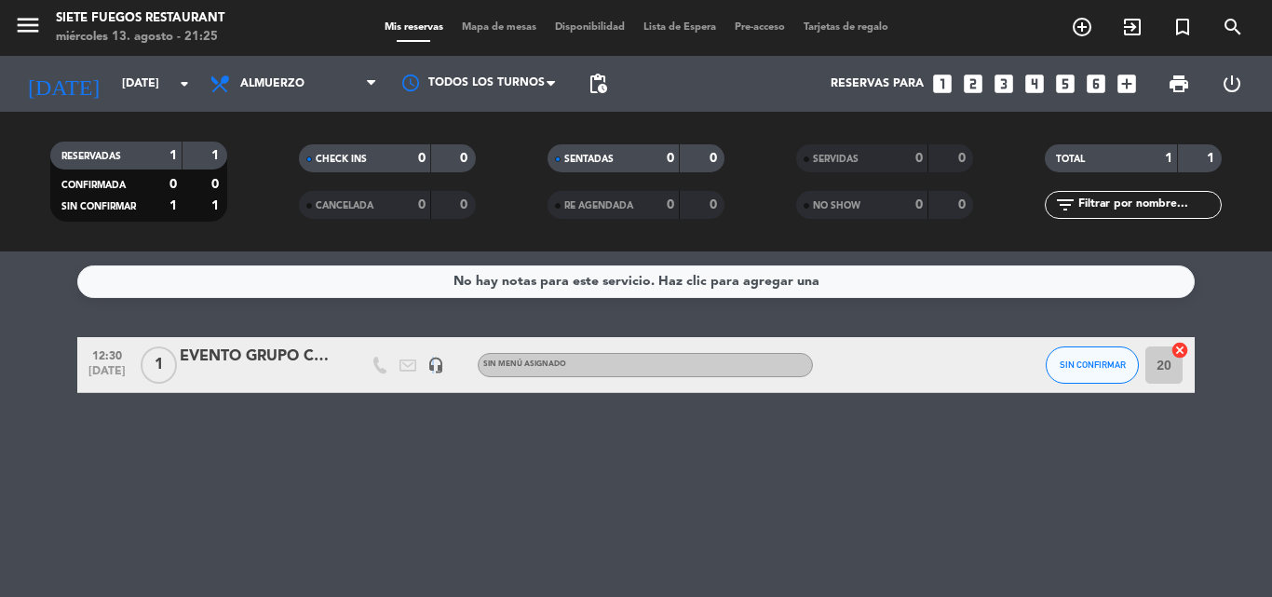
click at [432, 366] on icon "headset_mic" at bounding box center [435, 365] width 17 height 17
click at [271, 363] on div "EVENTO GRUPO CUMPLE [PERSON_NAME] (CENA TB)" at bounding box center [259, 357] width 158 height 24
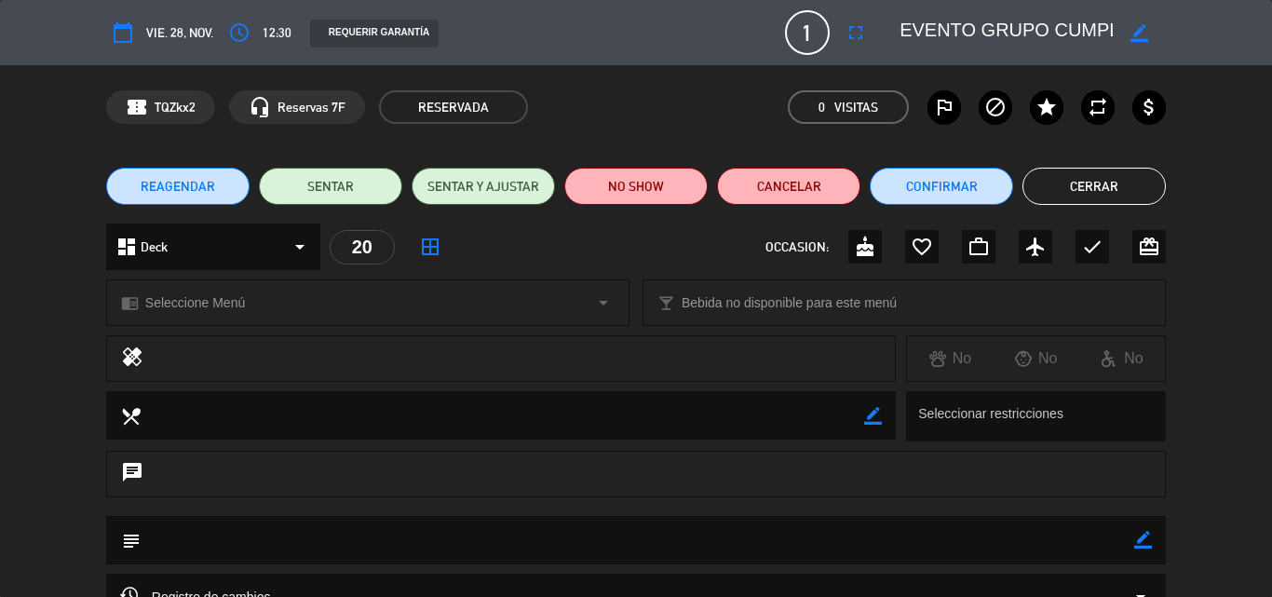
click at [1081, 189] on button "Cerrar" at bounding box center [1093, 186] width 143 height 37
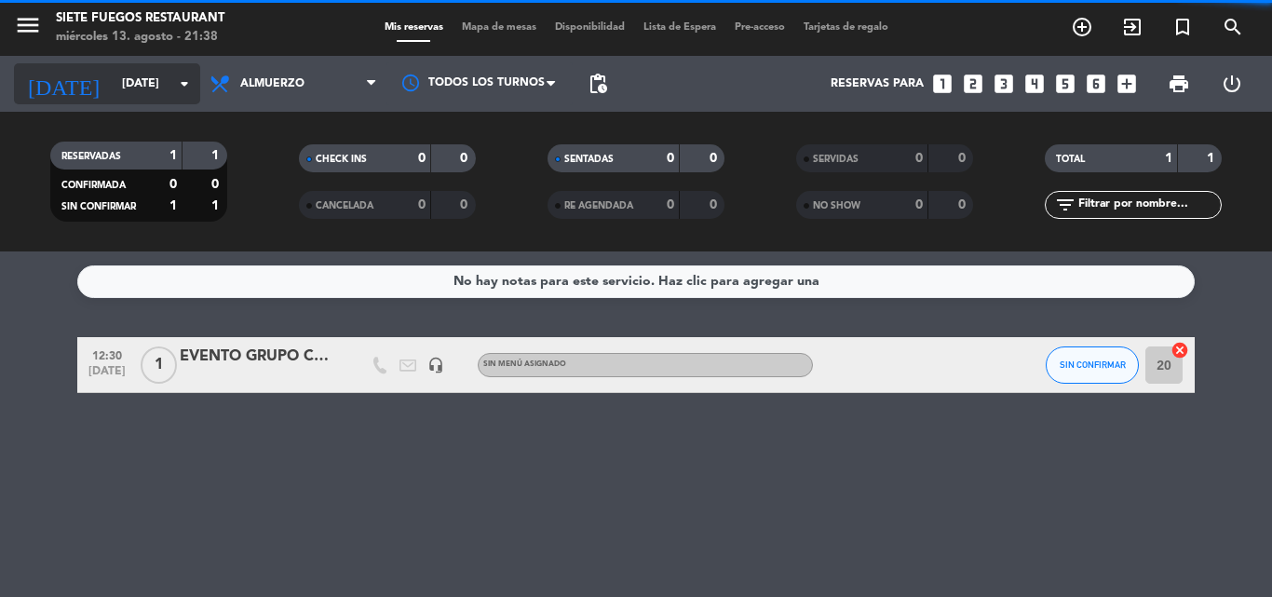
click at [170, 80] on input "[DATE]" at bounding box center [191, 84] width 157 height 32
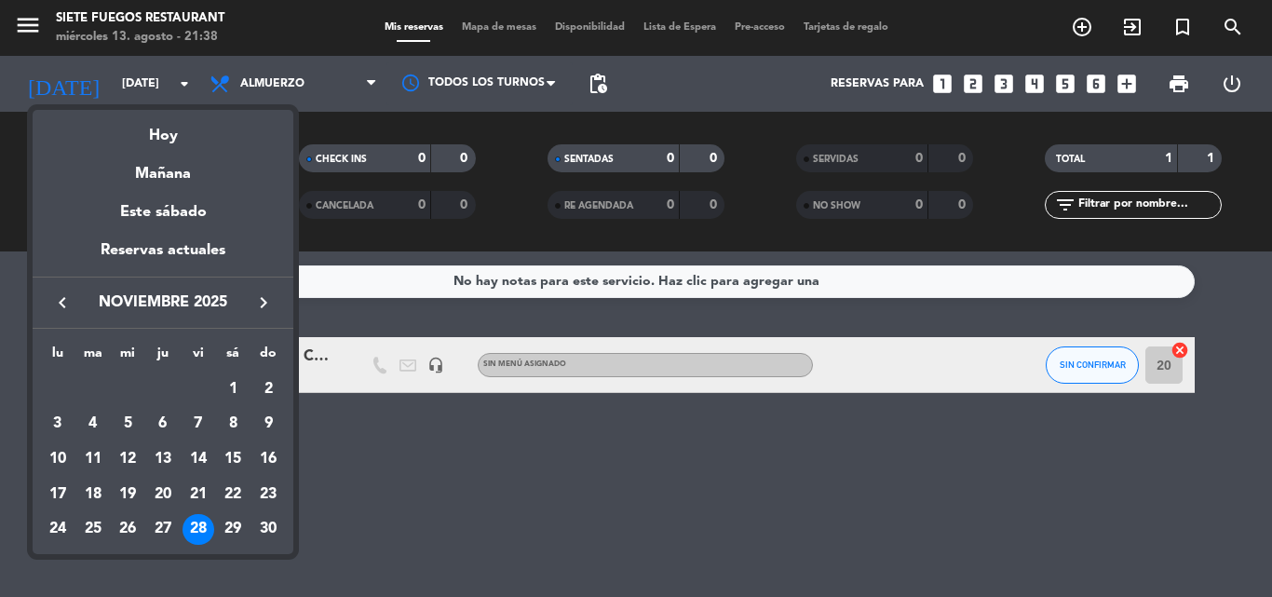
click at [63, 309] on icon "keyboard_arrow_left" at bounding box center [62, 302] width 22 height 22
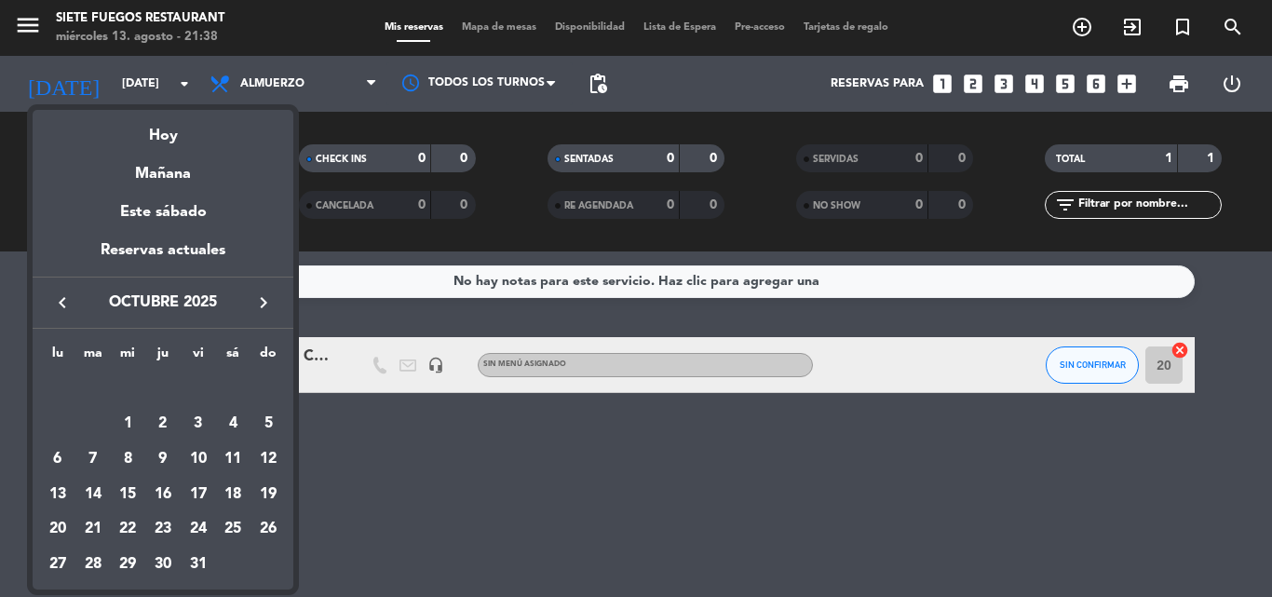
click at [169, 561] on div "30" at bounding box center [163, 564] width 32 height 32
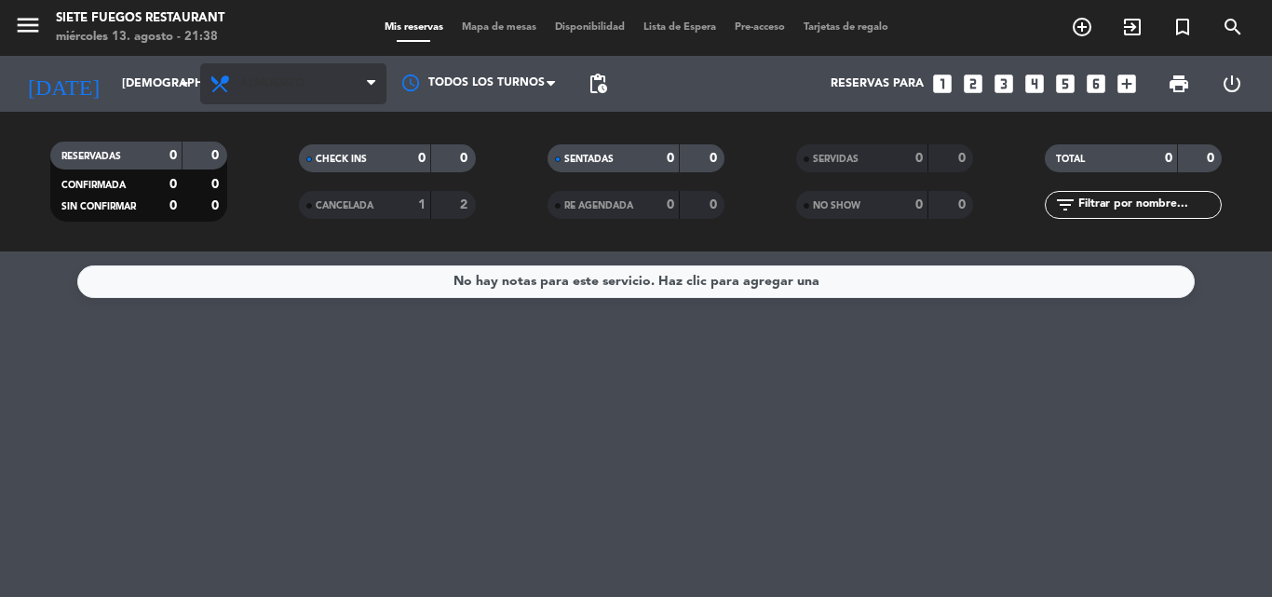
click at [310, 71] on span "Almuerzo" at bounding box center [293, 83] width 186 height 41
click at [267, 211] on div "menu Siete Fuegos Restaurant [DATE] 13. agosto - 21:38 Mis reservas Mapa de mes…" at bounding box center [636, 125] width 1272 height 251
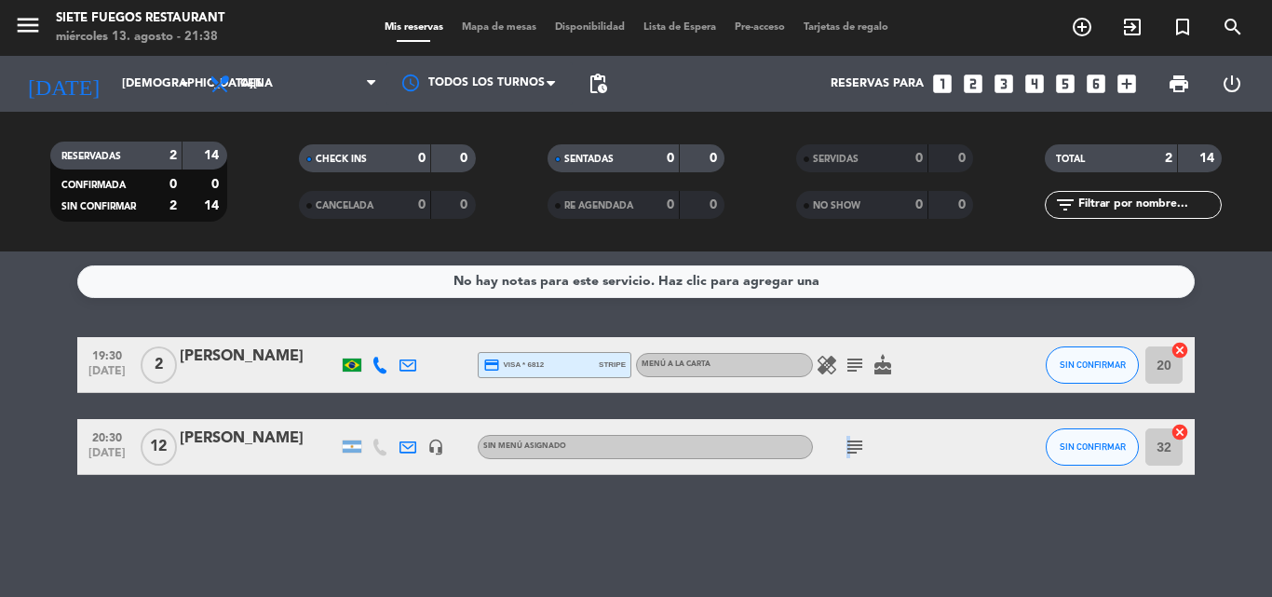
click at [845, 444] on icon "subject" at bounding box center [855, 447] width 22 height 22
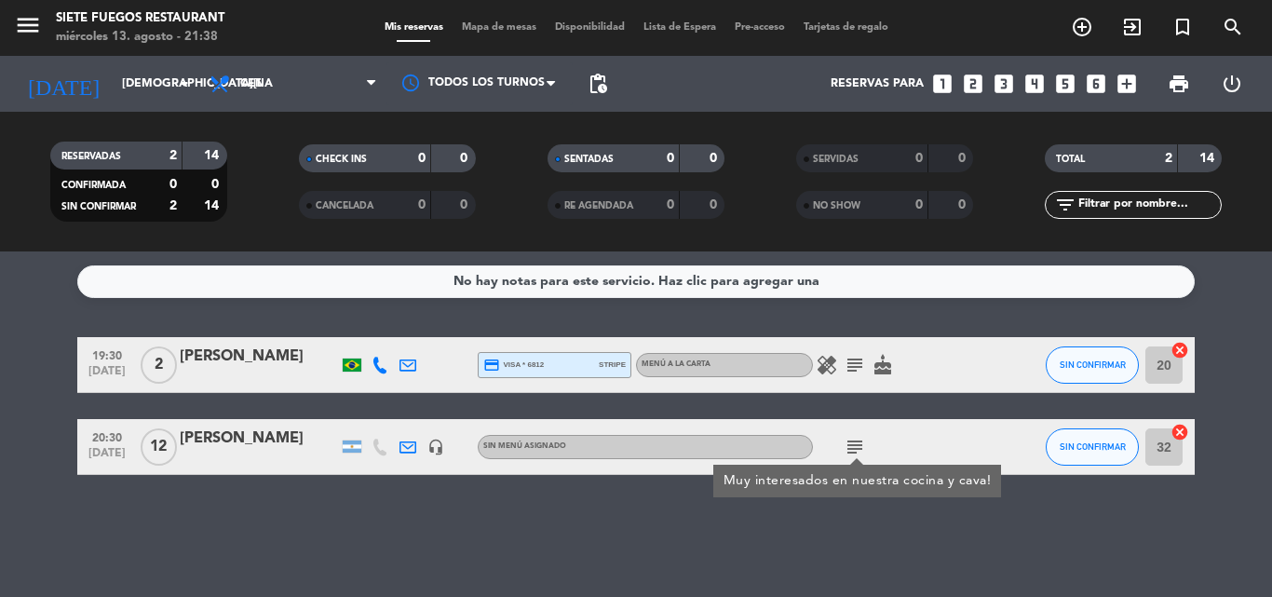
click at [850, 444] on icon "subject" at bounding box center [855, 447] width 22 height 22
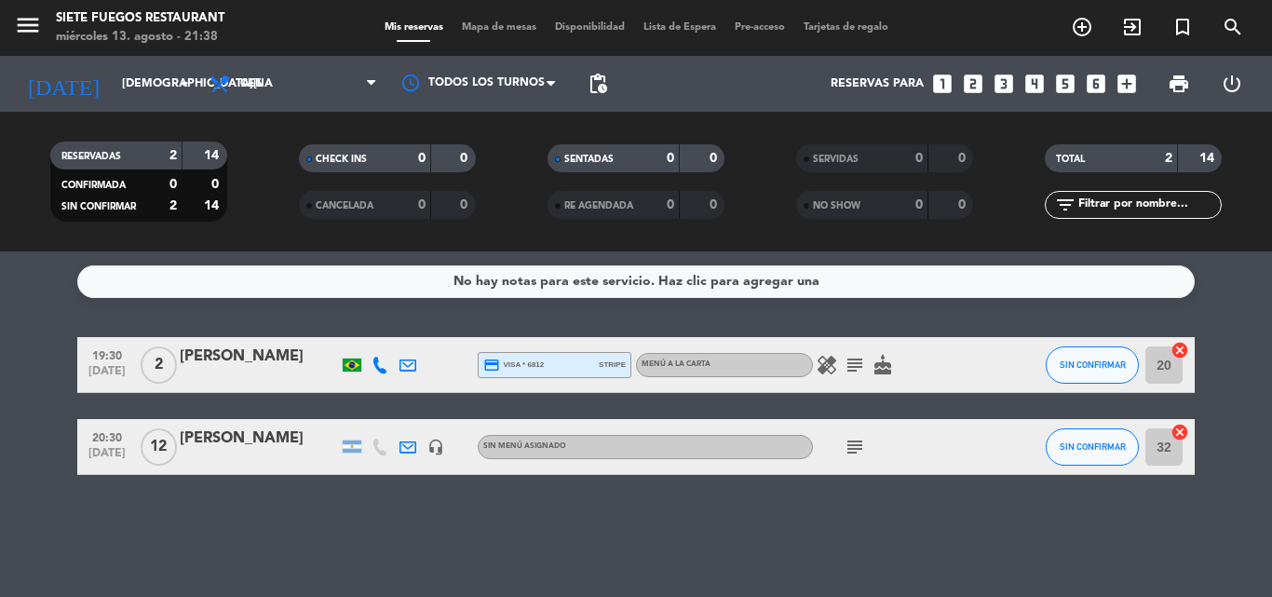
click at [513, 453] on div "Sin menú asignado" at bounding box center [524, 446] width 83 height 12
click at [512, 452] on div "Sin menú asignado" at bounding box center [524, 446] width 83 height 12
click at [164, 84] on input "[DEMOGRAPHIC_DATA][DATE]" at bounding box center [191, 84] width 157 height 32
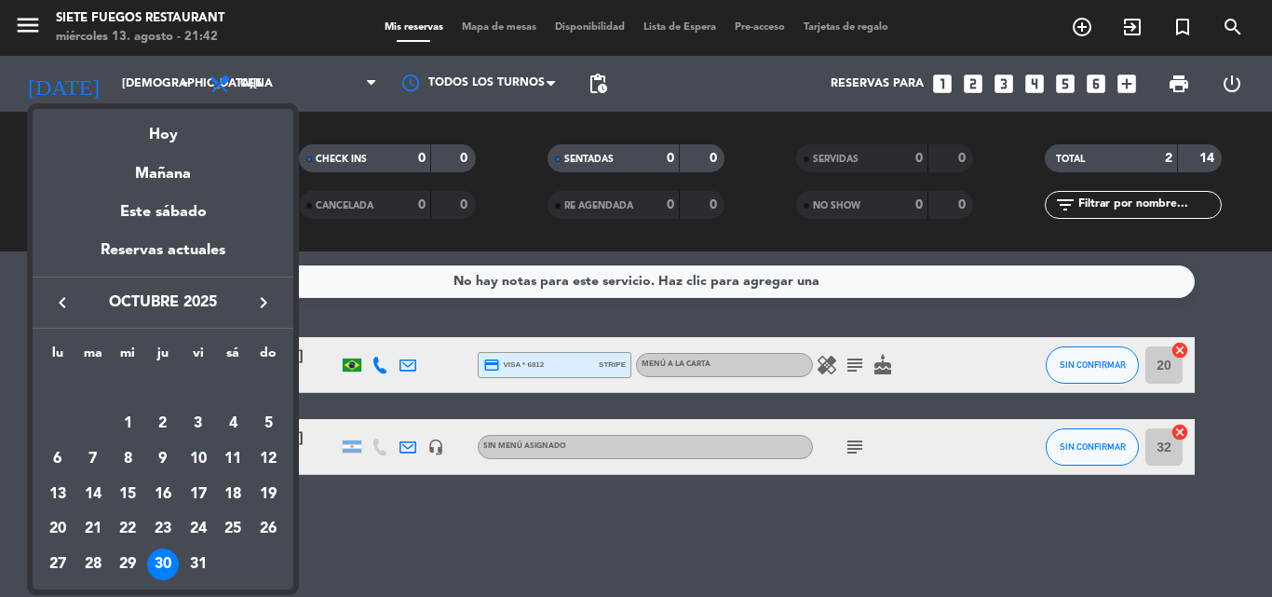
click at [67, 303] on icon "keyboard_arrow_left" at bounding box center [62, 302] width 22 height 22
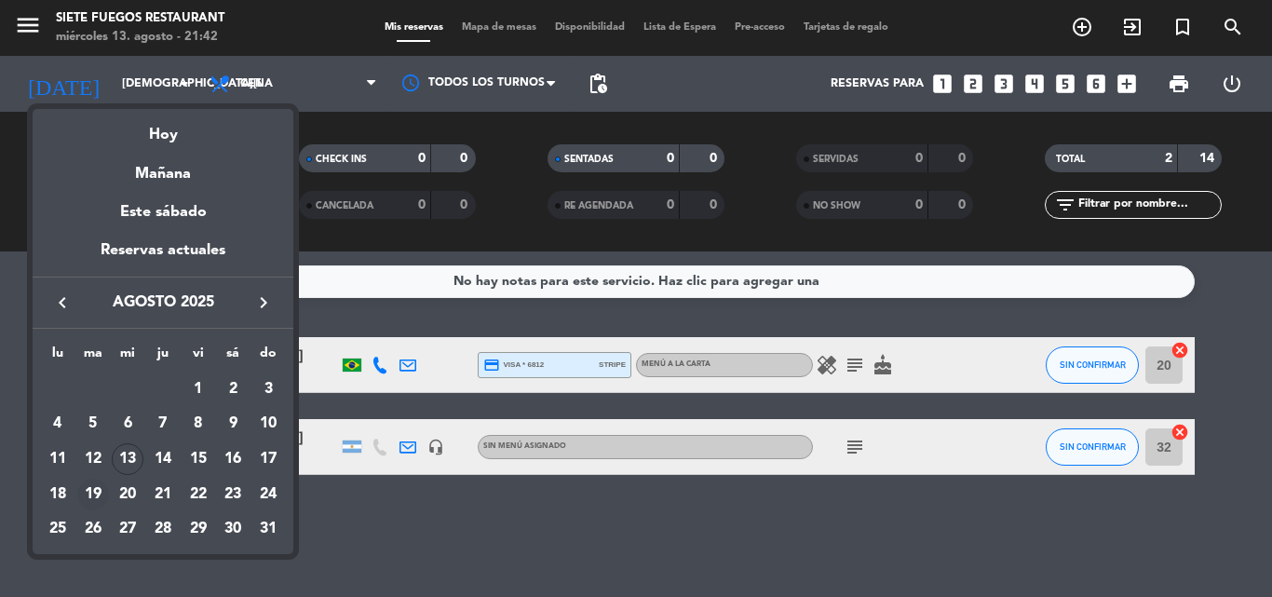
click at [81, 494] on div "19" at bounding box center [93, 495] width 32 height 32
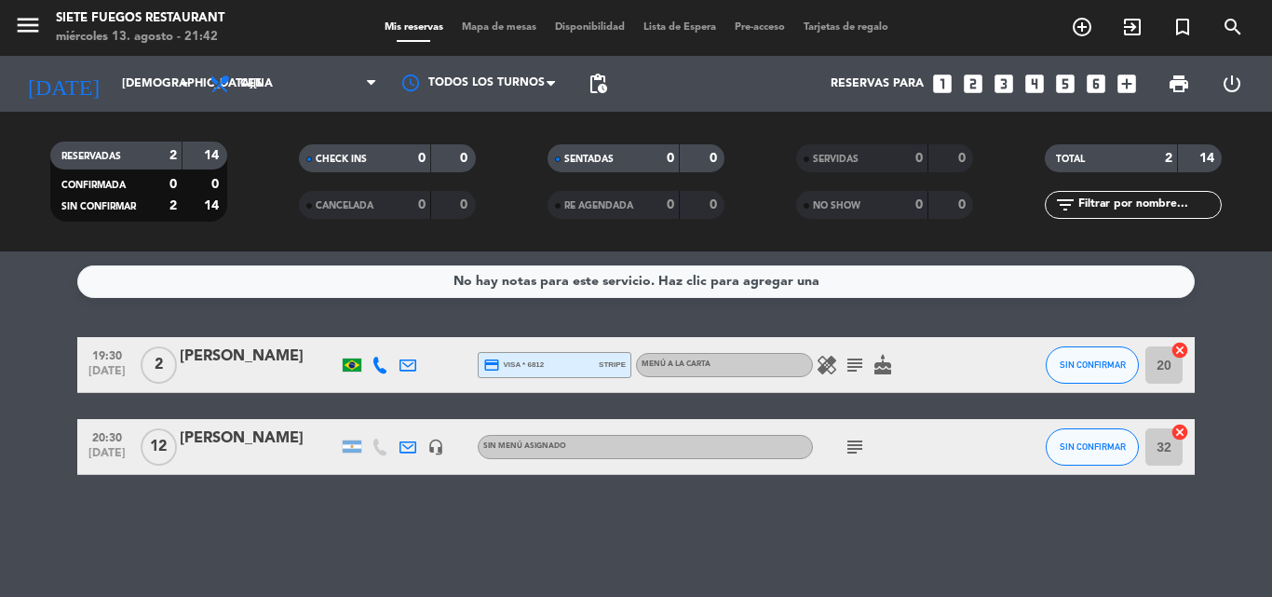
type input "[DATE]"
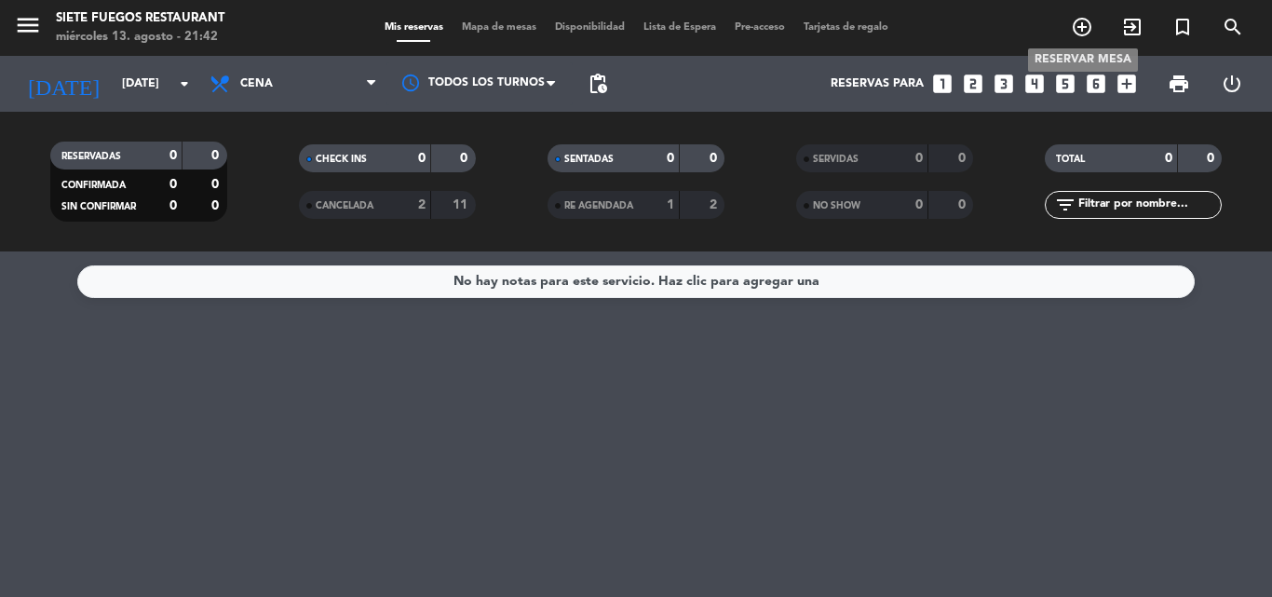
click at [1081, 27] on icon "add_circle_outline" at bounding box center [1082, 27] width 22 height 22
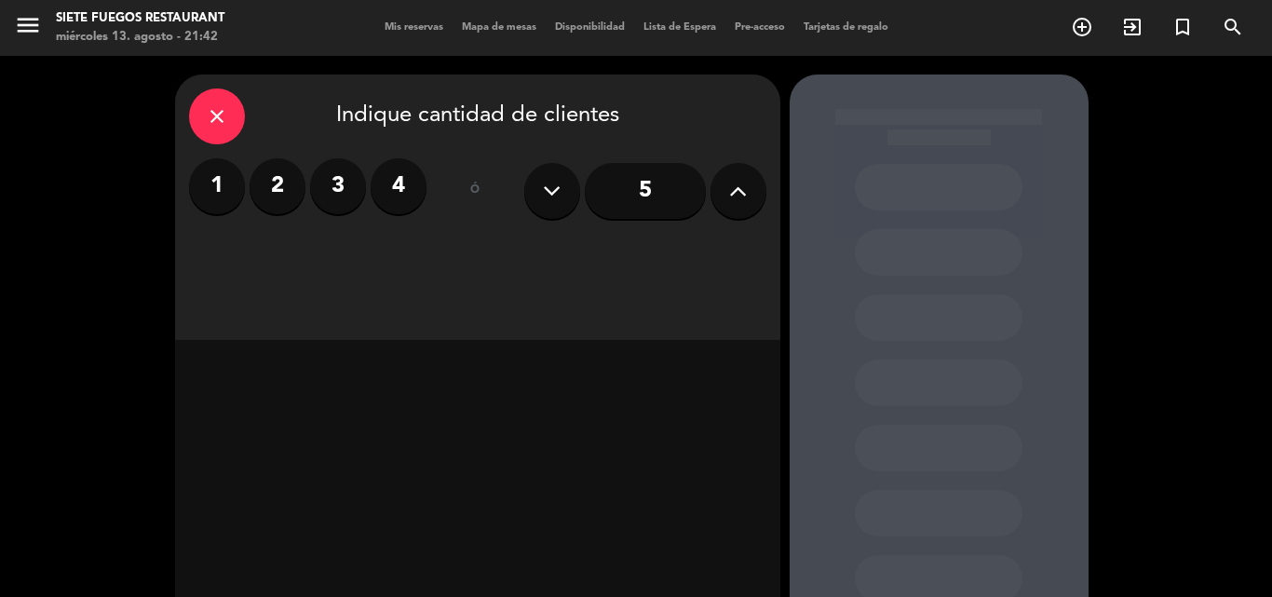
click at [281, 190] on label "2" at bounding box center [278, 186] width 56 height 56
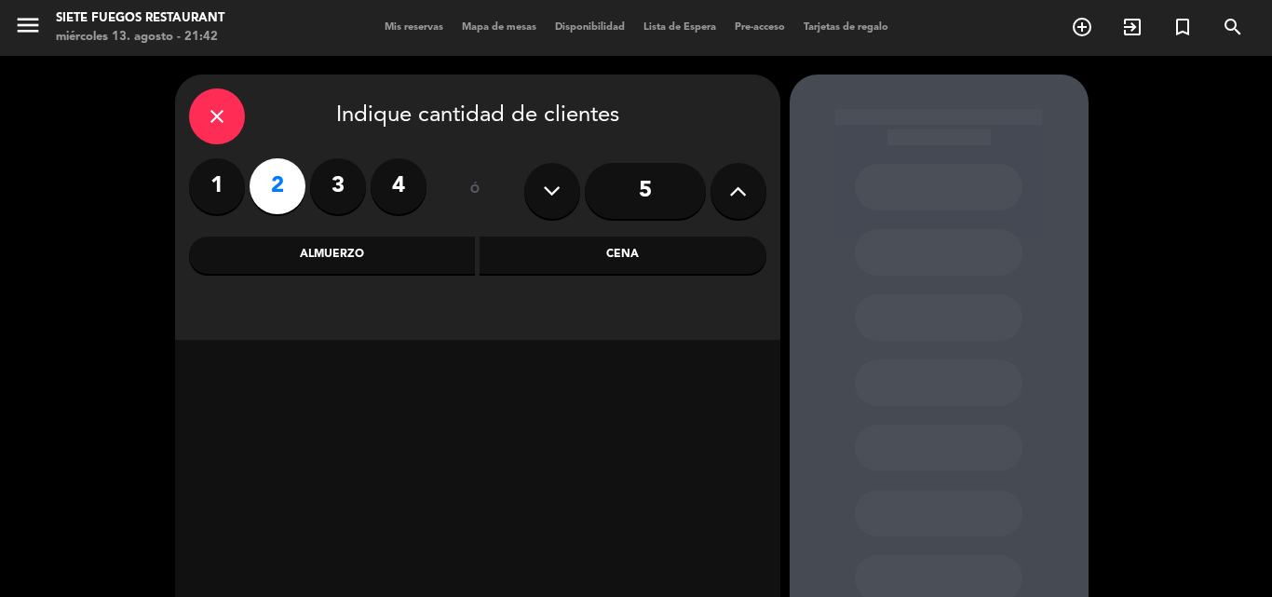
click at [590, 264] on div "Cena" at bounding box center [623, 254] width 287 height 37
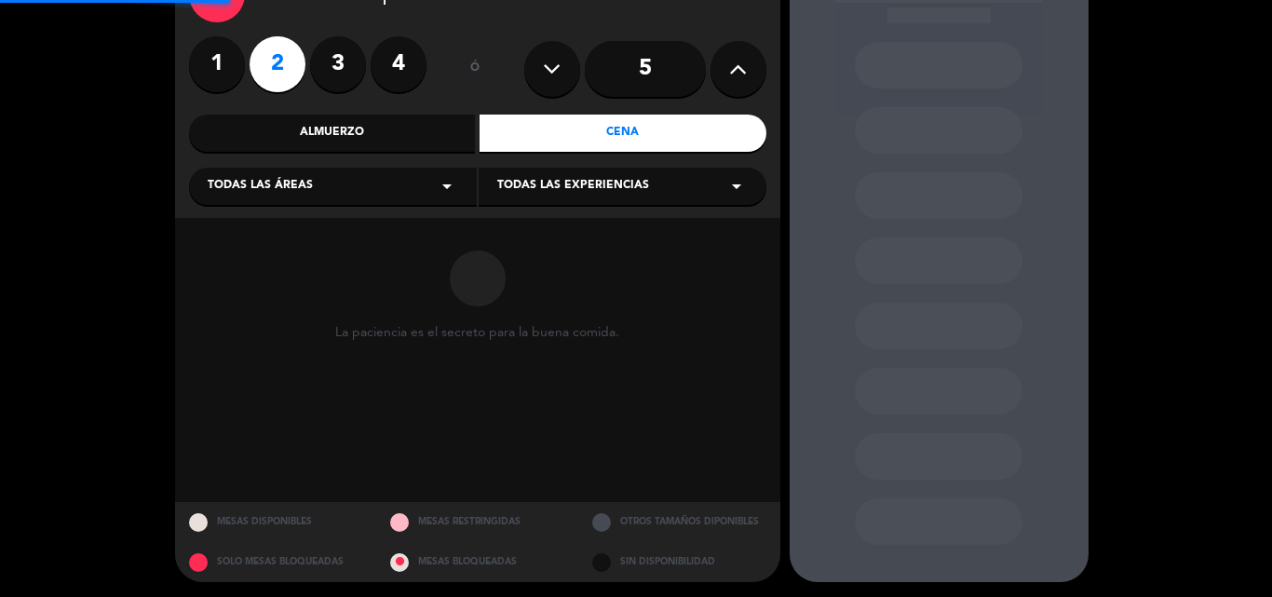
scroll to position [126, 0]
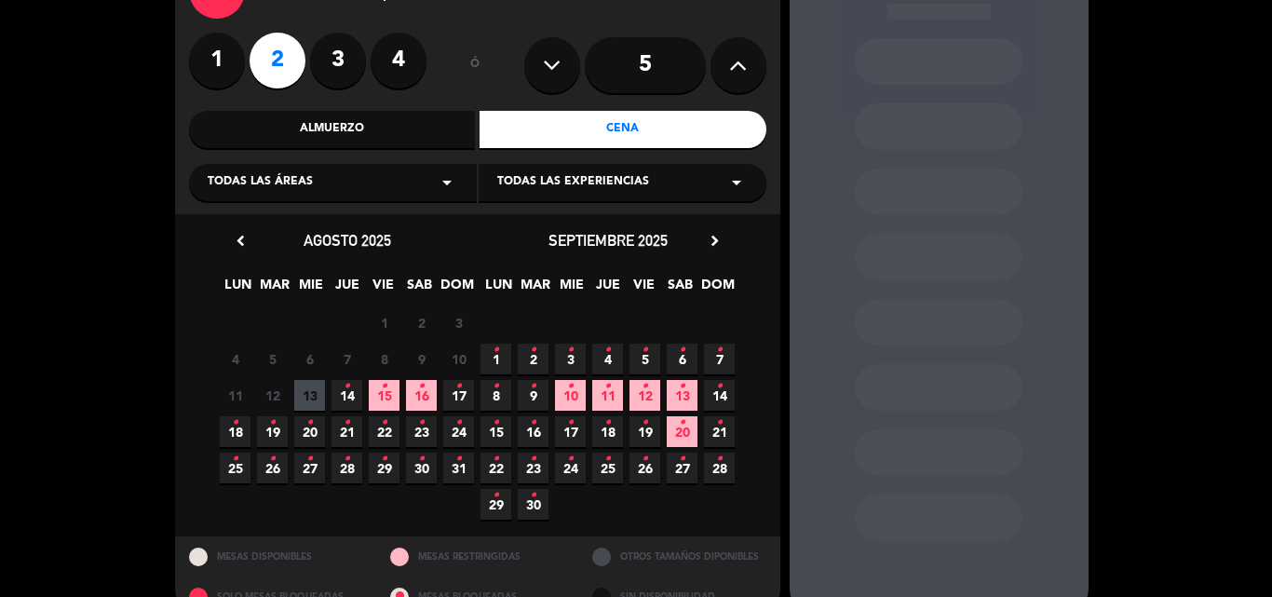
click at [262, 426] on span "19 •" at bounding box center [272, 431] width 31 height 31
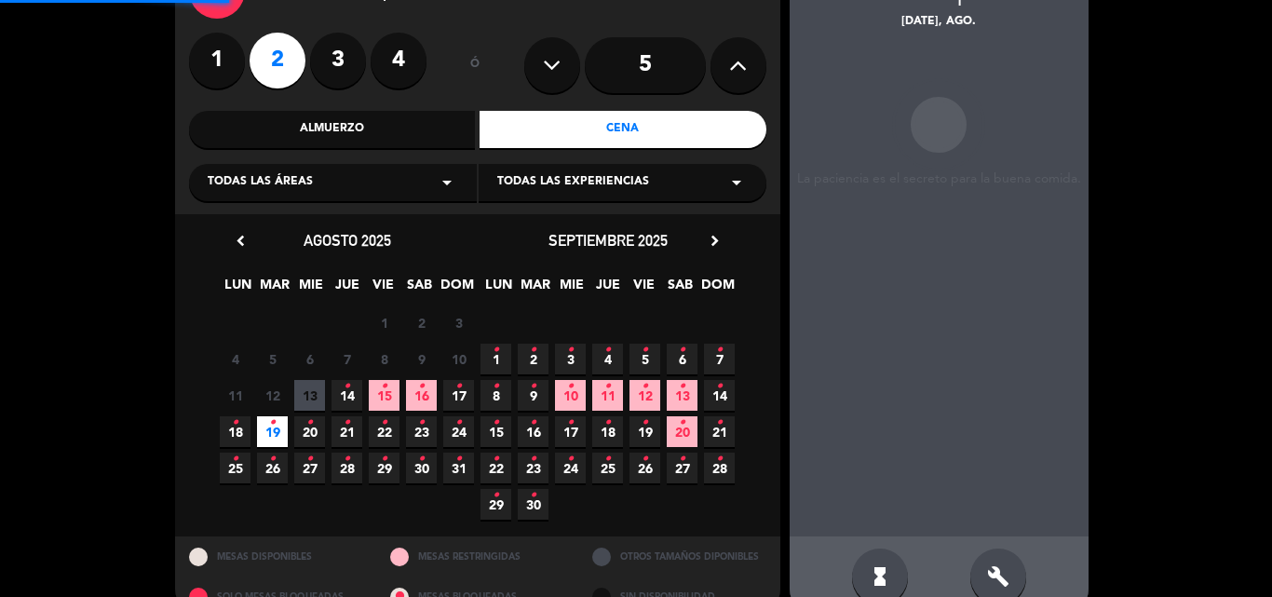
scroll to position [74, 0]
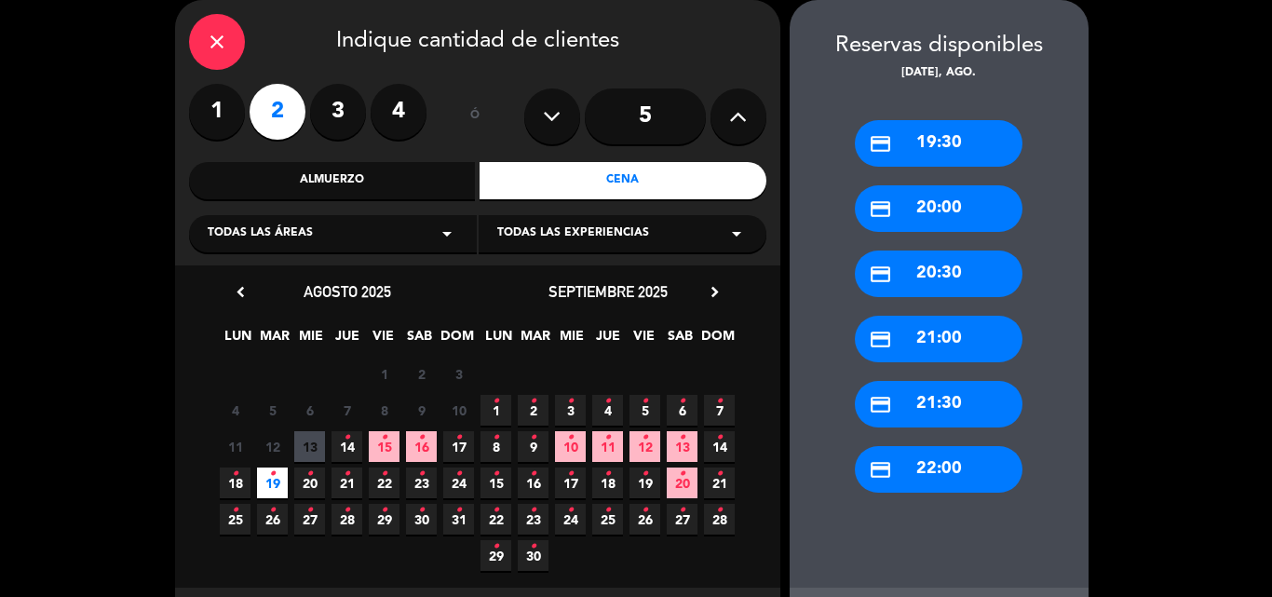
click at [945, 130] on div "credit_card 19:30" at bounding box center [939, 143] width 168 height 47
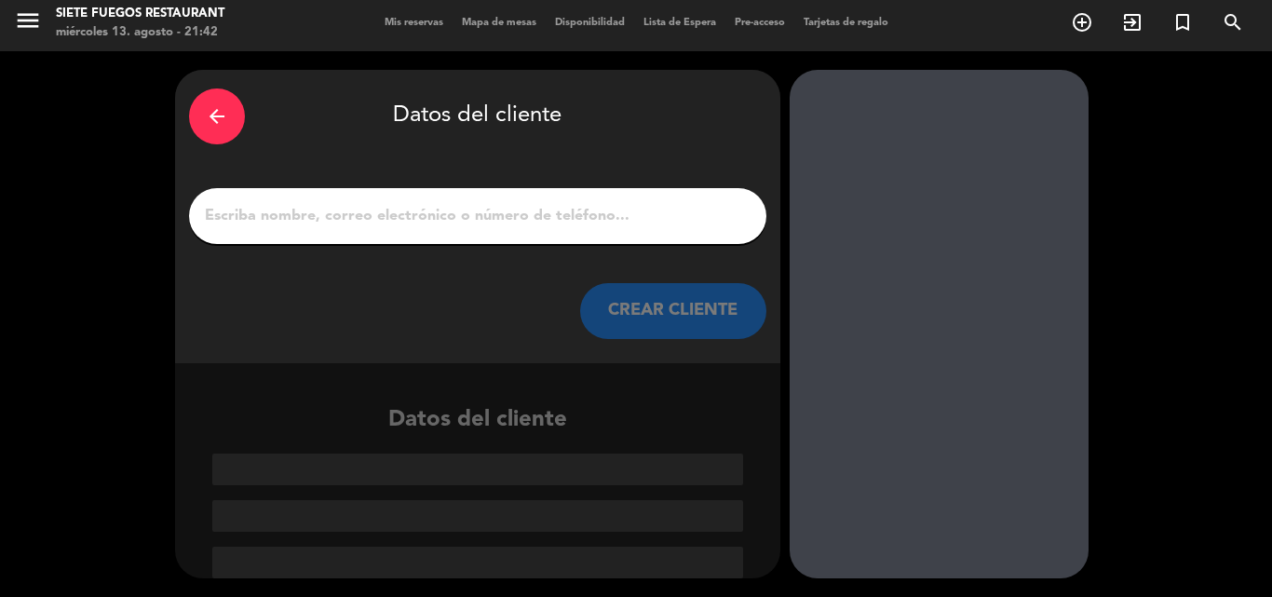
scroll to position [5, 0]
click at [465, 229] on input "1" at bounding box center [477, 216] width 549 height 26
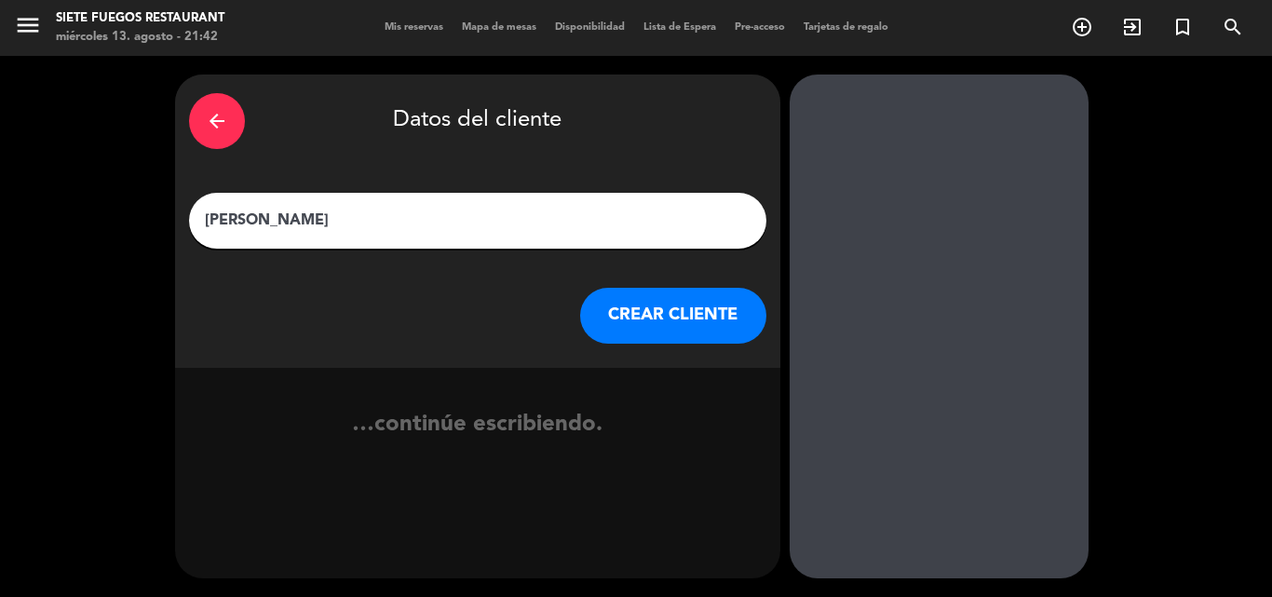
type input "[PERSON_NAME]"
click at [677, 327] on button "CREAR CLIENTE" at bounding box center [673, 316] width 186 height 56
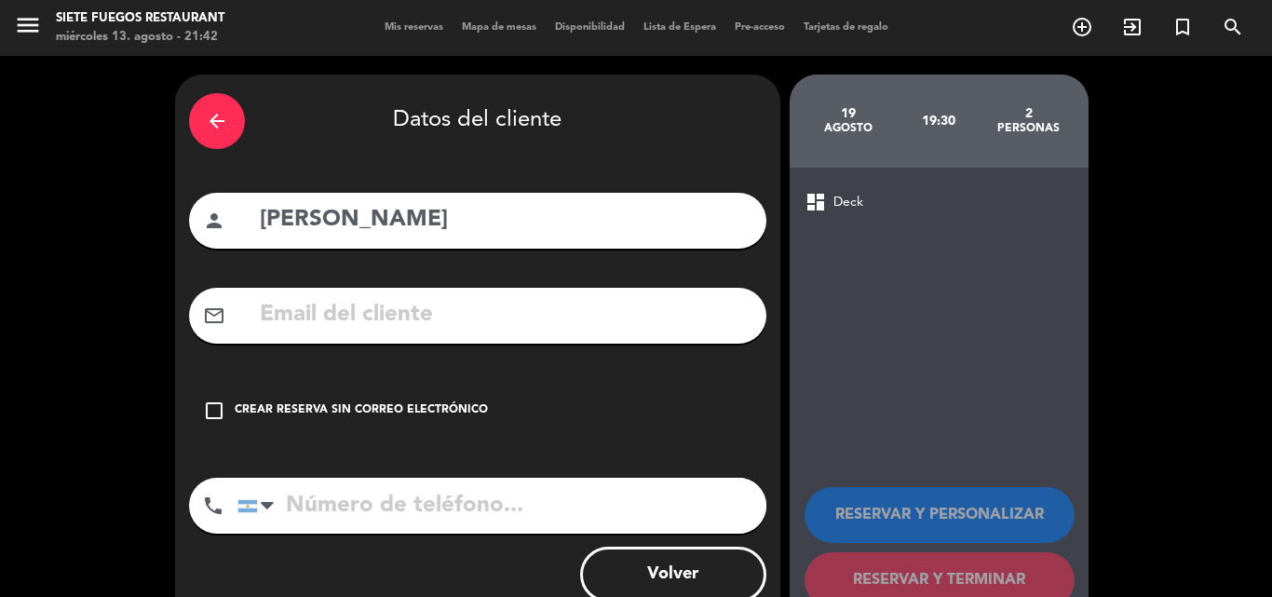
click at [407, 412] on div "Crear reserva sin correo electrónico" at bounding box center [361, 410] width 253 height 19
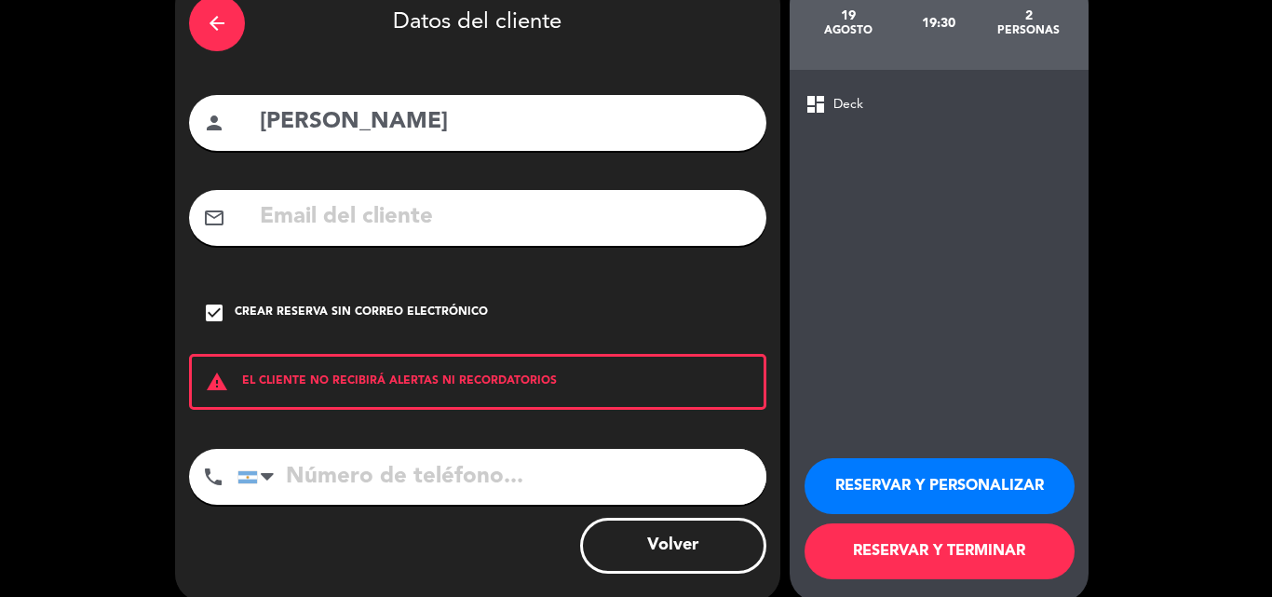
scroll to position [121, 0]
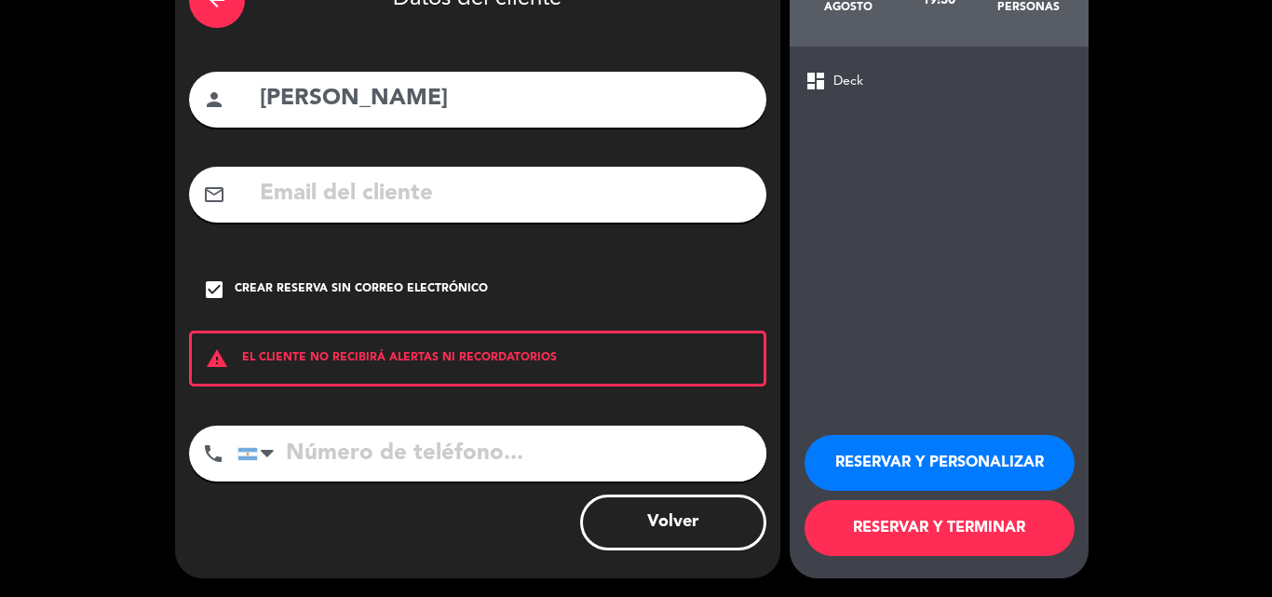
click at [874, 473] on button "RESERVAR Y PERSONALIZAR" at bounding box center [939, 463] width 270 height 56
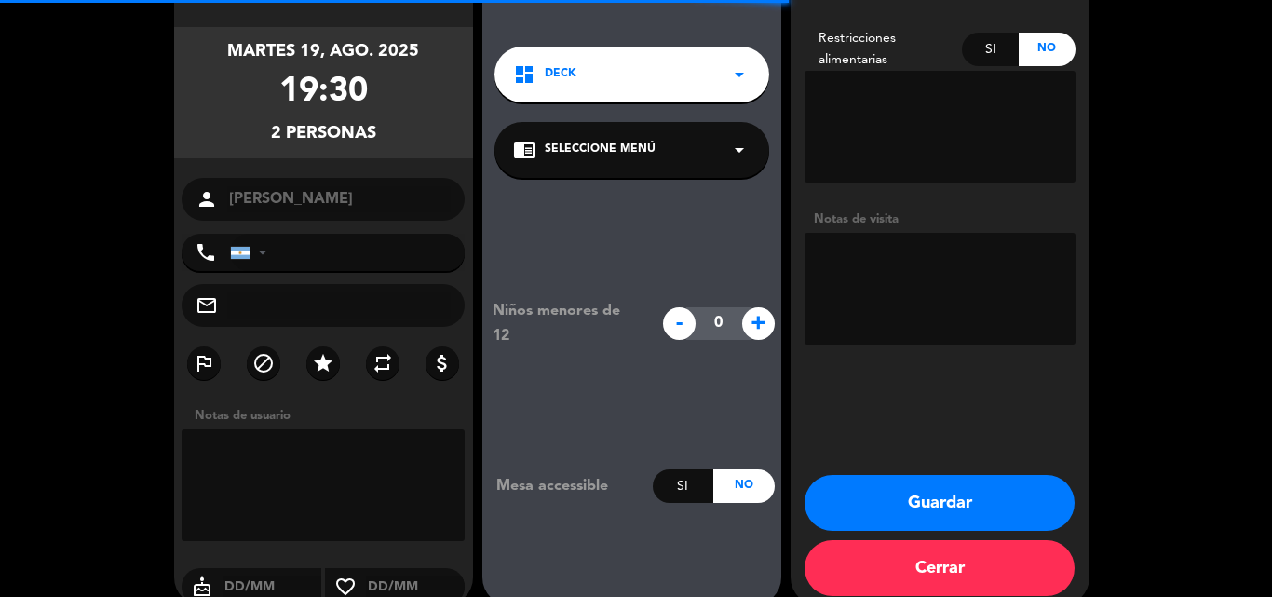
scroll to position [74, 0]
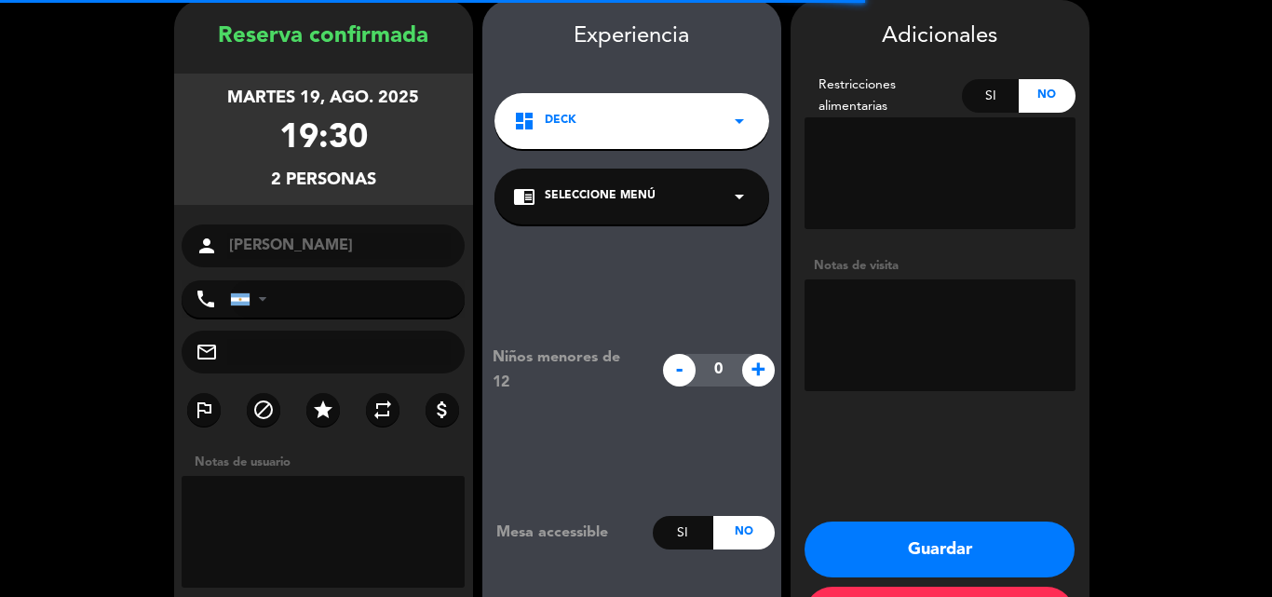
click at [656, 193] on div "chrome_reader_mode Seleccione Menú arrow_drop_down" at bounding box center [631, 197] width 275 height 56
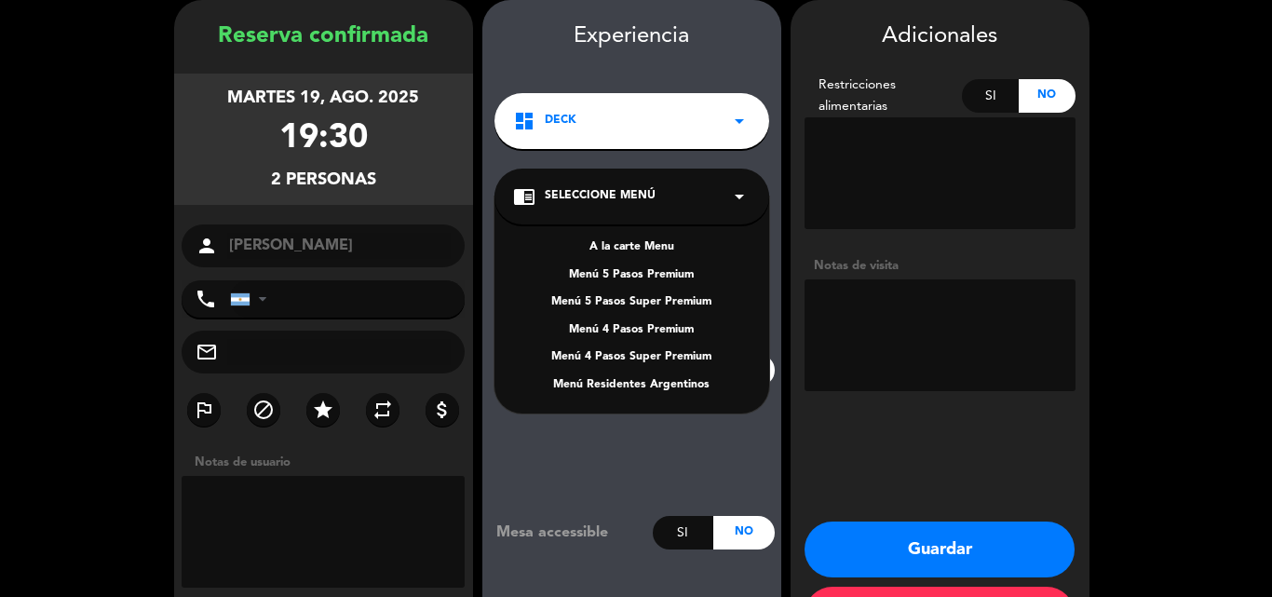
click at [648, 239] on div "A la carte Menu" at bounding box center [631, 247] width 237 height 19
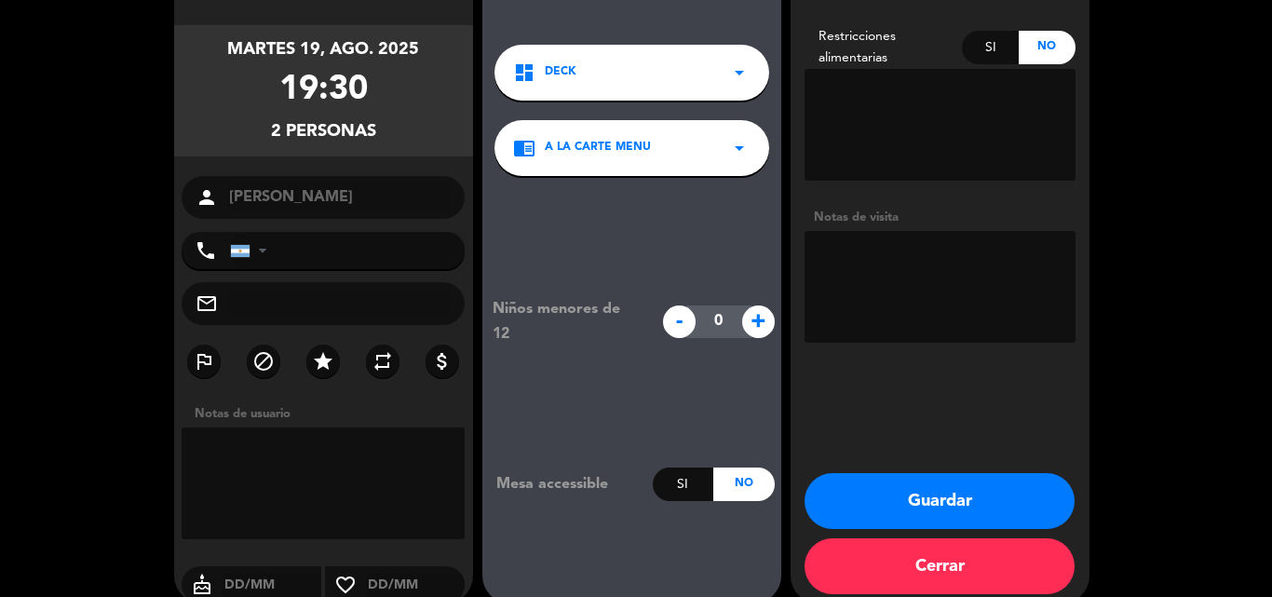
scroll to position [148, 0]
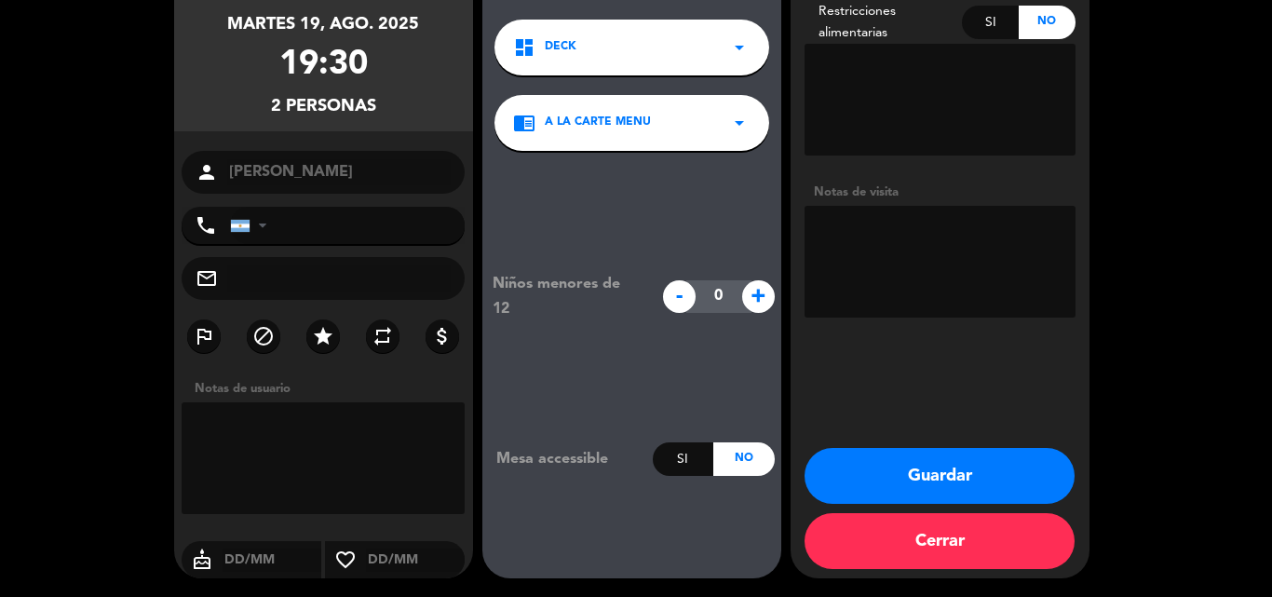
click at [952, 468] on button "Guardar" at bounding box center [939, 476] width 270 height 56
